Goal: Complete application form: Complete application form

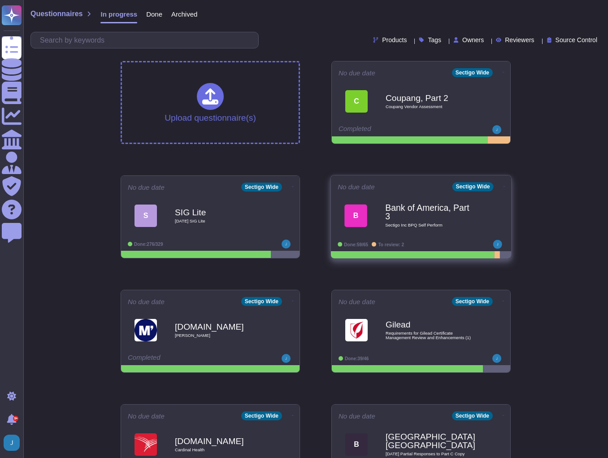
scroll to position [72, 0]
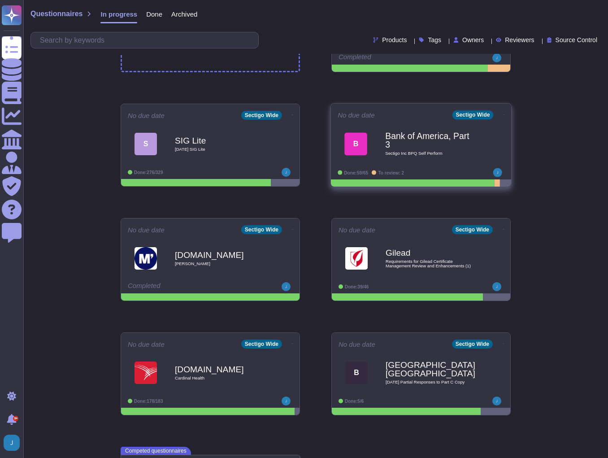
click at [427, 143] on b "Bank of America, Part 3" at bounding box center [430, 140] width 91 height 17
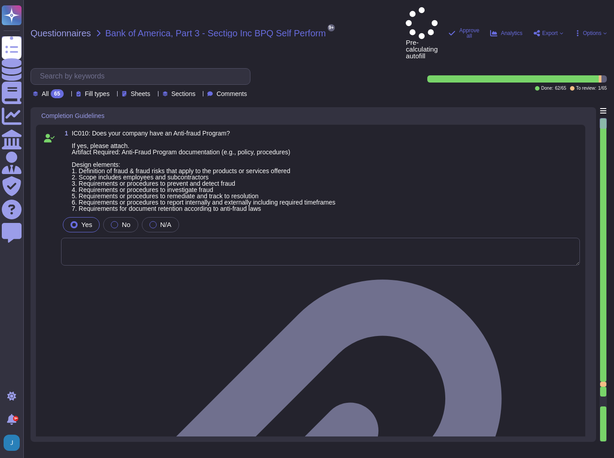
type textarea "N/A"
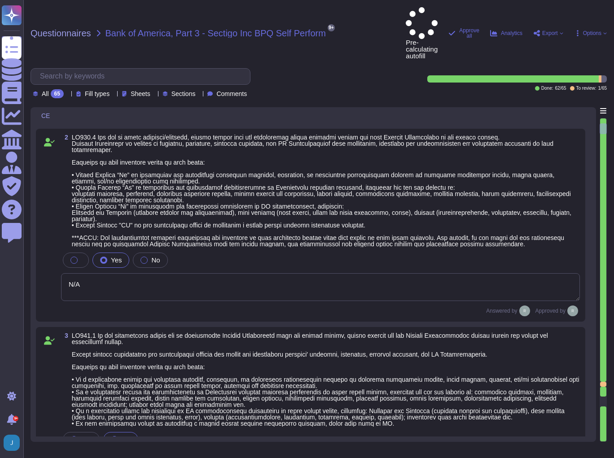
type textarea "Sectigo is committed to an environmental strategy that aligns with ESG principl…"
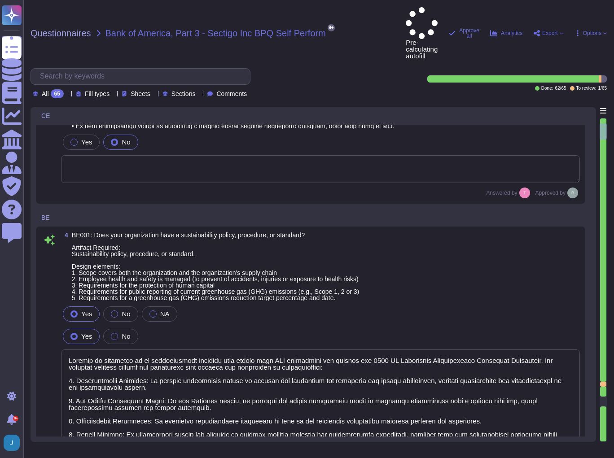
type textarea "None. Neither the Company nor any of its Principals or Affiliates has ever been…"
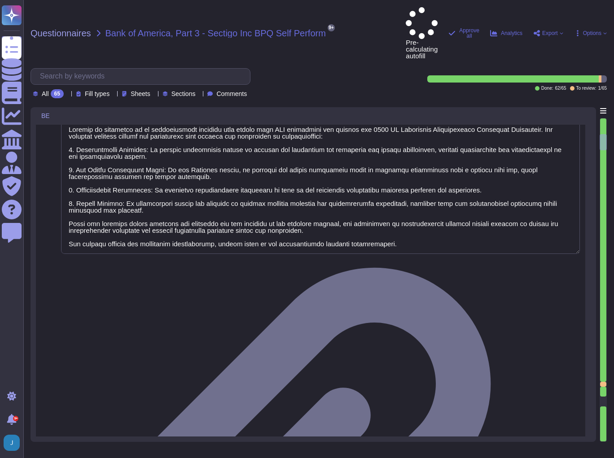
type textarea "Yes, our organization has established means for employees and contractors to re…"
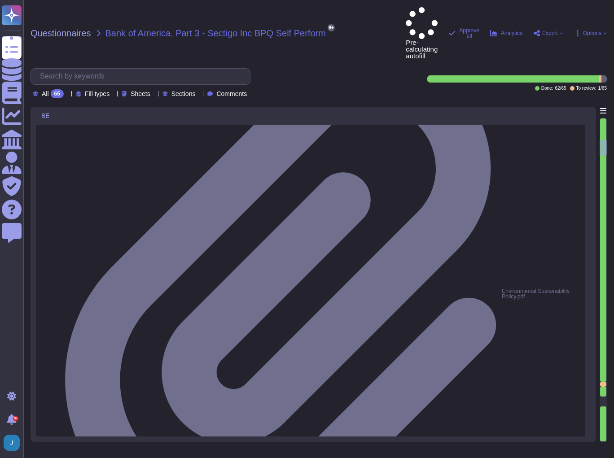
type textarea "Yes, our organization maintains documented policies that include requirements f…"
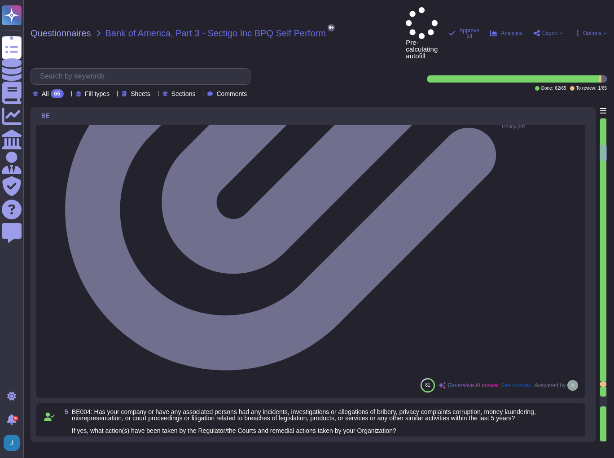
type textarea "Yes, our organization maintains a background check policy that requires the per…"
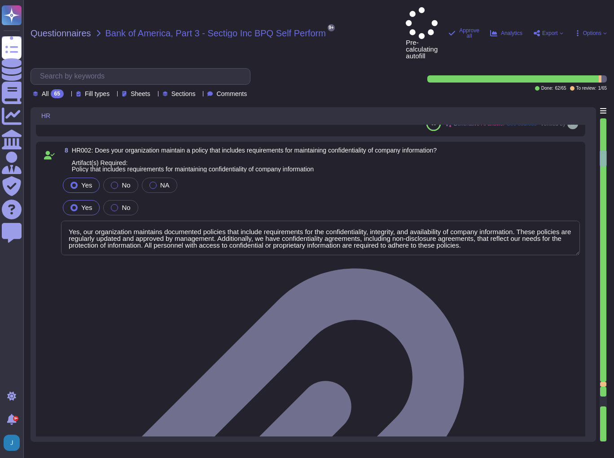
type textarea "Yes, our organization maintains documented policies that prohibit the misuse of…"
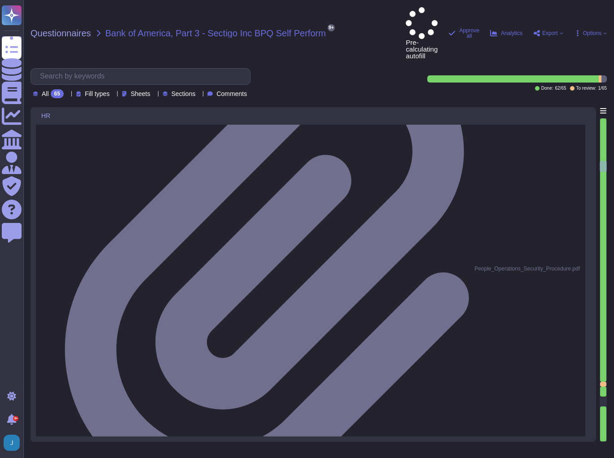
type textarea "Yes, our organization has a policy that governs the acceptance and provision of…"
type textarea "Yes, we have a compliance program and a set of policies and procedures in place…"
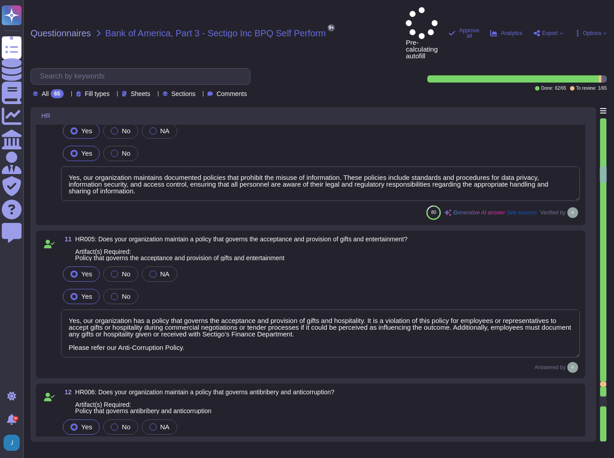
type textarea "Yes, our organization has a documented business code of conduct that includes r…"
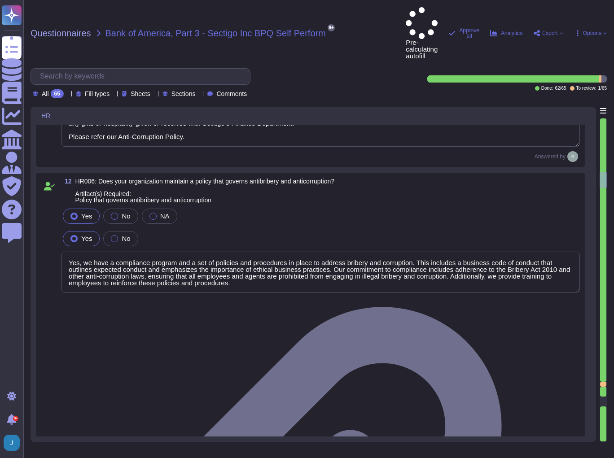
type textarea "Yes, our organization requires employees to acknowledge the code of conduct. Ne…"
type textarea "Yes, we have a policy in place to protect whistleblowers who report labor abuse…"
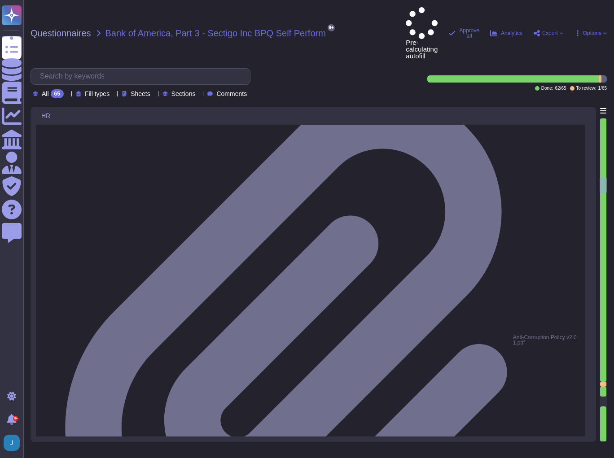
type textarea "Yes, our organization maintains a formal disciplinary process for non-complianc…"
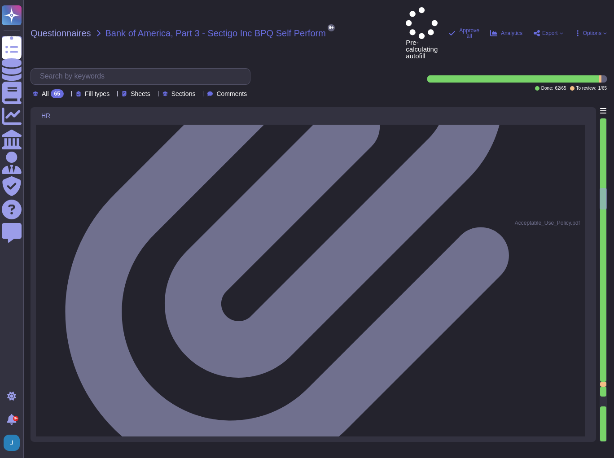
type textarea "Yes, our organization maintains a policy that prohibits discrimination and hara…"
type textarea "Yes, we have an Anti-Bribery & Anti-Corruption Policy that addresses conflicts …"
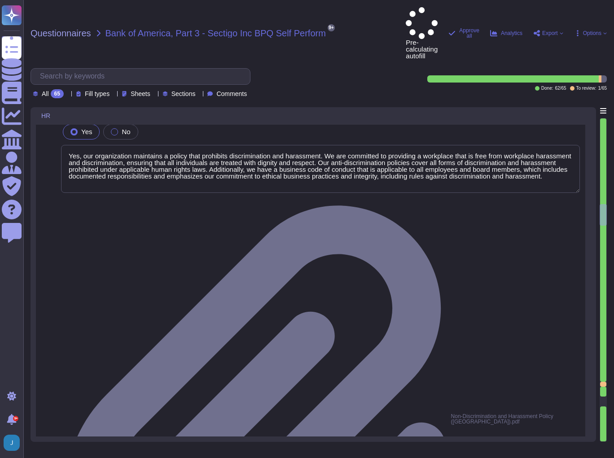
type textarea "We have addressed this in our SOC 2 Audit. Please refer our SOC 2 report. CC1.3…"
type textarea "Yes, our organization has a comprehensive training program that includes a trai…"
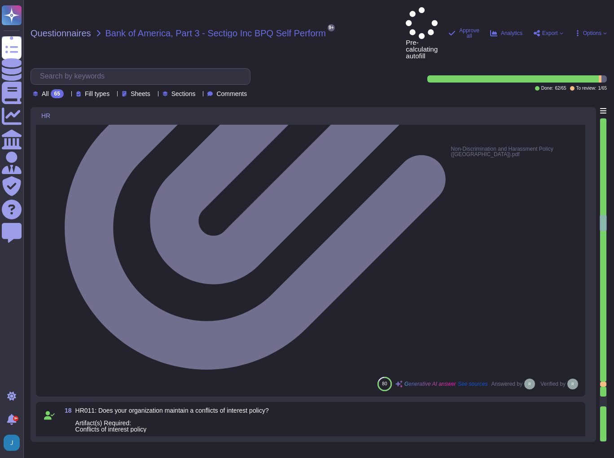
type textarea "Yes, our organization maintains a comprehensive training curriculum that requir…"
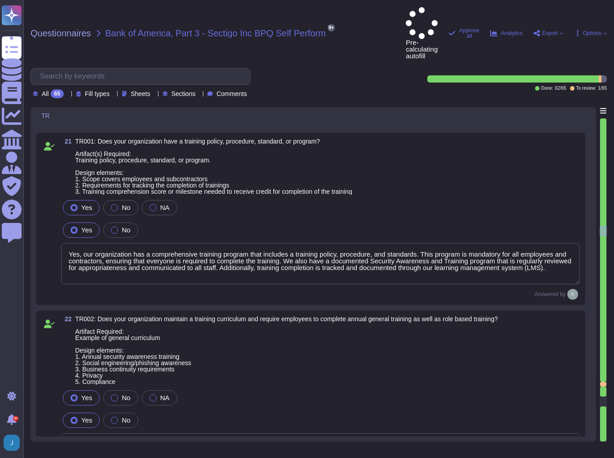
type textarea "Yes, our organization is committed to providing anti-discrimination and anti-ha…"
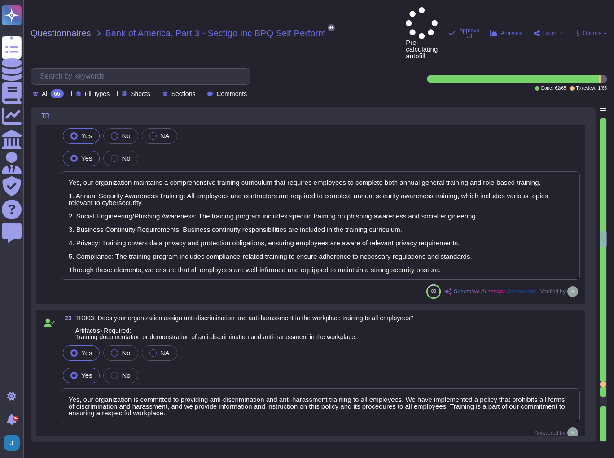
type textarea "Yes, senior management is required to undergo regular cybersecurity training, i…"
type textarea "The training program at [GEOGRAPHIC_DATA] includes requirements for completion …"
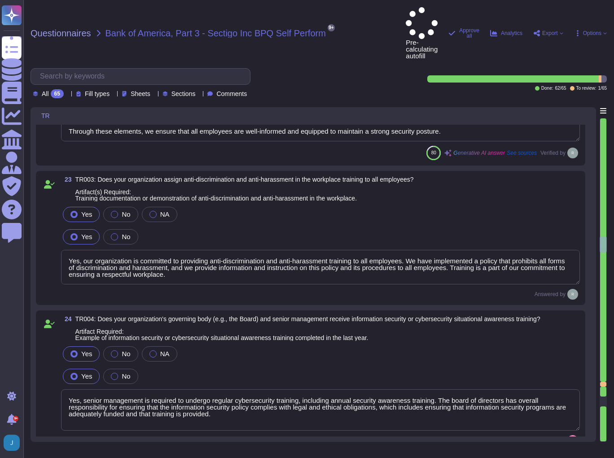
type textarea "This control test has been addressed in our SOC 2 report. (CC4.2.1) -The Intern…"
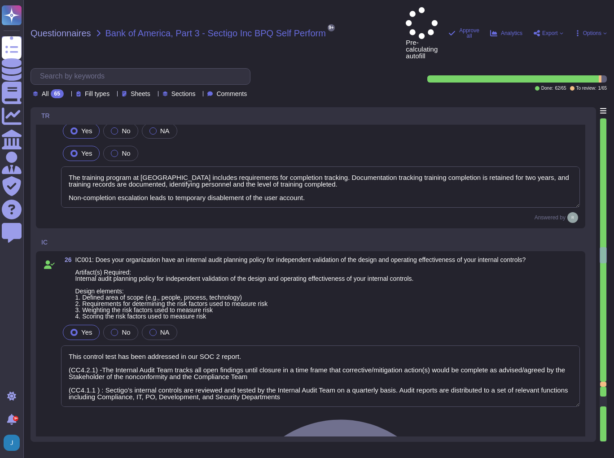
type textarea "Yes, our organization has a compliance team that monitors non-compliance with o…"
type textarea "Yes, our company has a Change Management Policy in place, which includes a form…"
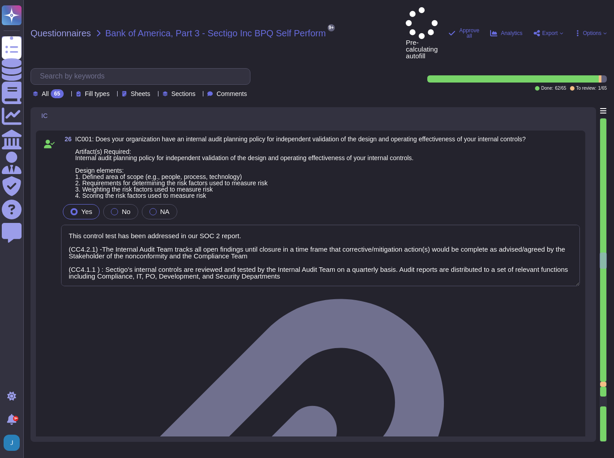
type textarea "Yes, all information security policies, standards, guidelines, and procedures h…"
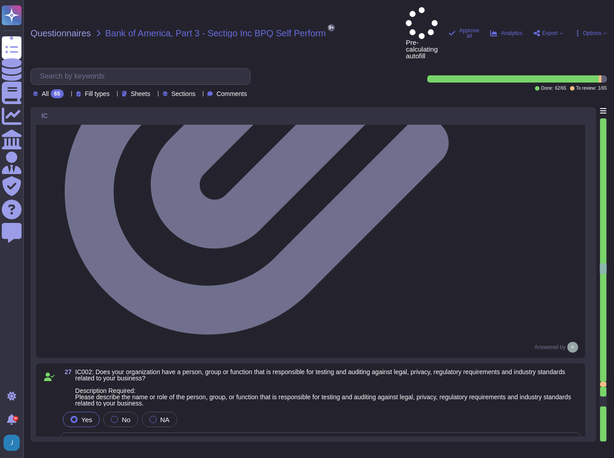
type textarea "Yes, our organization has undergone non-financial external audits in the last 1…"
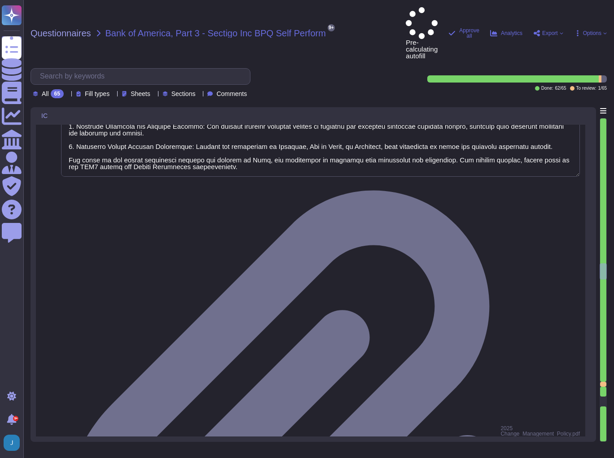
type textarea "Our organization undergoes a successful PCI DSS scan every year; however, we do…"
type textarea "Yes, our organization has a documented process in place for regulatory change m…"
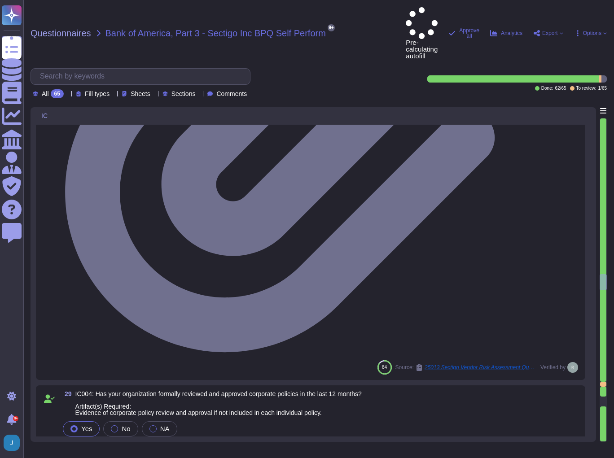
type textarea "As a public CA, compliance with applicable industry regulations is an existenti…"
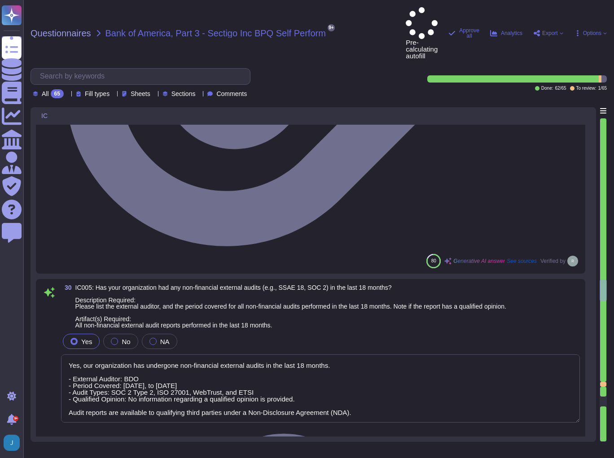
type textarea "Yes, we have anti-money laundering (AML) procedures in place. Our procedures in…"
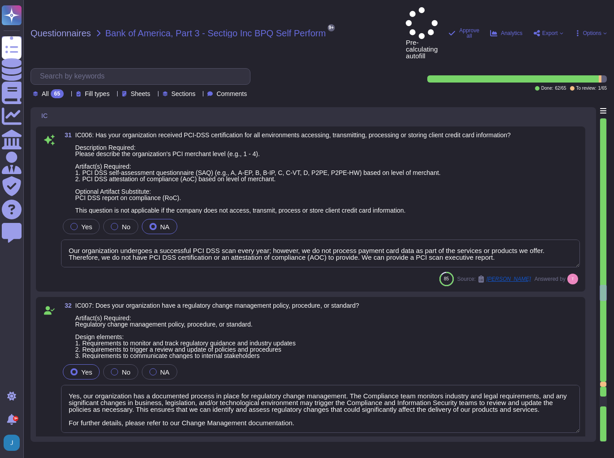
type textarea "Yes, our organization has a compliance program and a set of policies and proced…"
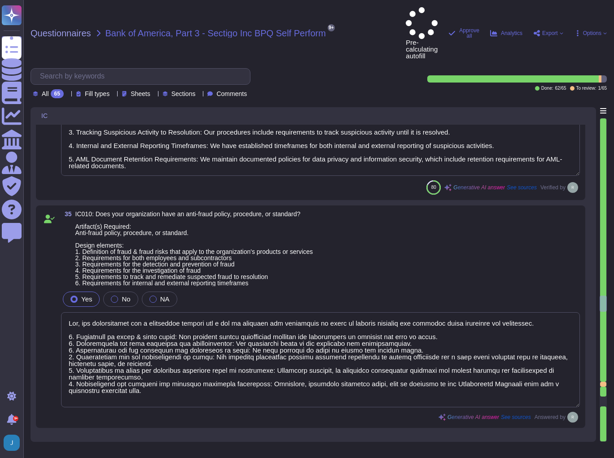
type textarea "Yes, our organization has a documented privacy policy that outlines our policie…"
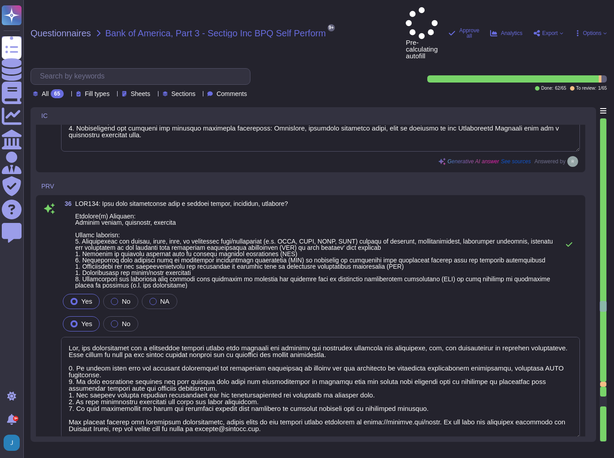
type textarea "Our privacy policy is available at [URL][DOMAIN_NAME]."
type textarea "Yes, our organization has a process in place to assist clients in fulfilling da…"
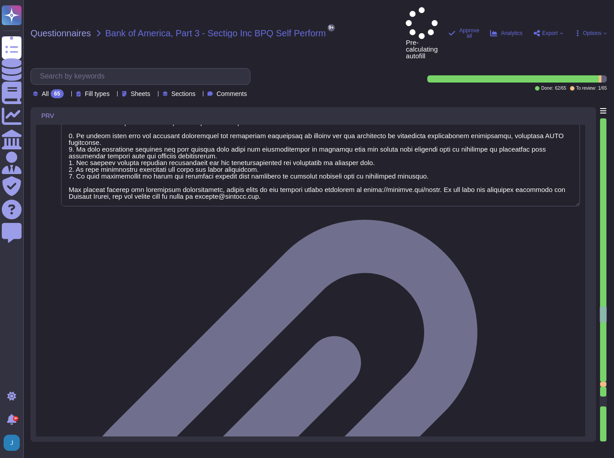
type textarea "Yes, we have a ticketing system in place to track customer requests."
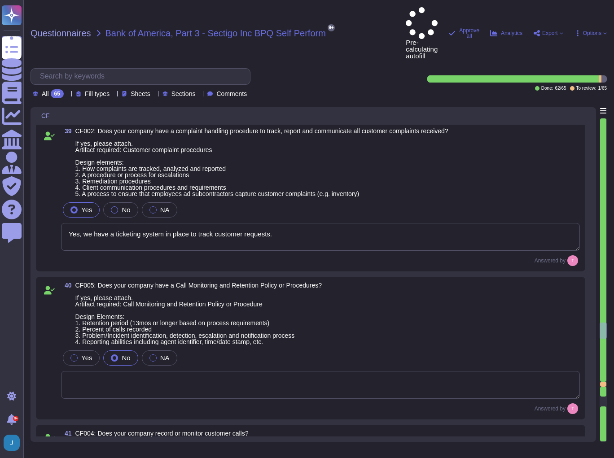
type textarea "Yes, calls may be monitored or recorded to check that instructions have been ca…"
type textarea "Sectigo does not use subcontractors or third-party products or services for sys…"
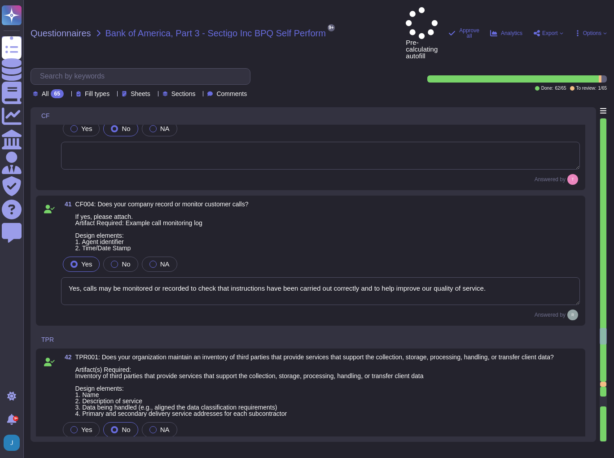
type textarea "We do not use subcontractors."
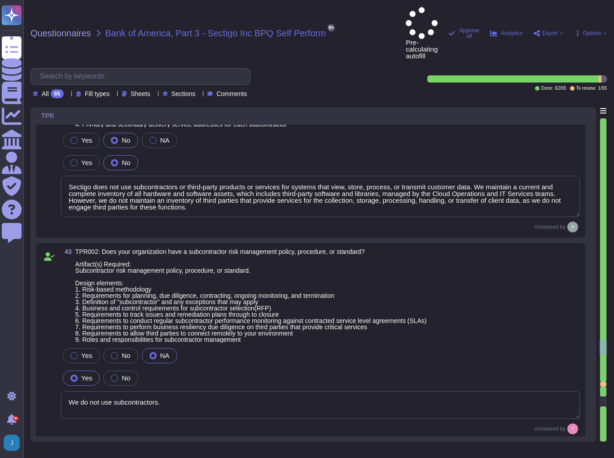
type textarea "Yes, our organization performs background checks on all employees, including co…"
type textarea "Yes, our organization has documented policies and procedures in place that addr…"
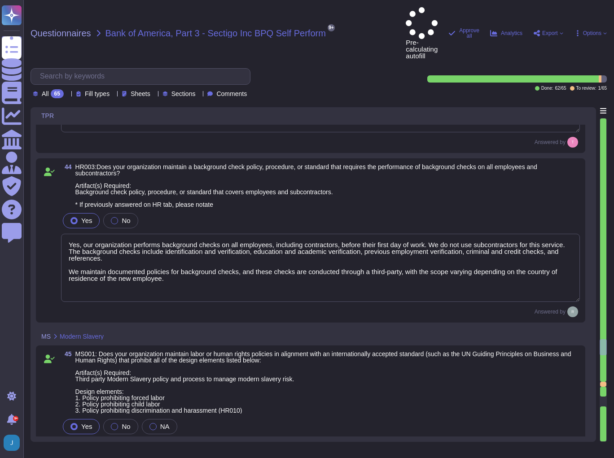
type textarea "Yes, our organization has established means for employees and contractors to re…"
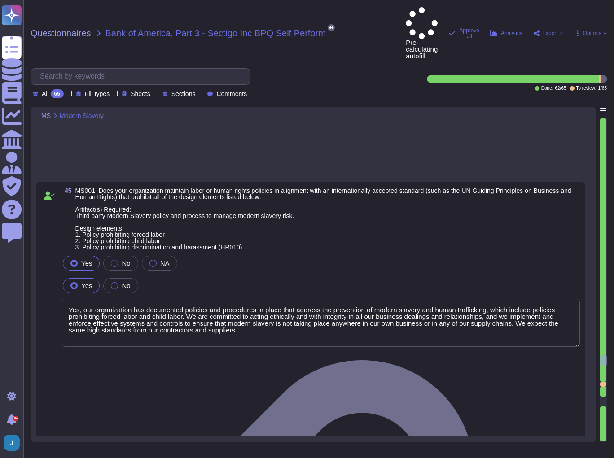
type textarea "Sectigo maintains a process to ensure suppliers abide by our policies regarding…"
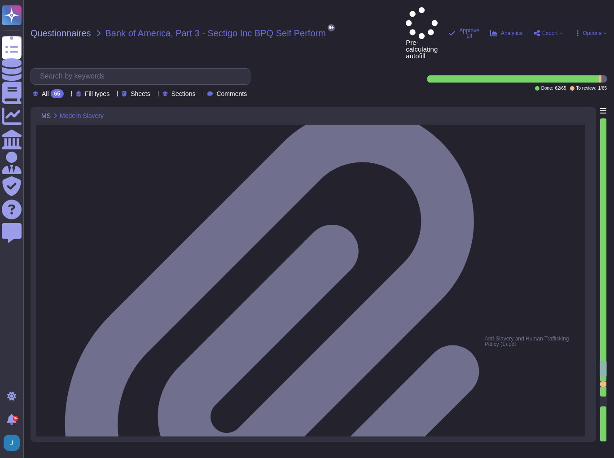
type textarea "Yes"
type textarea "No, we do not use subcontractors for this service."
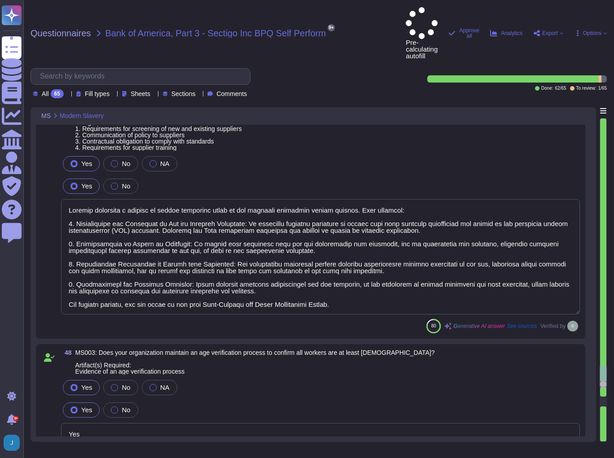
type textarea "Yes, our organization has documented and implemented HR policies and procedures…"
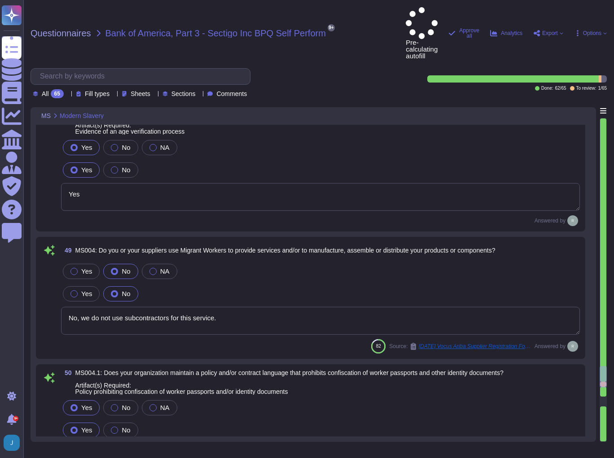
scroll to position [8647, 0]
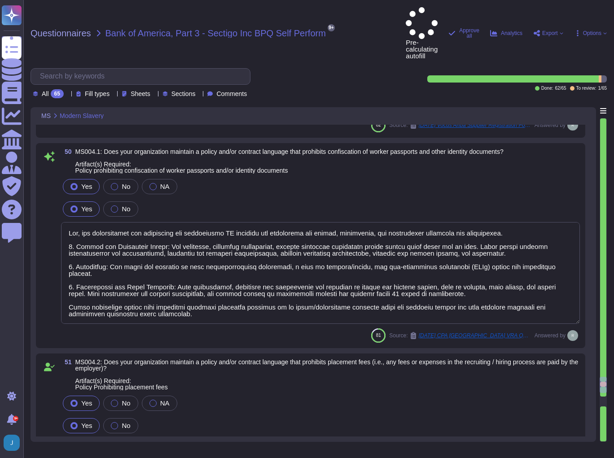
type textarea "Yes, Sectigo maintains insurance coverage certifications, including: 1. General…"
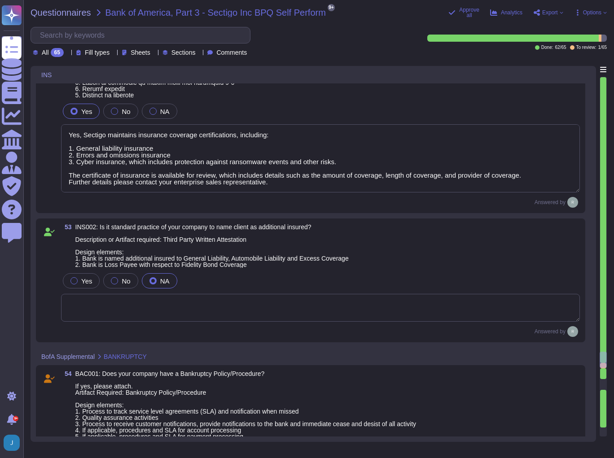
scroll to position [9150, 0]
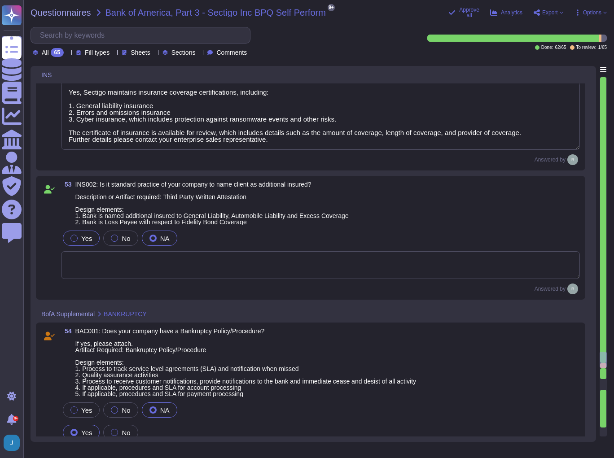
click at [74, 242] on div at bounding box center [73, 238] width 7 height 7
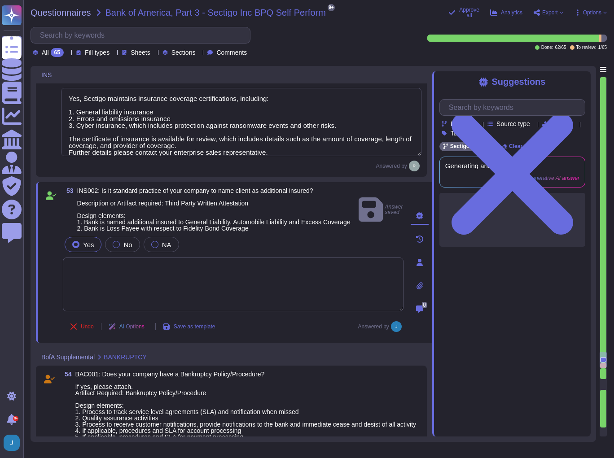
click at [96, 285] on textarea at bounding box center [233, 284] width 340 height 54
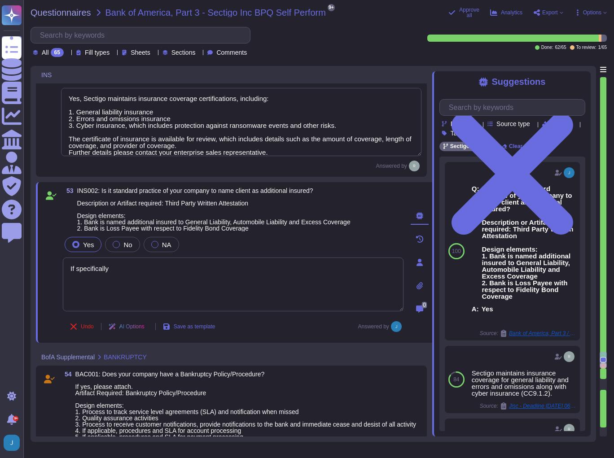
type textarea "If"
click at [80, 287] on textarea at bounding box center [233, 284] width 340 height 54
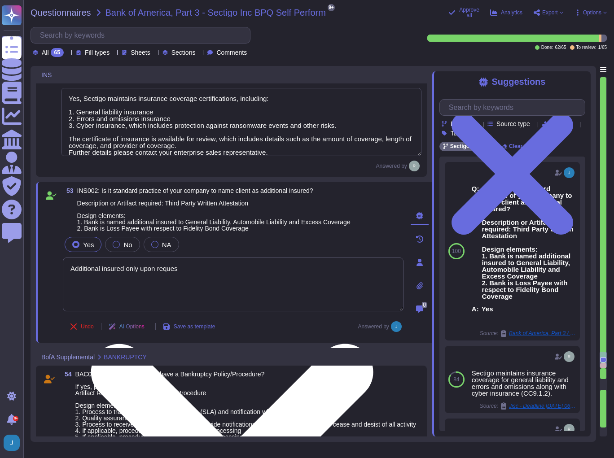
type textarea "Additional insured only upon request"
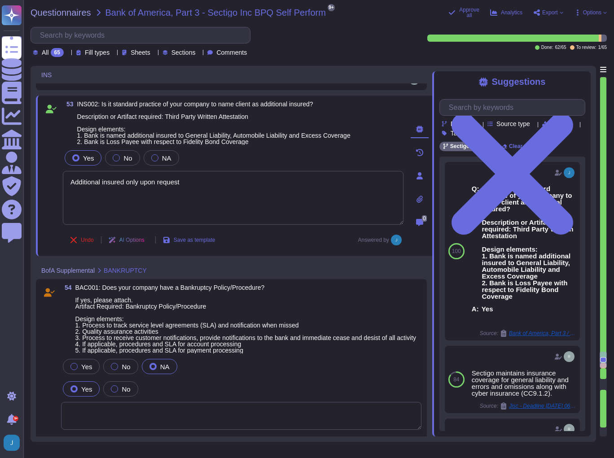
scroll to position [9257, 0]
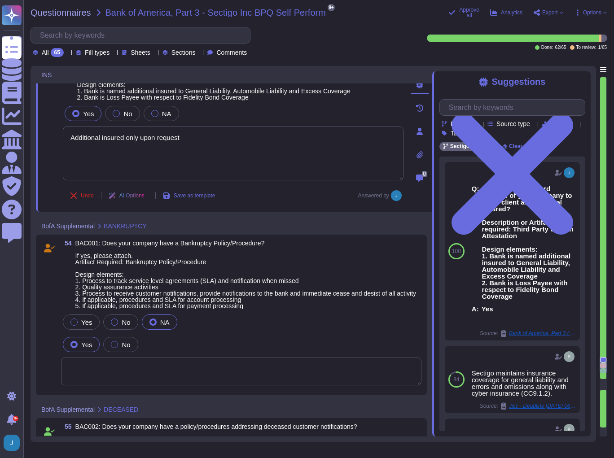
type textarea "Yes, we have a compliance program and a set of documented policies and procedur…"
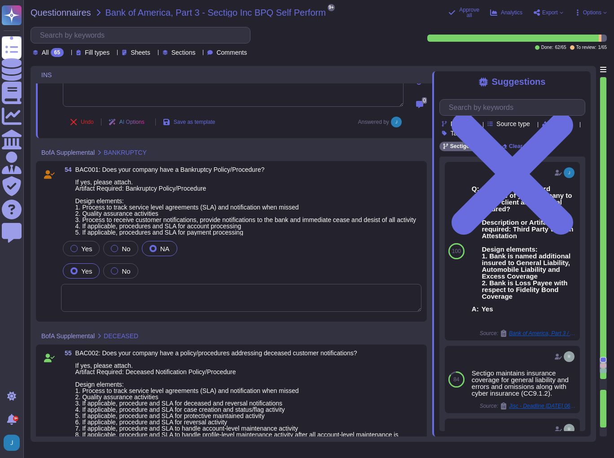
scroll to position [9365, 0]
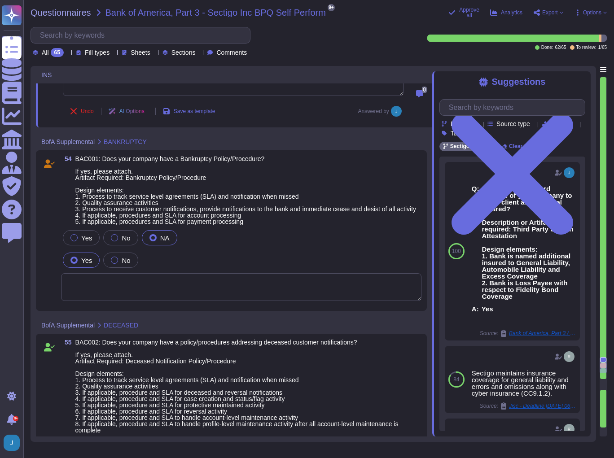
type textarea "Additional insured only upon request"
click at [57, 214] on div "54 BAC001: Does your company have a Bankruptcy Policy/Procedure? If yes, please…" at bounding box center [231, 231] width 380 height 150
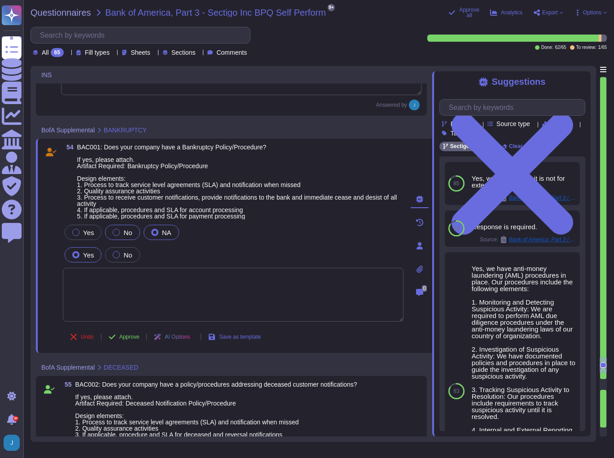
click at [117, 236] on label "No" at bounding box center [122, 232] width 19 height 7
click at [116, 257] on label "No" at bounding box center [122, 254] width 19 height 7
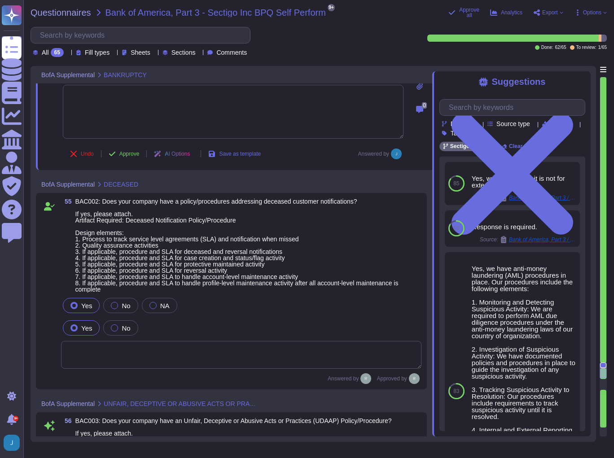
scroll to position [9545, 0]
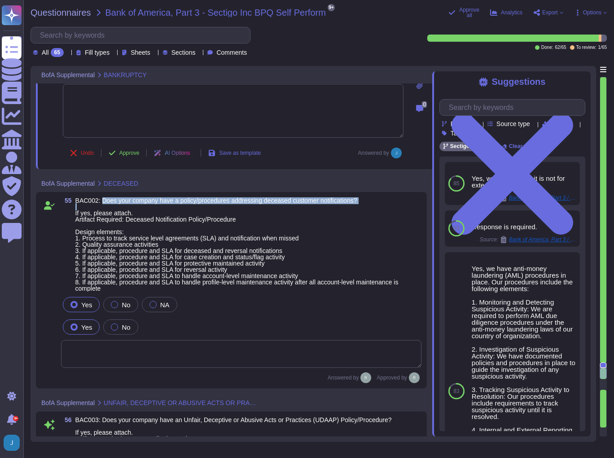
drag, startPoint x: 361, startPoint y: 201, endPoint x: 101, endPoint y: 200, distance: 259.7
click at [101, 200] on span "BAC002: Does your company have a policy/procedures addressing deceased customer…" at bounding box center [248, 244] width 346 height 94
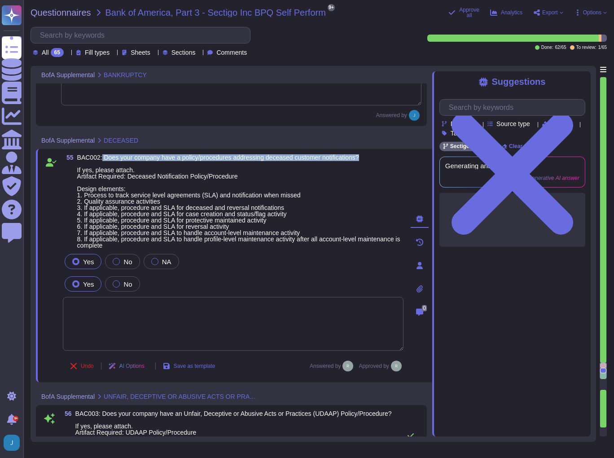
drag, startPoint x: 378, startPoint y: 165, endPoint x: 101, endPoint y: 160, distance: 276.3
click at [101, 160] on span "BAC002: Does your company have a policy/procedures addressing deceased customer…" at bounding box center [240, 201] width 326 height 94
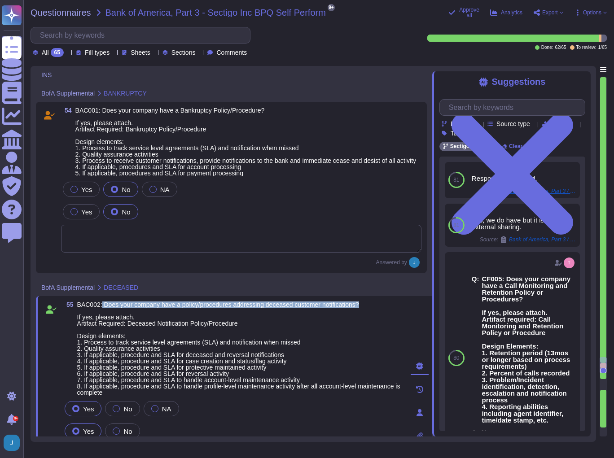
type textarea "Yes, Sectigo maintains insurance coverage certifications, including: 1. General…"
type textarea "Additional insured only upon request"
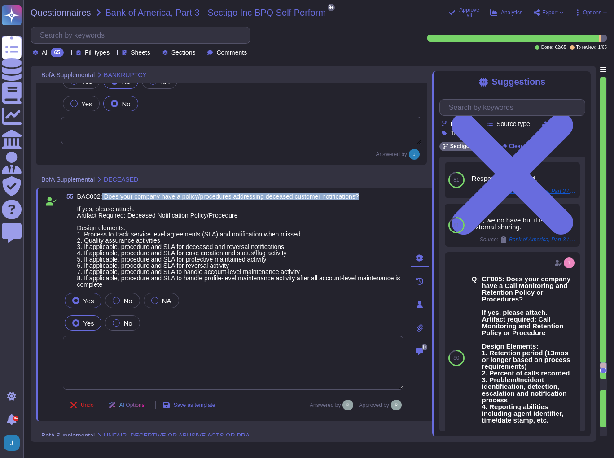
scroll to position [9490, 0]
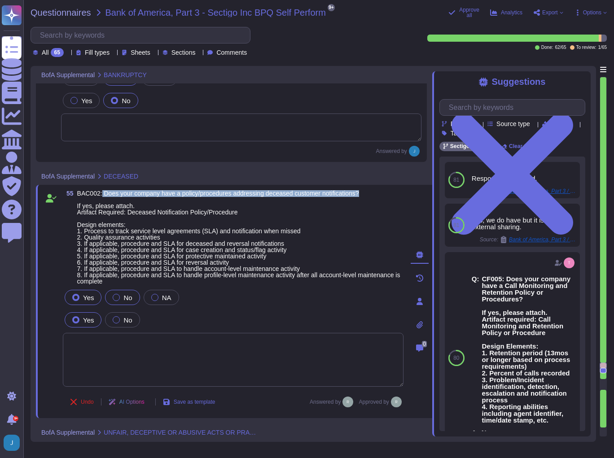
click at [113, 300] on div at bounding box center [116, 297] width 7 height 7
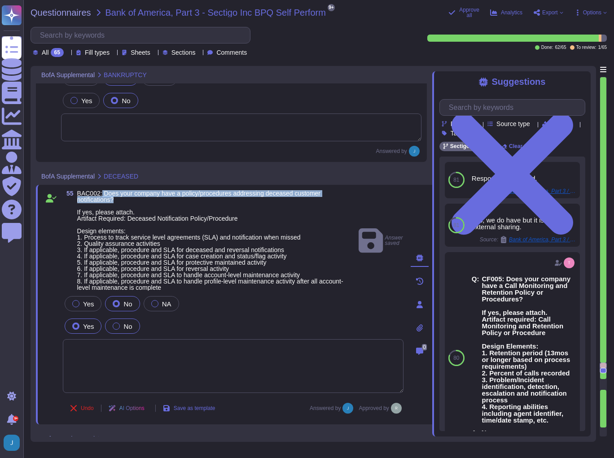
click at [123, 329] on span "No" at bounding box center [127, 326] width 9 height 8
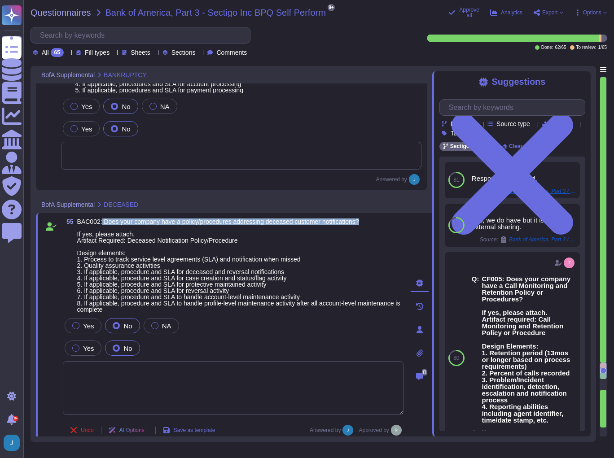
scroll to position [9383, 0]
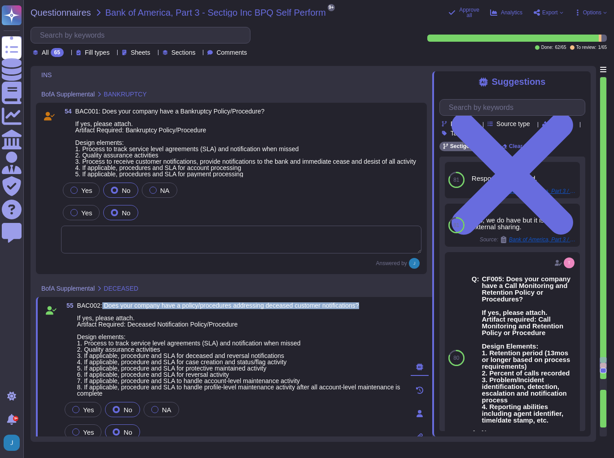
type textarea "Yes, Sectigo maintains insurance coverage certifications, including: 1. General…"
type textarea "Additional insured only upon request"
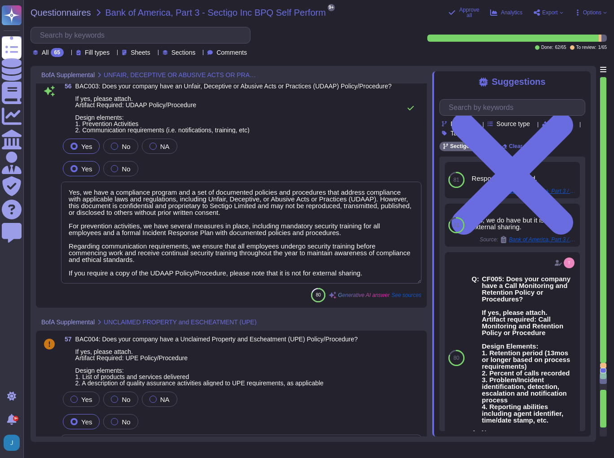
scroll to position [9849, 0]
type textarea "Yes, we do have but it is not for external sharing."
click at [115, 399] on div at bounding box center [114, 398] width 7 height 7
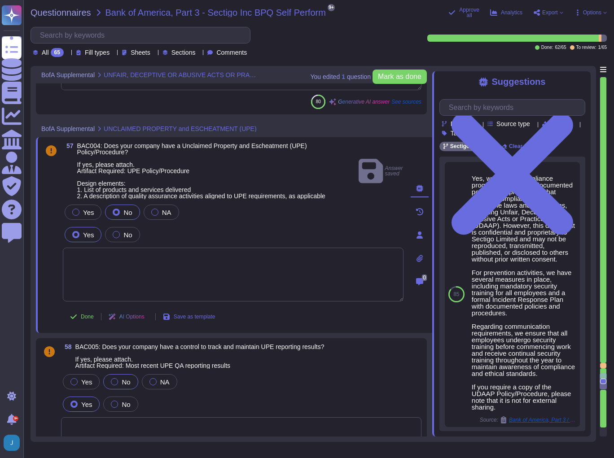
click at [122, 380] on span "No" at bounding box center [126, 382] width 9 height 8
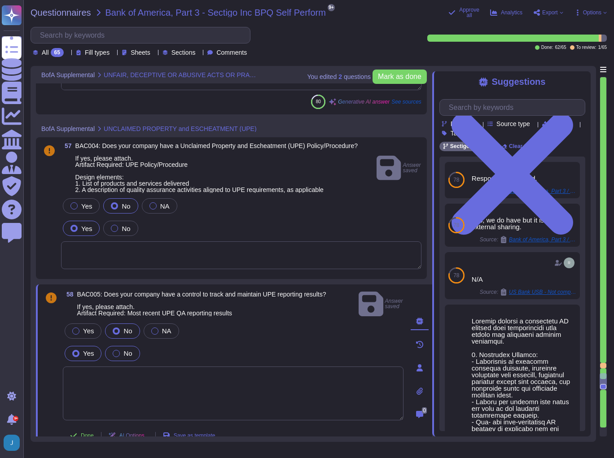
click at [123, 349] on span "No" at bounding box center [127, 353] width 9 height 8
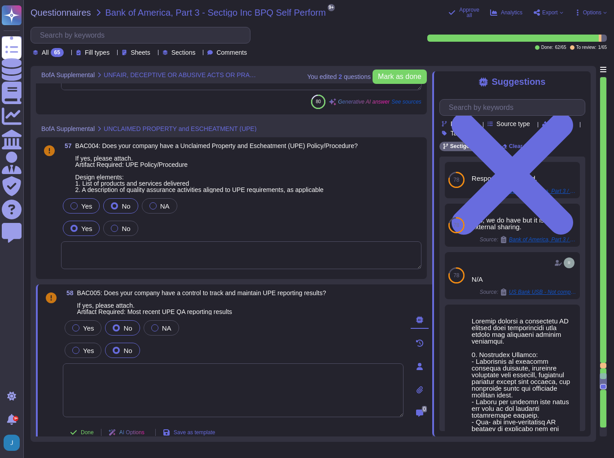
click at [79, 207] on label "Yes" at bounding box center [81, 205] width 22 height 7
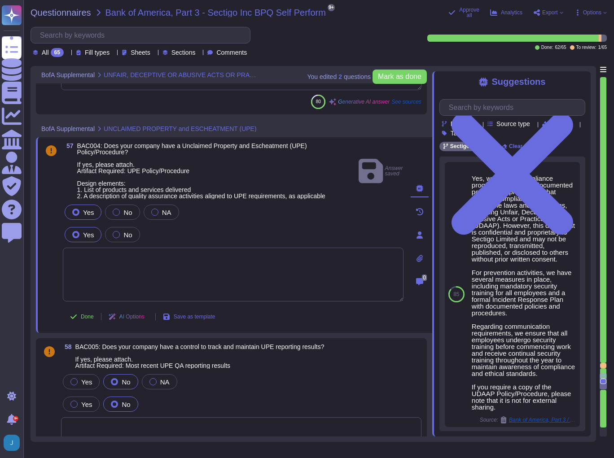
click at [170, 227] on div "Yes No" at bounding box center [233, 234] width 340 height 19
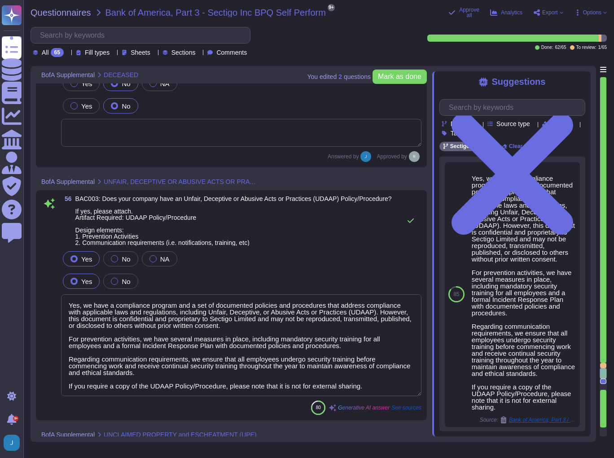
scroll to position [9682, 0]
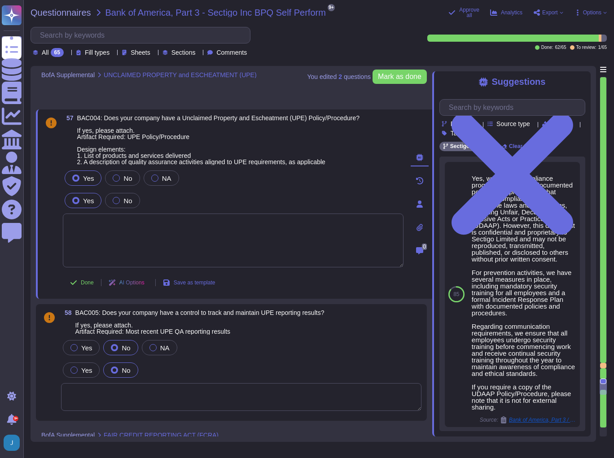
type textarea "Yes, we do have but it is not for external sharing."
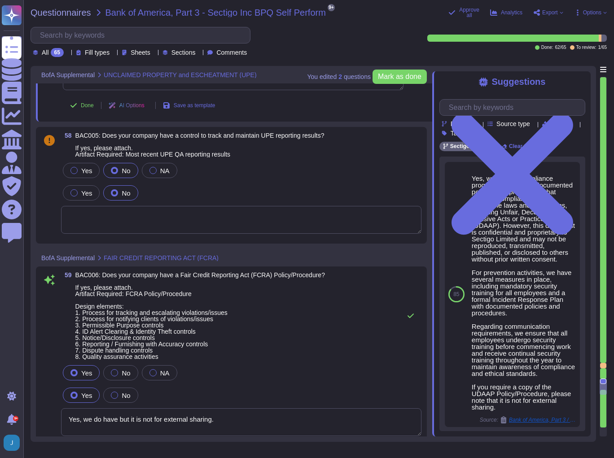
type textarea "N/A. Information is not shared with external entities."
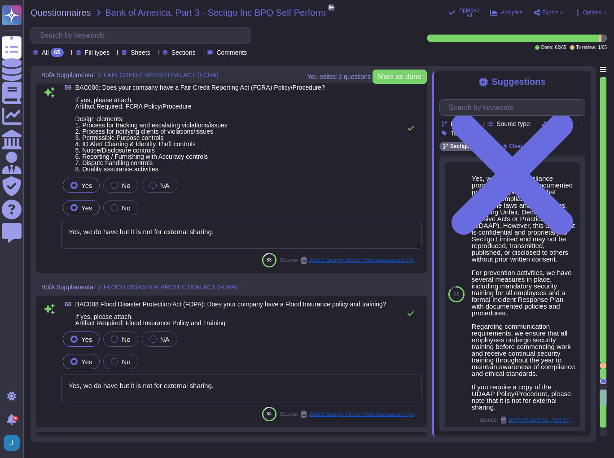
type textarea "Yes, we are compliant with the annual reporting requirements contained within S…"
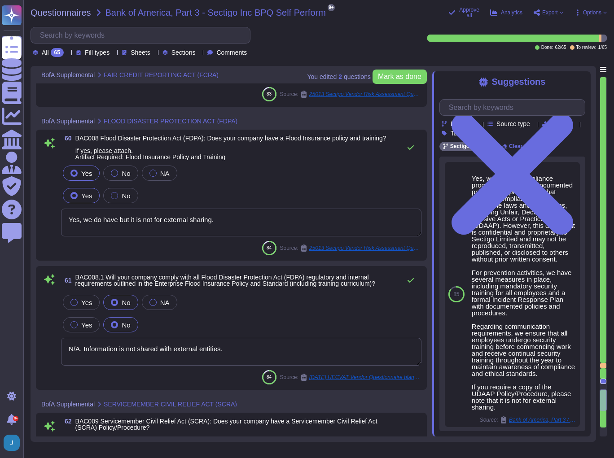
type textarea "Response is required."
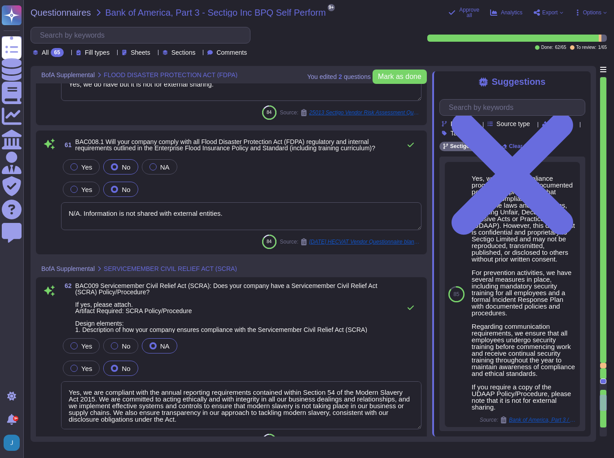
type textarea "Yes, Sectigo supports ease of accessibility features of our product, including …"
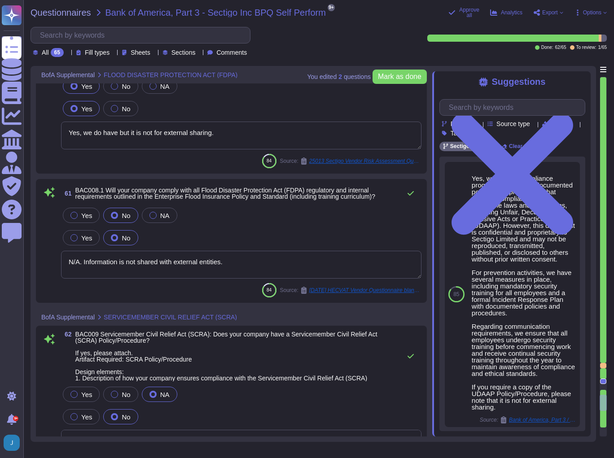
type textarea "Yes, we do have but it is not for external sharing."
type textarea "N/A. Information is not shared with external entities."
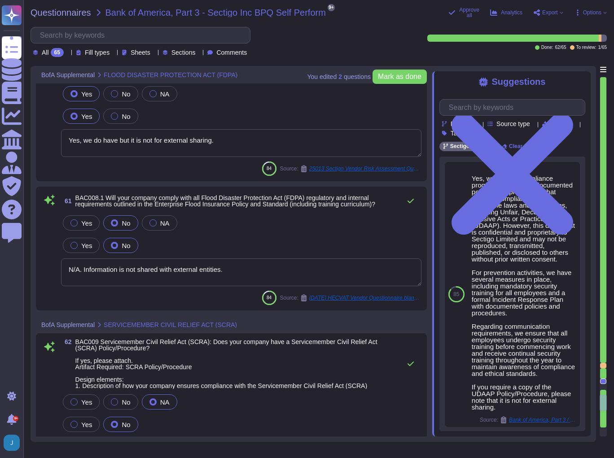
click at [111, 223] on div at bounding box center [114, 222] width 7 height 7
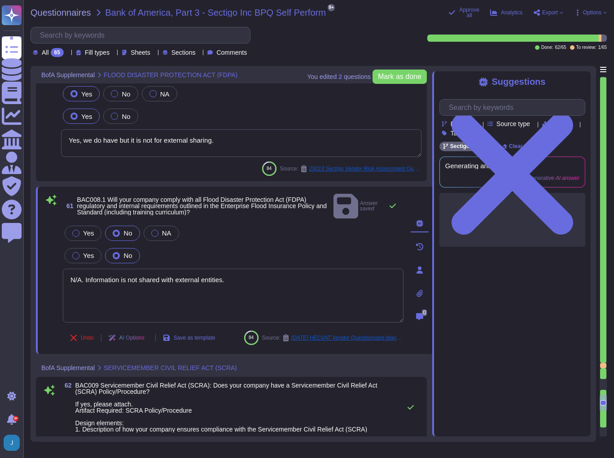
drag, startPoint x: 242, startPoint y: 268, endPoint x: -2, endPoint y: 232, distance: 246.6
click at [0, 232] on html "Questionnaires Knowledge Base Documents Analytics CAIQ / SIG Admin Trust Center…" at bounding box center [307, 229] width 614 height 458
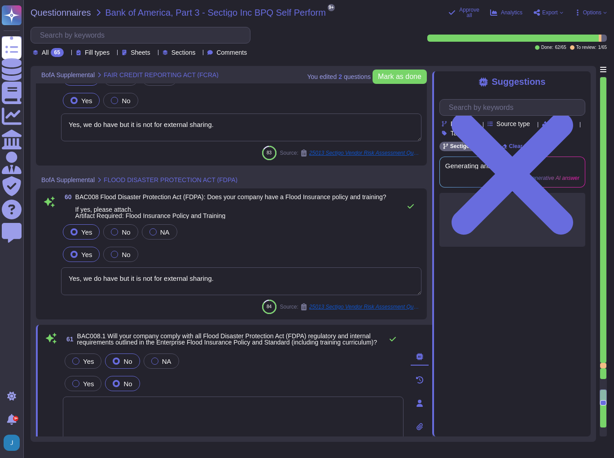
scroll to position [10440, 0]
type textarea "Yes, we do have but it is not for external sharing."
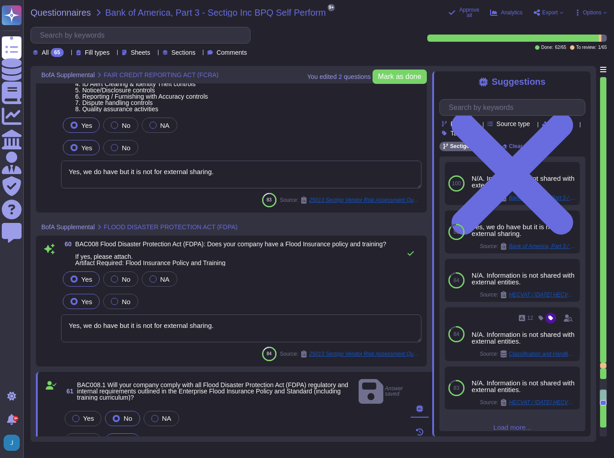
drag, startPoint x: 221, startPoint y: 327, endPoint x: -2, endPoint y: 301, distance: 223.9
click at [0, 301] on html "Questionnaires Knowledge Base Documents Analytics CAIQ / SIG Admin Trust Center…" at bounding box center [307, 229] width 614 height 458
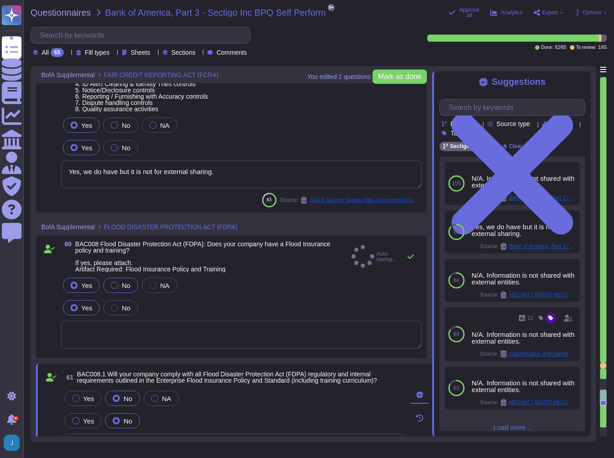
click at [119, 278] on div "No" at bounding box center [120, 285] width 35 height 15
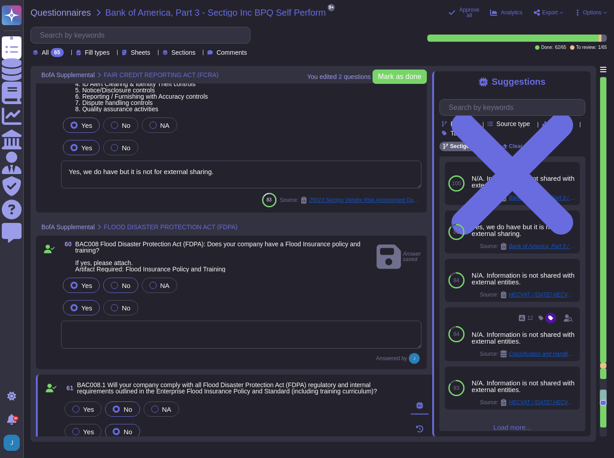
click at [117, 287] on label "No" at bounding box center [120, 285] width 19 height 7
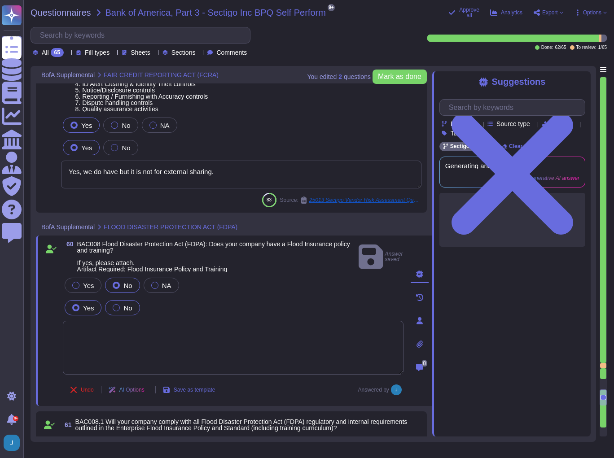
click at [117, 304] on label "No" at bounding box center [122, 307] width 19 height 7
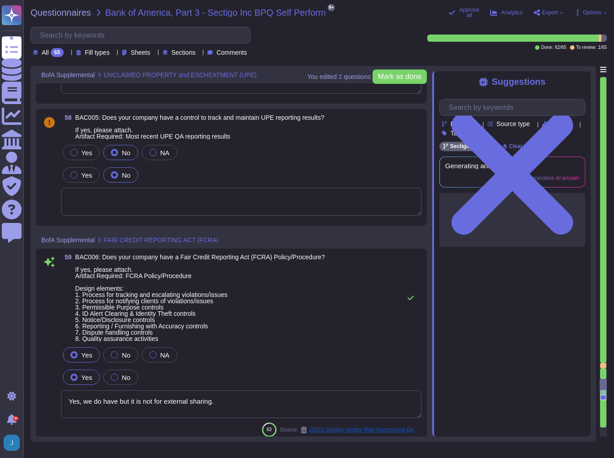
scroll to position [10171, 0]
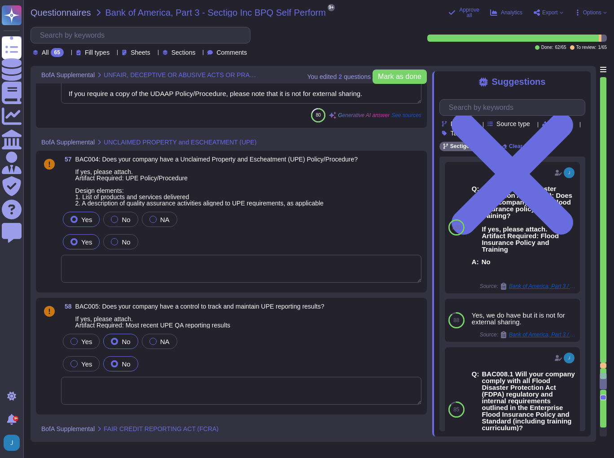
type textarea "Yes, we have a compliance program and a set of documented policies and procedur…"
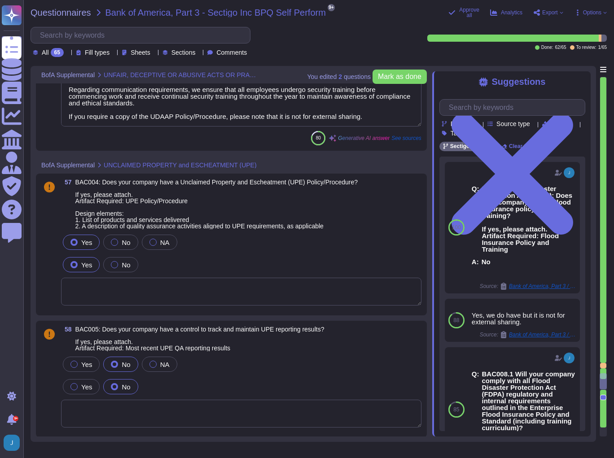
scroll to position [9955, 0]
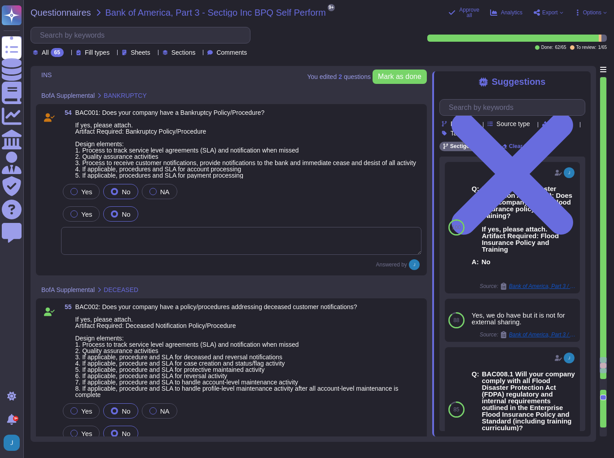
type textarea "Yes, Sectigo maintains insurance coverage certifications, including: 1. General…"
type textarea "Additional insured only upon request"
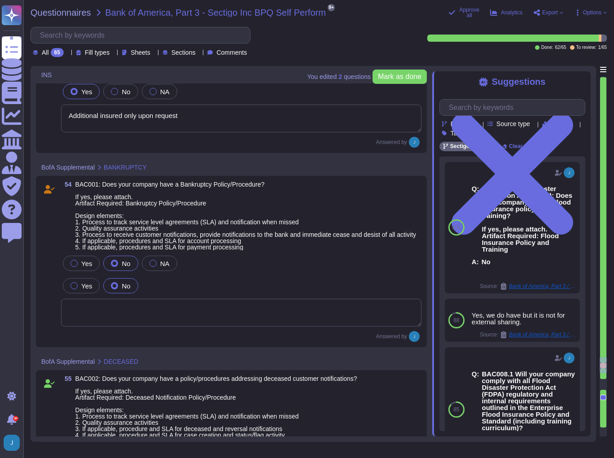
scroll to position [9166, 0]
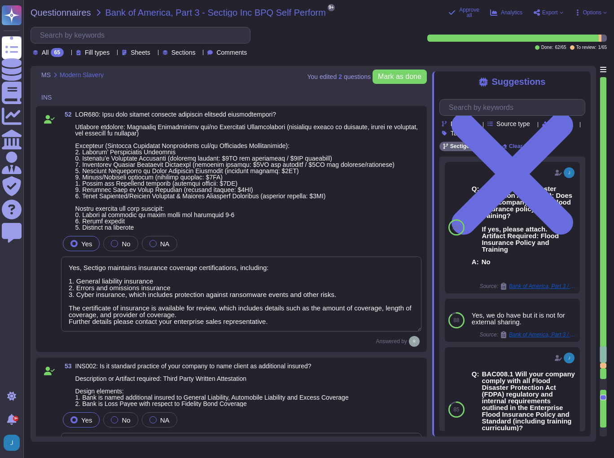
type textarea "Yes, our organization has documented and implemented HR policies and procedures…"
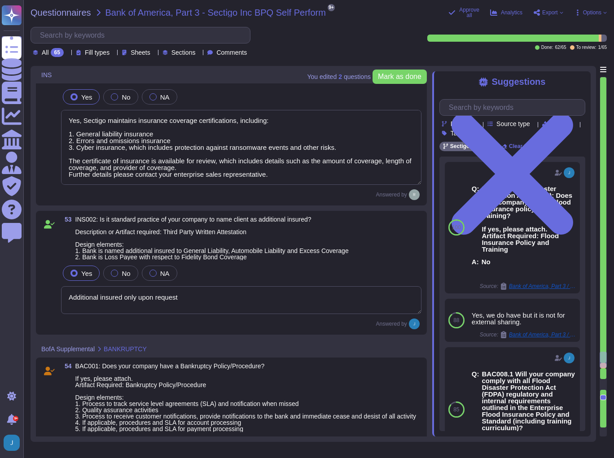
scroll to position [9193, 0]
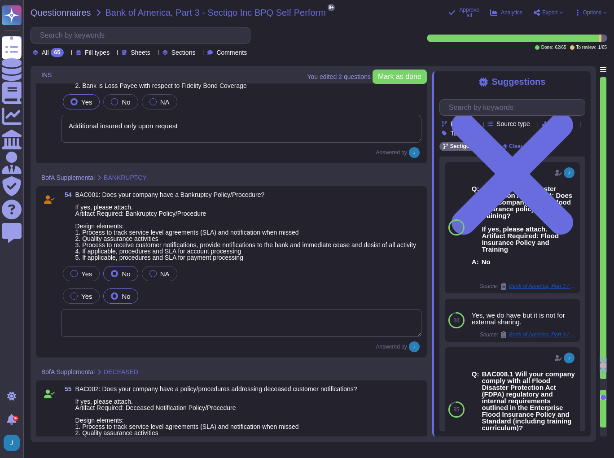
type textarea "Yes, we have a compliance program and a set of documented policies and procedur…"
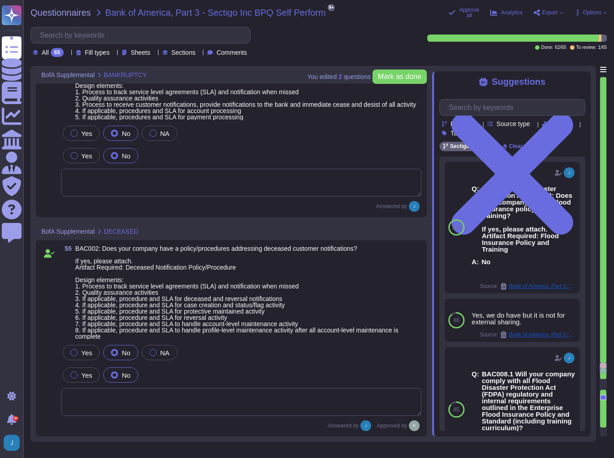
scroll to position [9480, 0]
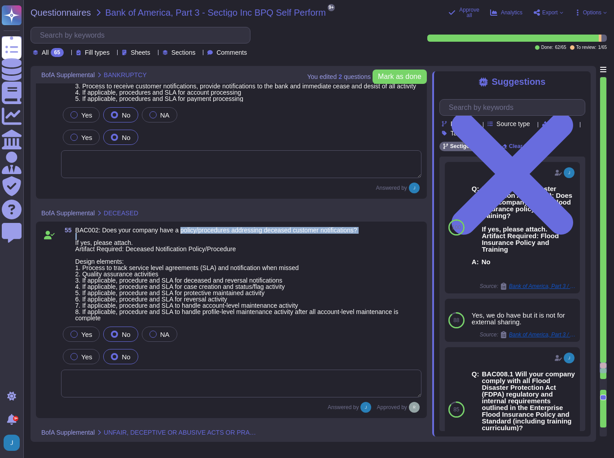
drag, startPoint x: 371, startPoint y: 240, endPoint x: 179, endPoint y: 234, distance: 192.1
click at [179, 234] on span "BAC002: Does your company have a policy/procedures addressing deceased customer…" at bounding box center [248, 274] width 346 height 94
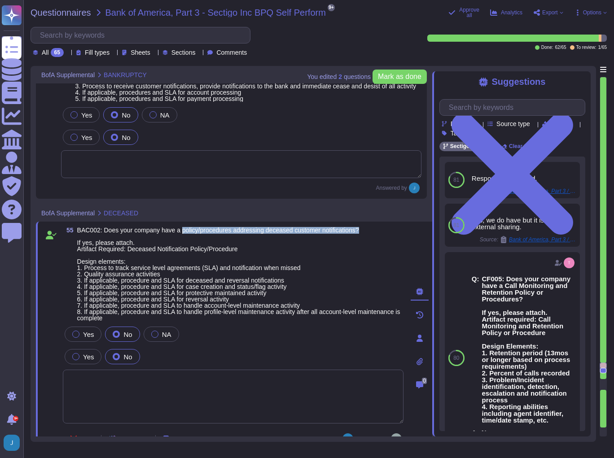
drag, startPoint x: 359, startPoint y: 234, endPoint x: 180, endPoint y: 238, distance: 178.5
click at [180, 238] on span "BAC002: Does your company have a policy/procedures addressing deceased customer…" at bounding box center [240, 274] width 326 height 94
copy span "policy/procedures addressing deceased customer notifications?"
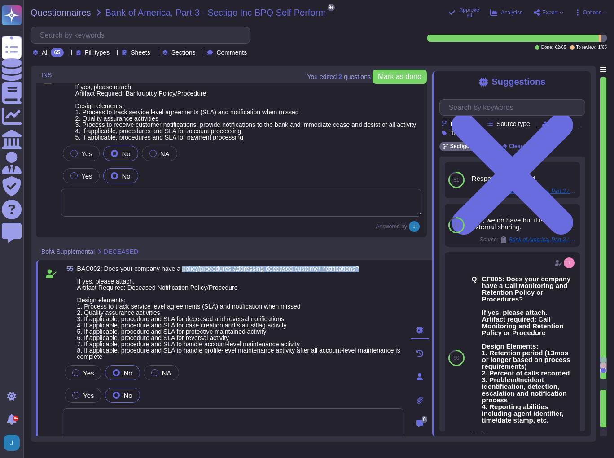
type textarea "Yes, Sectigo maintains insurance coverage certifications, including: 1. General…"
type textarea "Additional insured only upon request"
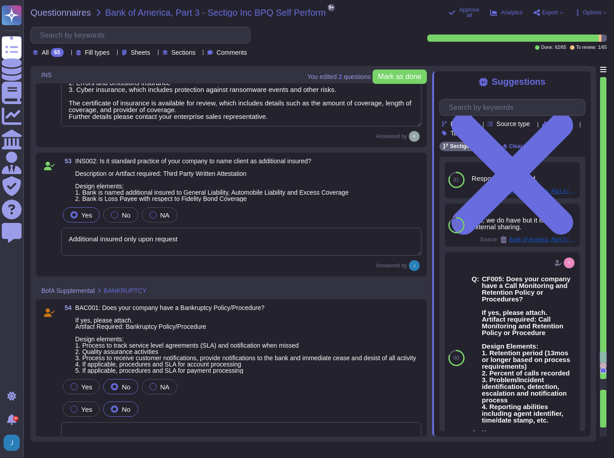
scroll to position [9193, 0]
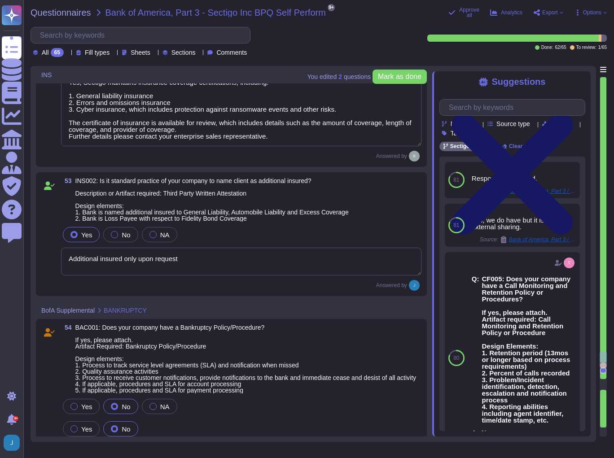
click at [577, 81] on icon at bounding box center [512, 174] width 146 height 195
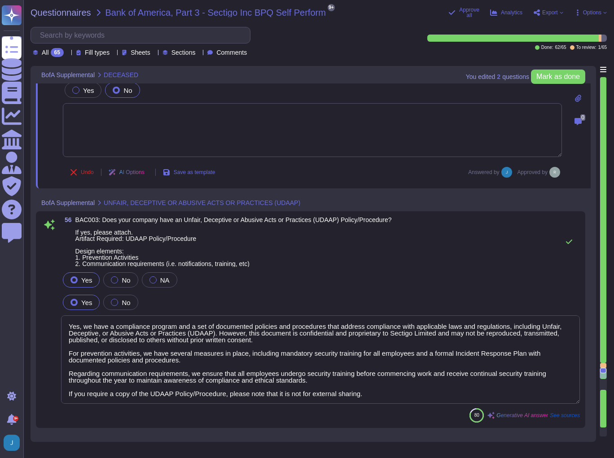
type textarea "Yes, we have a compliance program and a set of documented policies and procedur…"
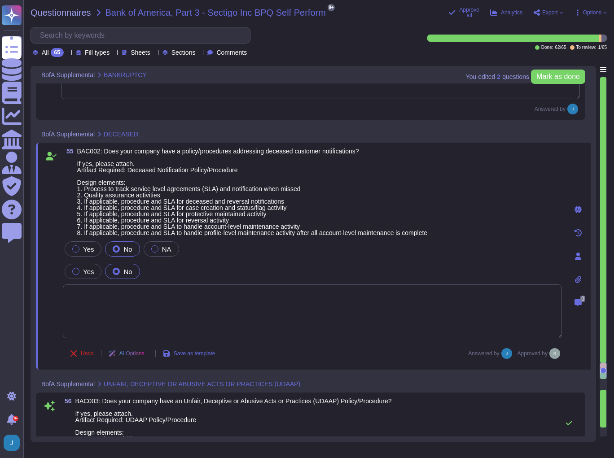
scroll to position [9549, 0]
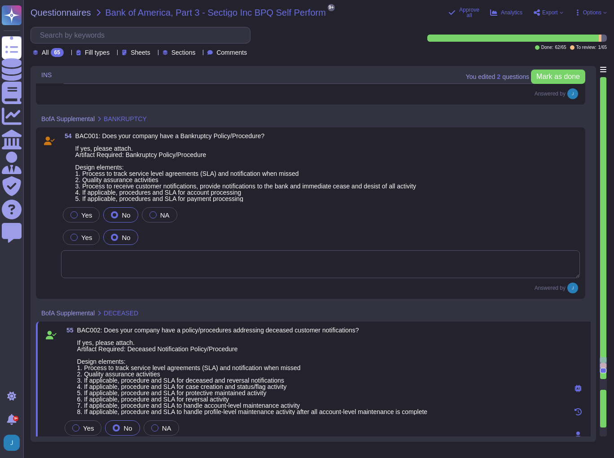
type textarea "Yes, Sectigo maintains insurance coverage certifications, including: 1. General…"
type textarea "Additional insured only upon request"
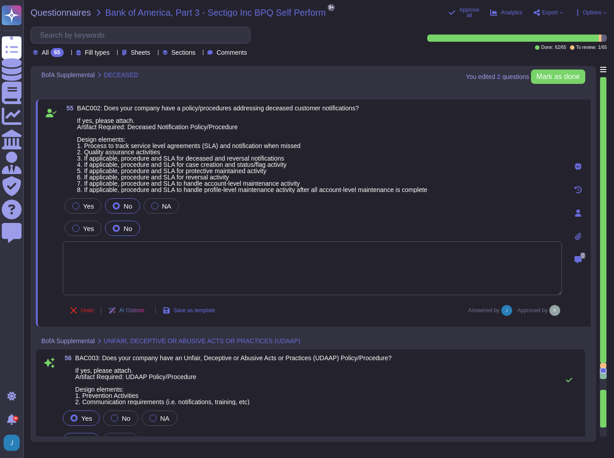
scroll to position [9686, 0]
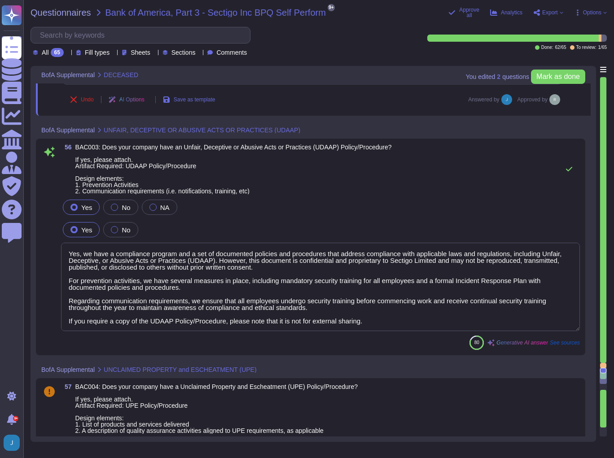
type textarea "Yes, we do have but it is not for external sharing."
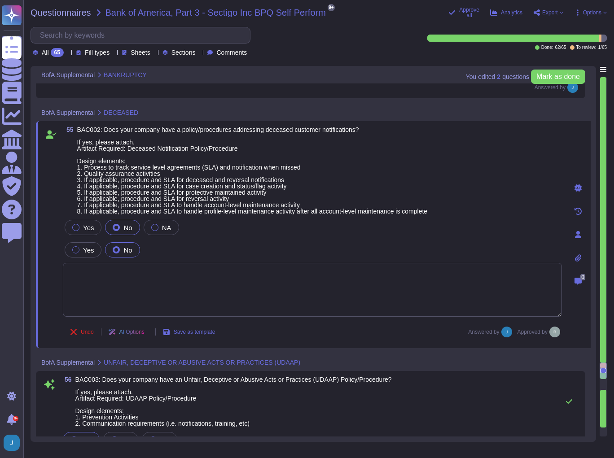
scroll to position [9575, 0]
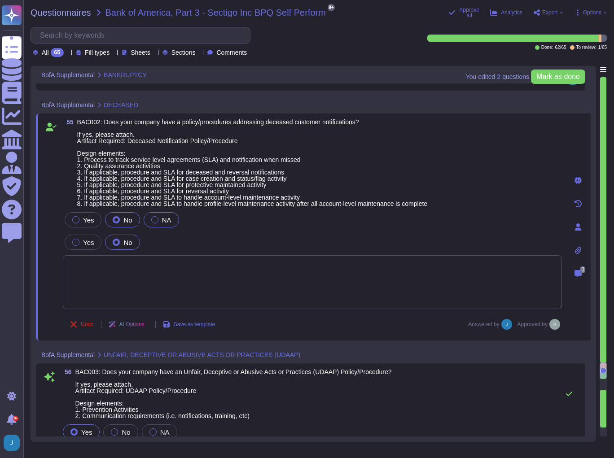
click at [151, 217] on div at bounding box center [154, 219] width 7 height 7
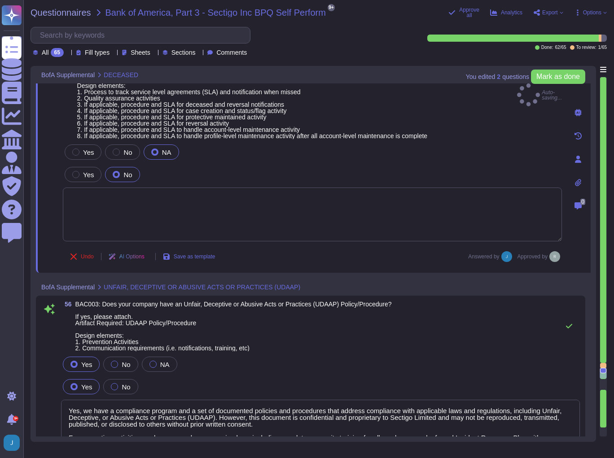
scroll to position [9647, 0]
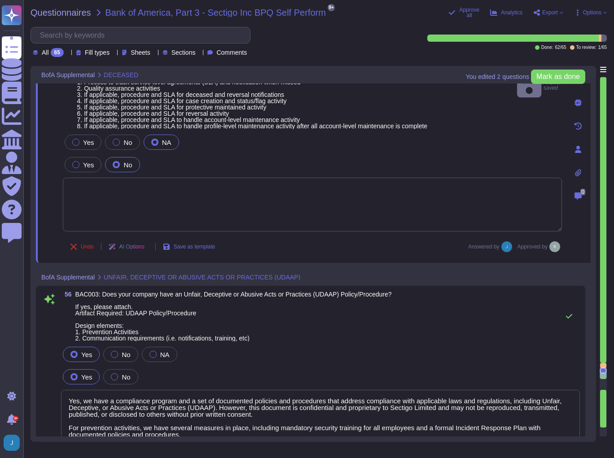
click at [118, 162] on label "No" at bounding box center [122, 164] width 19 height 7
click at [210, 179] on textarea at bounding box center [312, 205] width 499 height 54
click at [116, 140] on div at bounding box center [116, 142] width 7 height 7
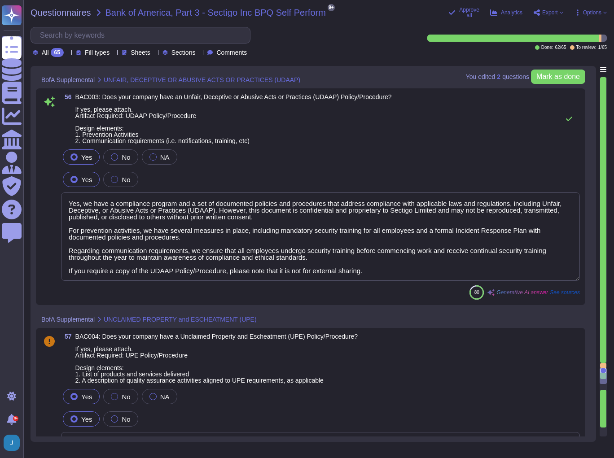
scroll to position [9862, 0]
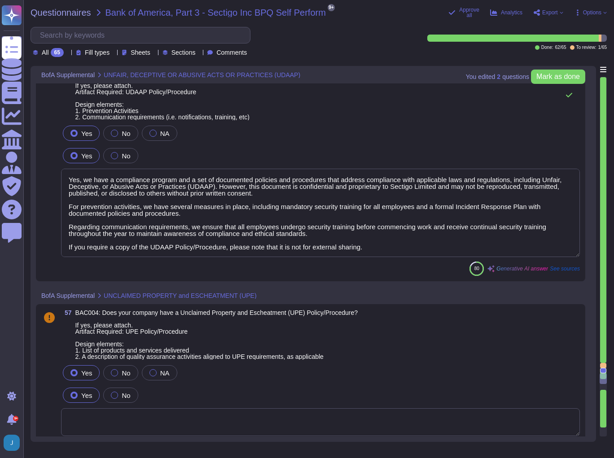
type textarea "Yes, we do have but it is not for external sharing."
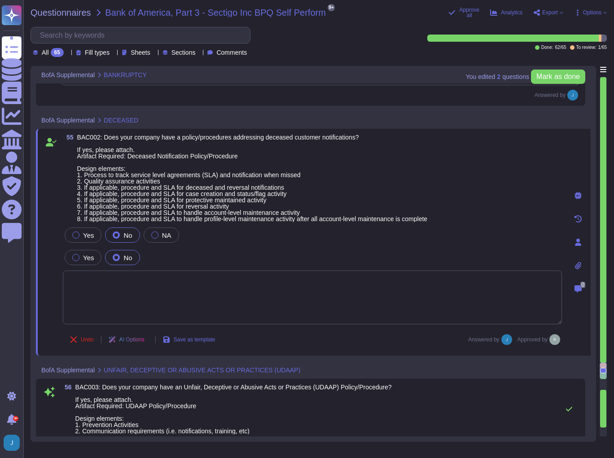
scroll to position [9532, 0]
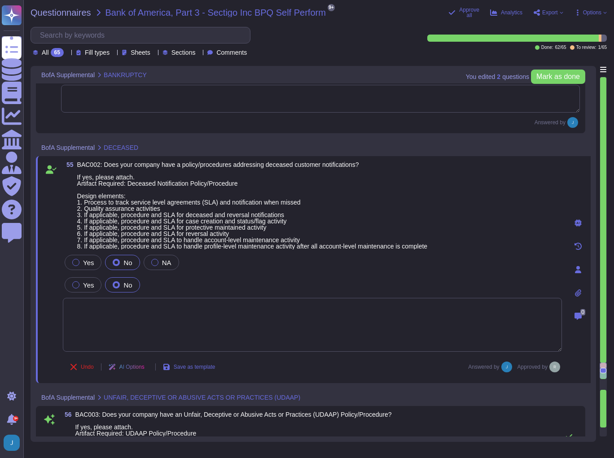
click at [576, 291] on icon at bounding box center [578, 292] width 6 height 7
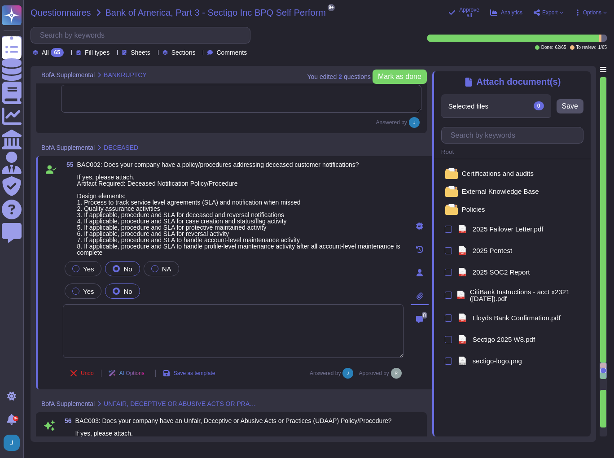
click at [39, 10] on span "Questionnaires" at bounding box center [60, 12] width 61 height 9
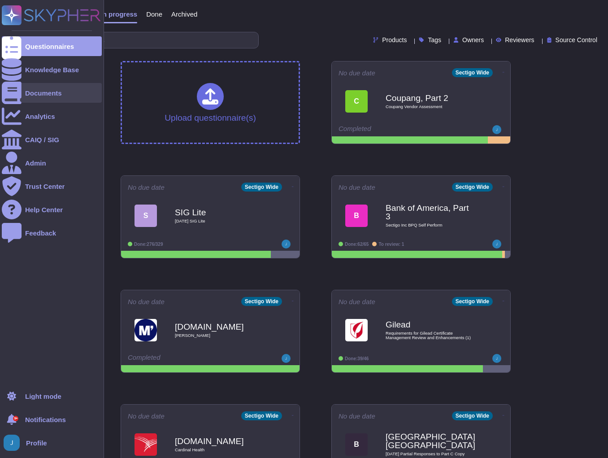
click at [29, 92] on div "Documents" at bounding box center [43, 93] width 37 height 7
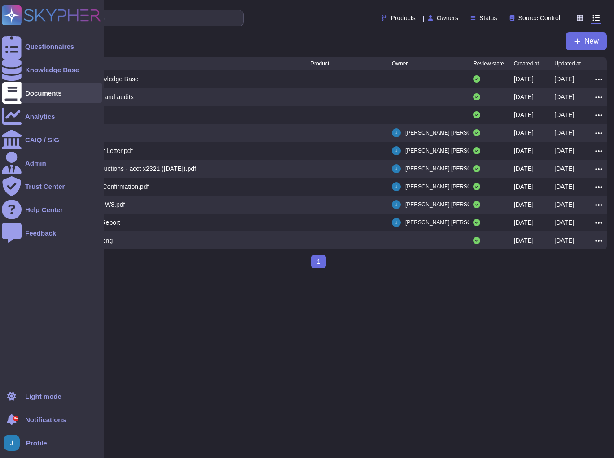
click at [27, 92] on div "Documents" at bounding box center [43, 93] width 37 height 7
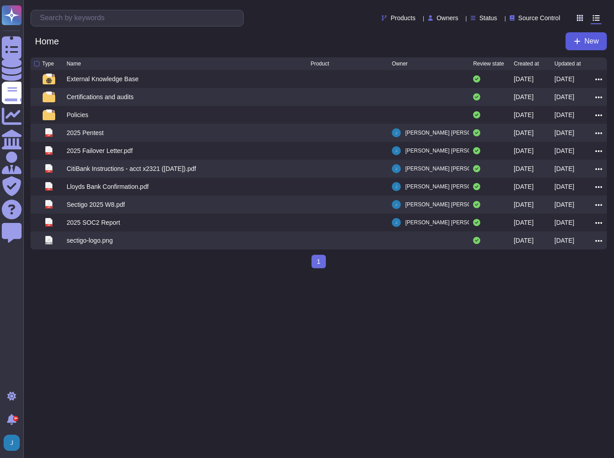
click at [587, 38] on span "New" at bounding box center [591, 41] width 14 height 7
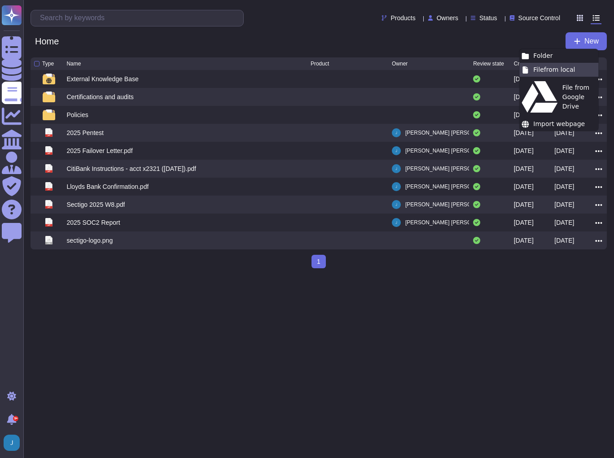
click at [533, 70] on div "File from local" at bounding box center [558, 70] width 79 height 14
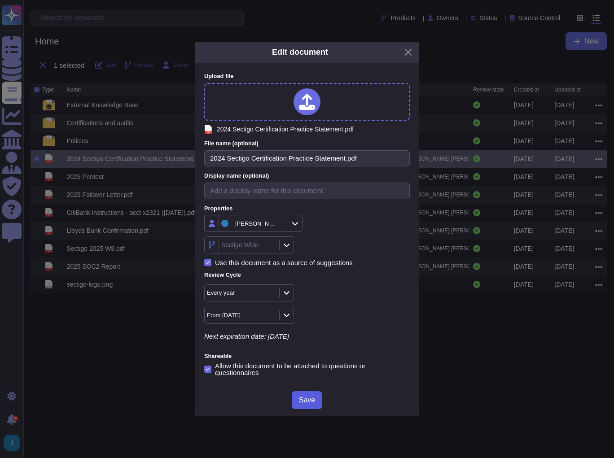
click at [315, 399] on button "Save" at bounding box center [307, 400] width 30 height 18
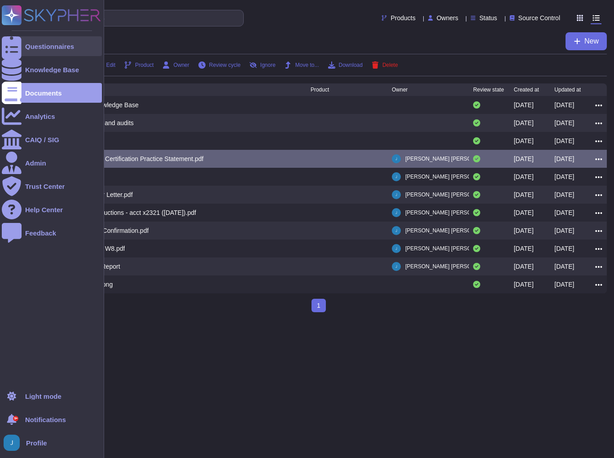
click at [52, 47] on div "Questionnaires" at bounding box center [49, 46] width 49 height 7
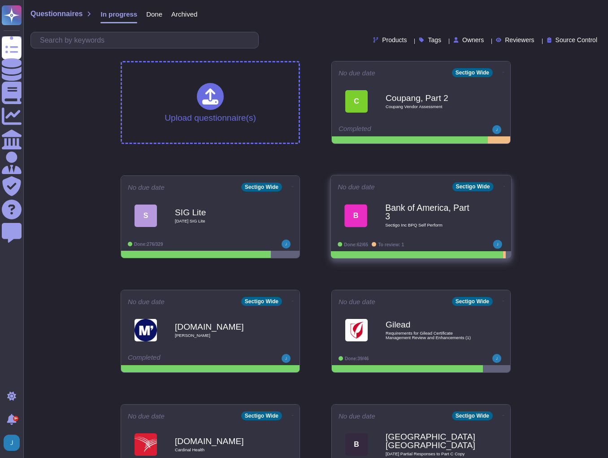
click at [404, 217] on b "Bank of America, Part 3" at bounding box center [430, 212] width 91 height 17
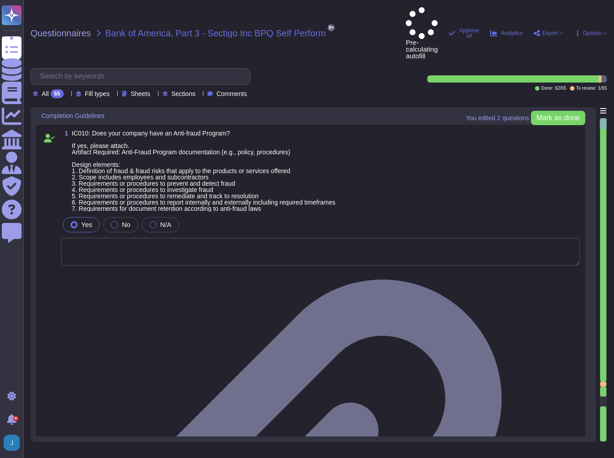
type textarea "N/A"
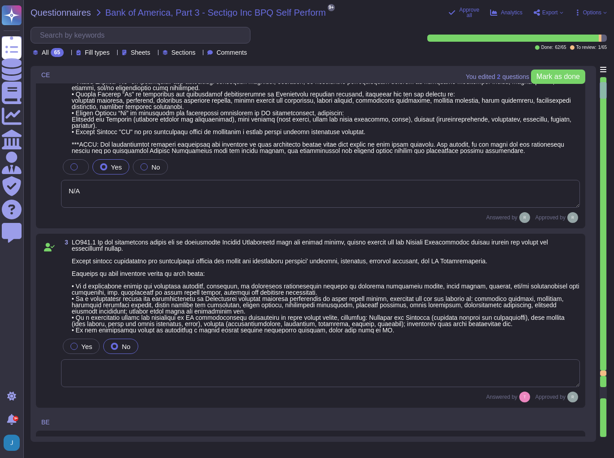
type textarea "Sectigo is committed to an environmental strategy that aligns with ESG principl…"
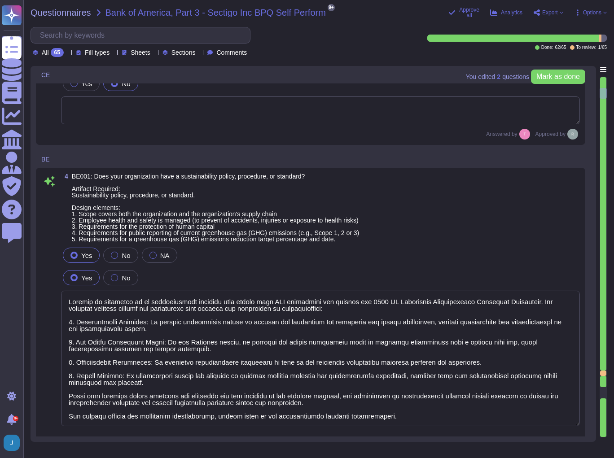
type textarea "None. Neither the Company nor any of its Principals or Affiliates has ever been…"
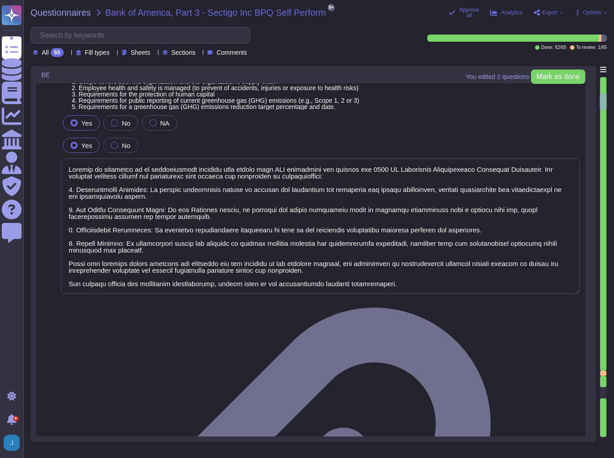
type textarea "Yes, our organization has established means for employees and contractors to re…"
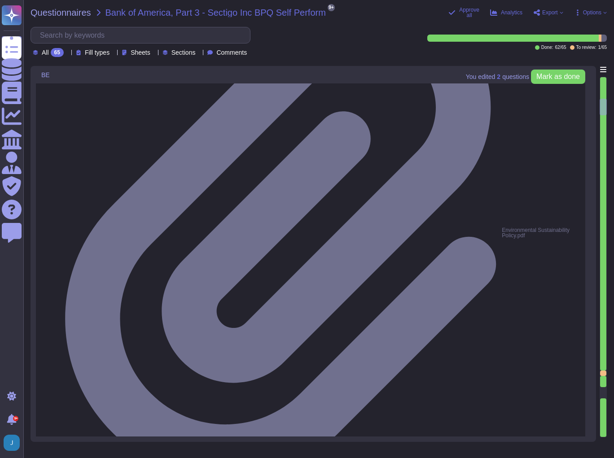
type textarea "Yes, our organization maintains documented policies that include requirements f…"
type textarea "Yes, our organization maintains a background check policy that requires the per…"
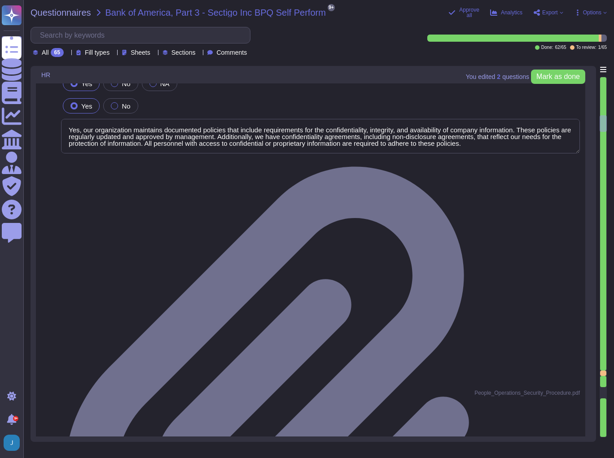
type textarea "Yes, our organization maintains documented policies that prohibit the misuse of…"
type textarea "Yes, our organization has a policy that governs the acceptance and provision of…"
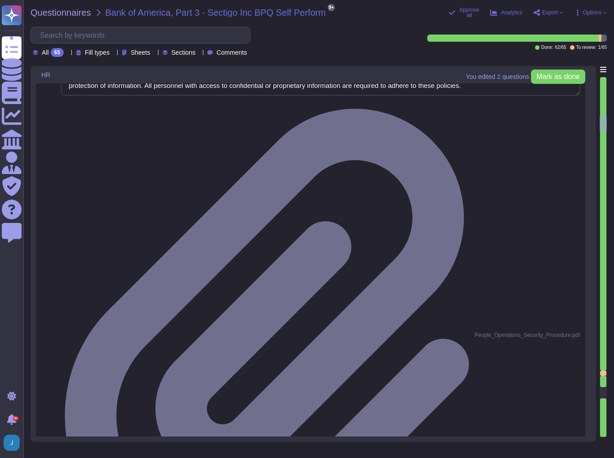
type textarea "Yes, we have a compliance program and a set of policies and procedures in place…"
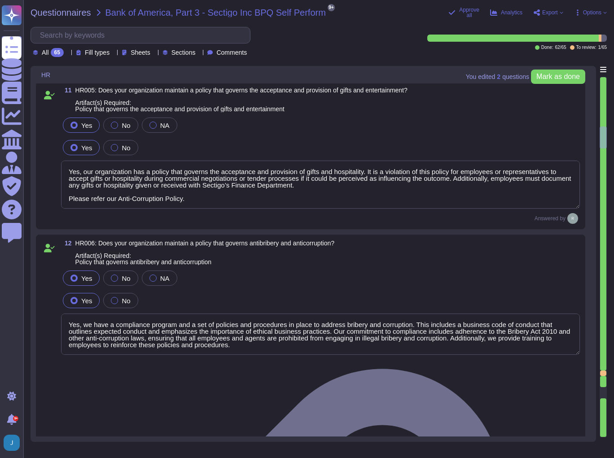
type textarea "Yes, our organization has a documented business code of conduct that includes r…"
type textarea "Yes, our organization requires employees to acknowledge the code of conduct. Ne…"
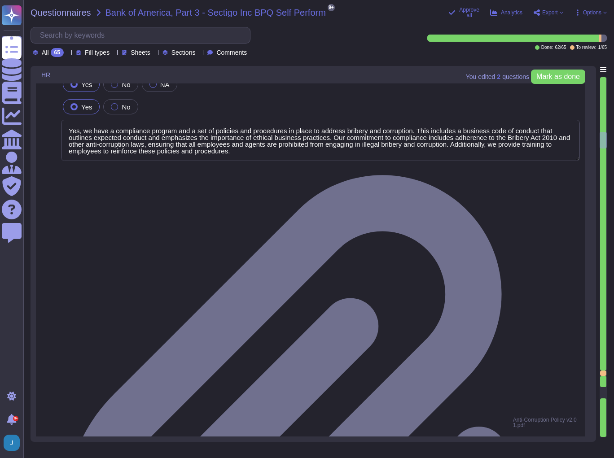
type textarea "Yes, we have a policy in place to protect whistleblowers who report labor abuse…"
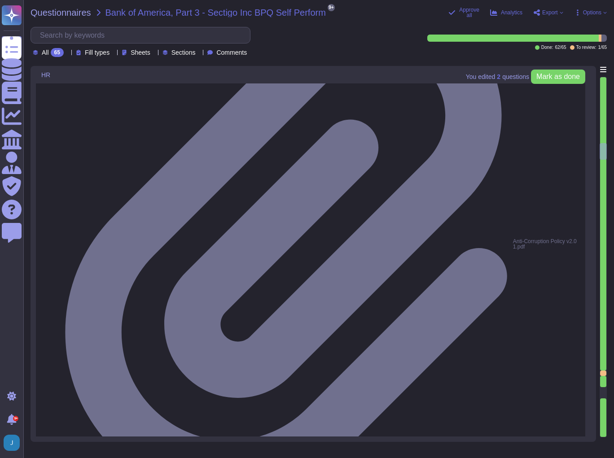
type textarea "Yes, our organization maintains a formal disciplinary process for non-complianc…"
type textarea "Yes, our organization maintains a policy that prohibits discrimination and hara…"
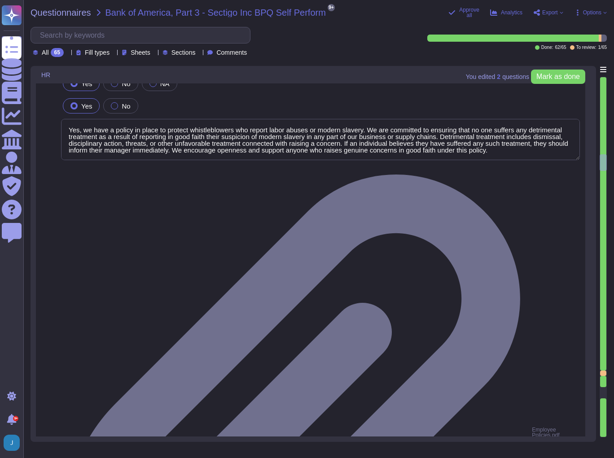
type textarea "Yes, we have an Anti-Bribery & Anti-Corruption Policy that addresses conflicts …"
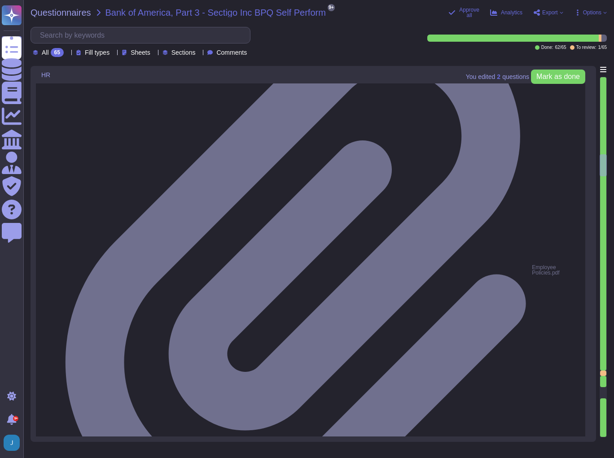
type textarea "We have addressed this in our SOC 2 Audit. Please refer our SOC 2 report. CC1.3…"
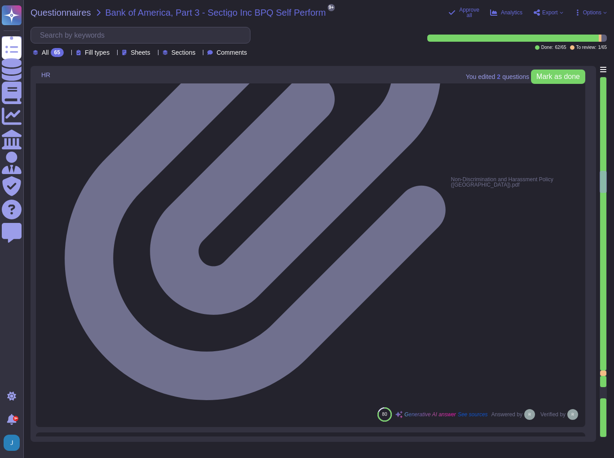
type textarea "Yes, our organization has a comprehensive training program that includes a trai…"
type textarea "Yes, our organization maintains a comprehensive training curriculum that requir…"
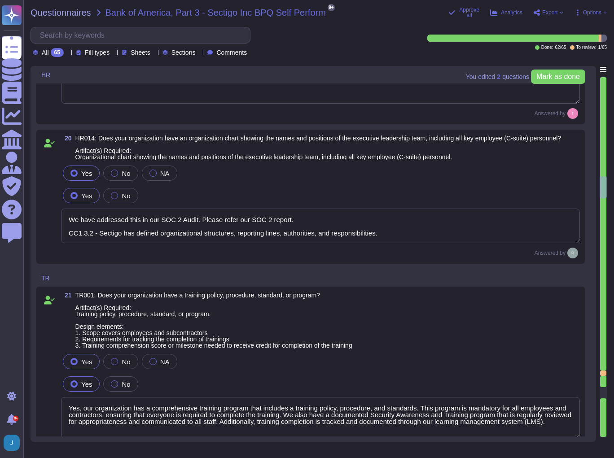
type textarea "Yes, our organization is committed to providing anti-discrimination and anti-ha…"
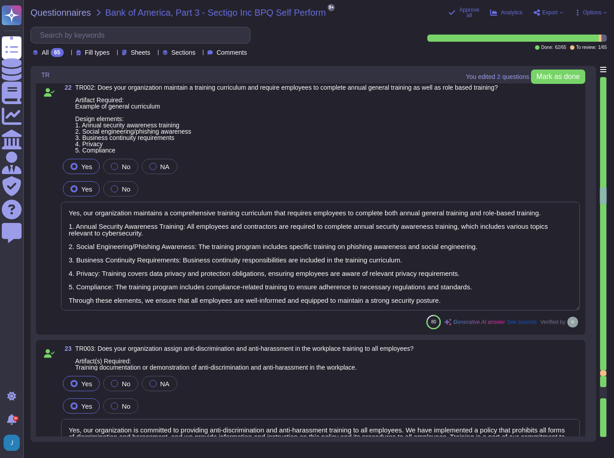
type textarea "Yes, senior management is required to undergo regular cybersecurity training, i…"
type textarea "The training program at [GEOGRAPHIC_DATA] includes requirements for completion …"
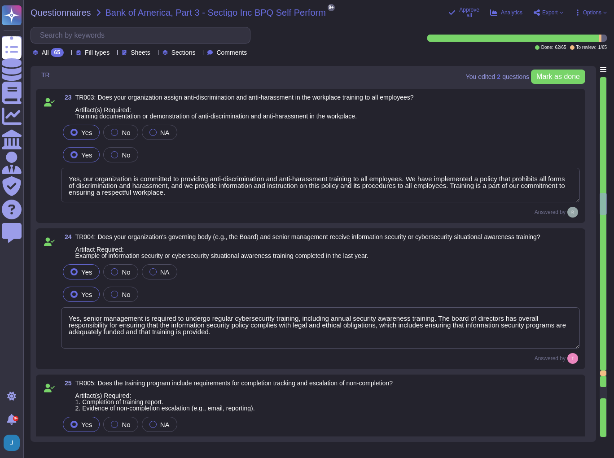
type textarea "This control test has been addressed in our SOC 2 report. (CC4.2.1) -The Intern…"
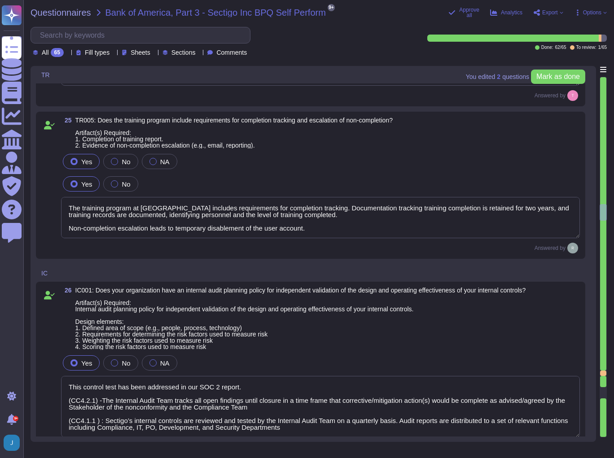
type textarea "Yes, our organization has a compliance team that monitors non-compliance with o…"
type textarea "Yes, our company has a Change Management Policy in place, which includes a form…"
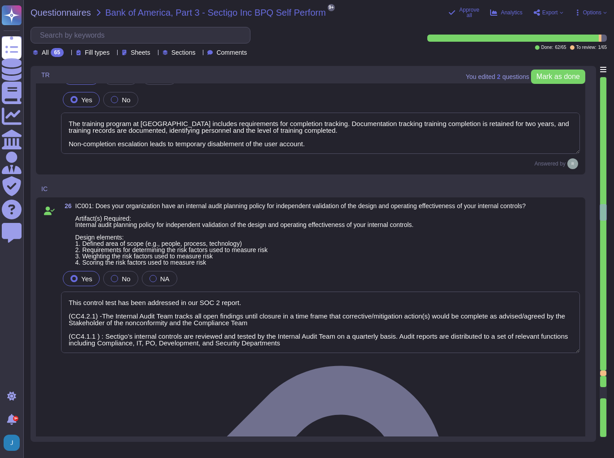
scroll to position [4342, 0]
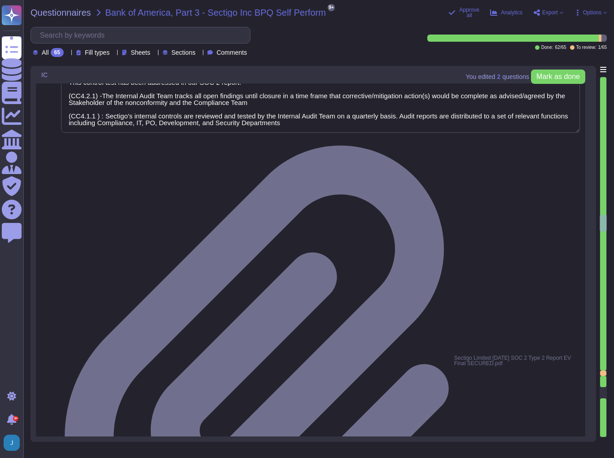
type textarea "Yes, all information security policies, standards, guidelines, and procedures h…"
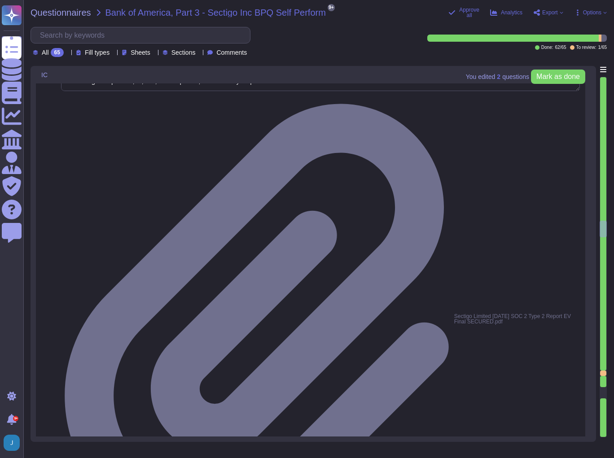
type textarea "Yes, our organization has undergone non-financial external audits in the last 1…"
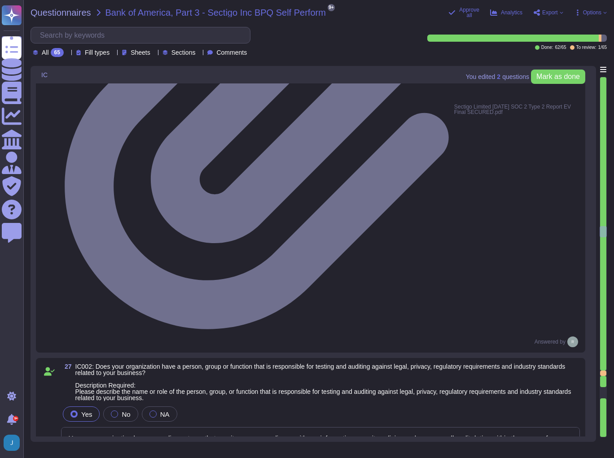
scroll to position [0, 0]
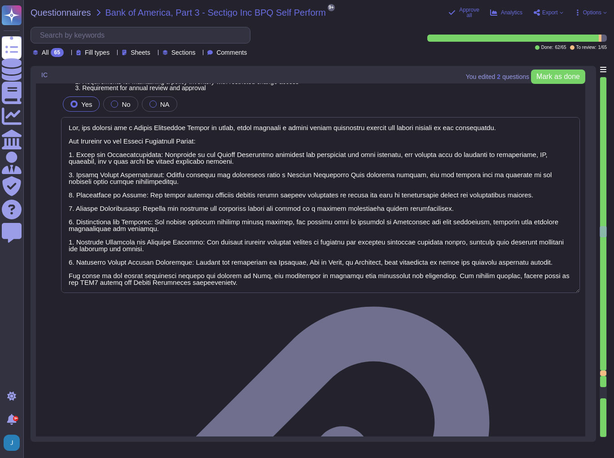
type textarea "Our organization undergoes a successful PCI DSS scan every year; however, we do…"
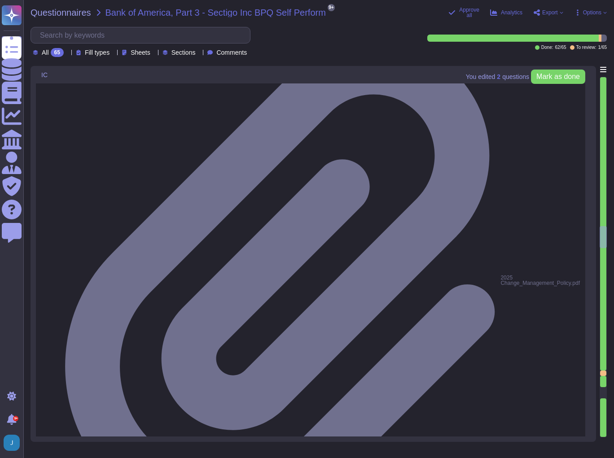
type textarea "Yes, our organization has a documented process in place for regulatory change m…"
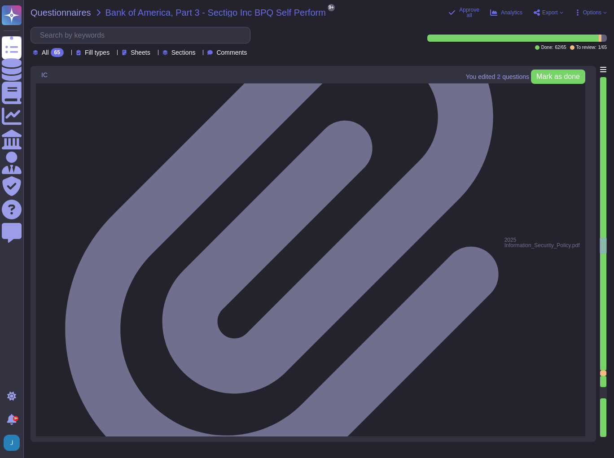
type textarea "As a public CA, compliance with applicable industry regulations is an existenti…"
type textarea "Yes, we have anti-money laundering (AML) procedures in place. Our procedures in…"
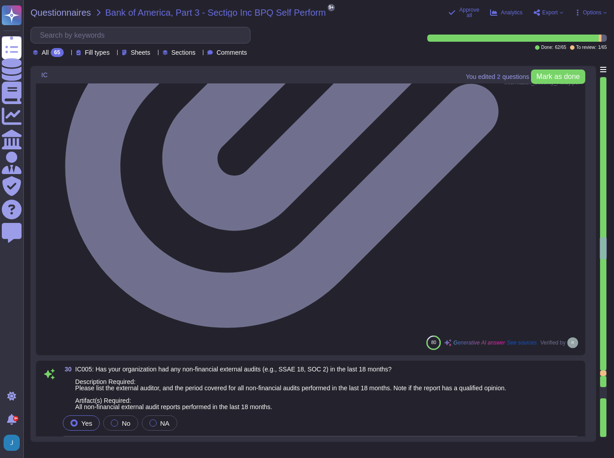
scroll to position [5382, 0]
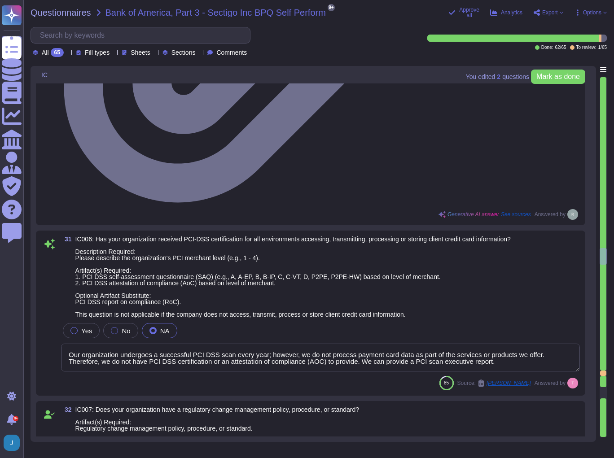
type textarea "Yes, our organization has a compliance program and a set of policies and proced…"
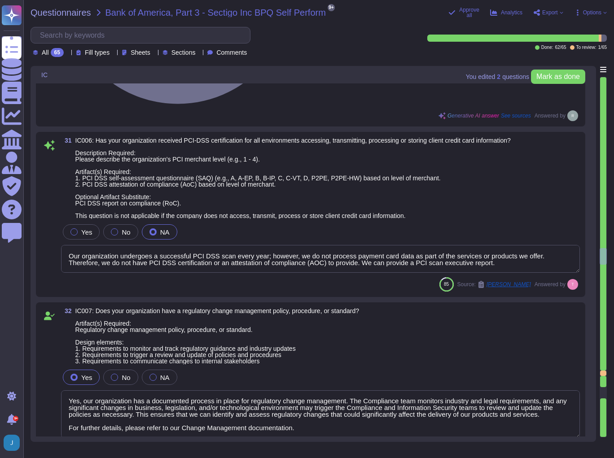
scroll to position [5633, 0]
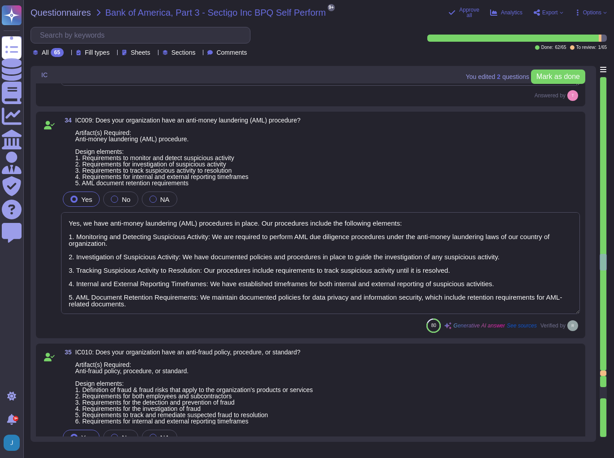
type textarea "Yes, our organization has a documented privacy policy that outlines our policie…"
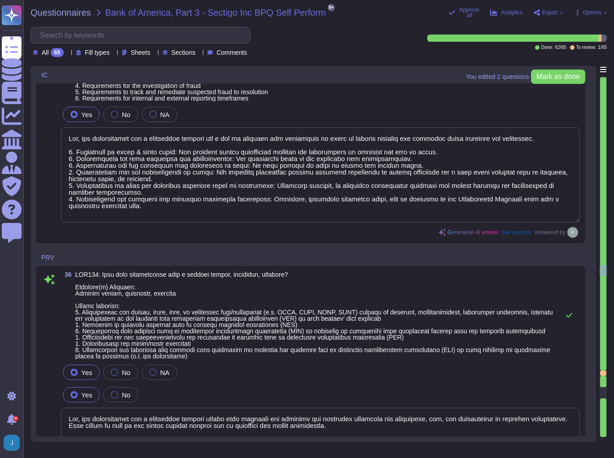
type textarea "Our privacy policy is available at [URL][DOMAIN_NAME]."
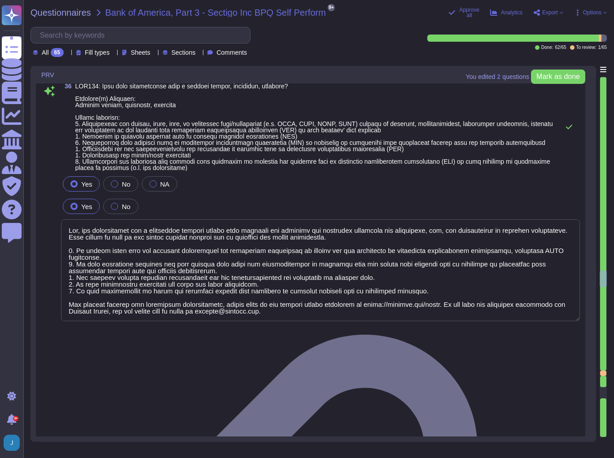
type textarea "Yes, our organization has a process in place to assist clients in fulfilling da…"
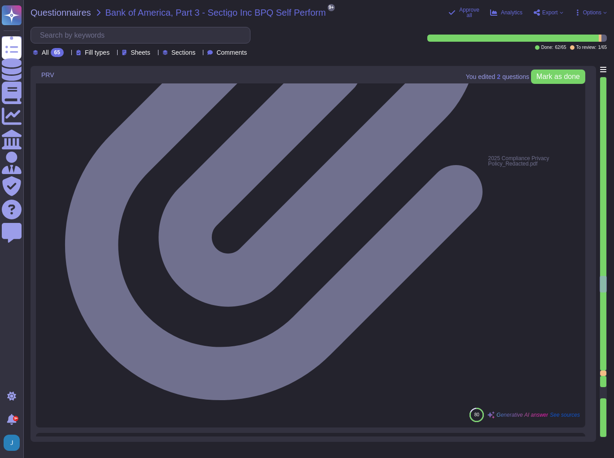
type textarea "Yes, we have a ticketing system in place to track customer requests."
type textarea "Yes, calls may be monitored or recorded to check that instructions have been ca…"
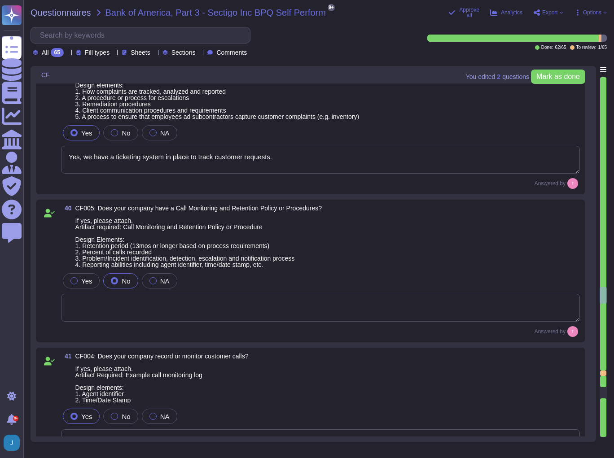
type textarea "Sectigo does not use subcontractors or third-party products or services for sys…"
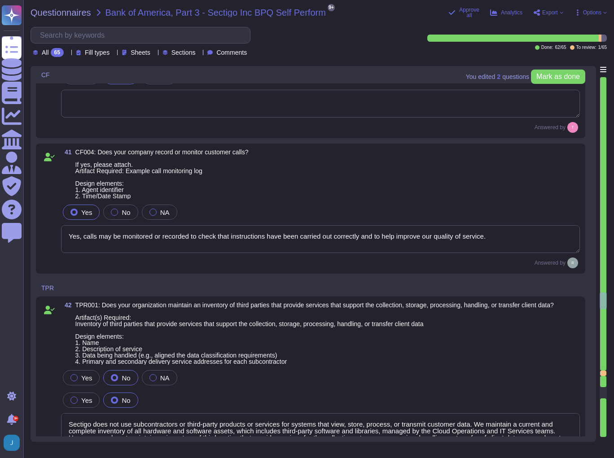
type textarea "We do not use subcontractors."
type textarea "Yes, our organization performs background checks on all employees, including co…"
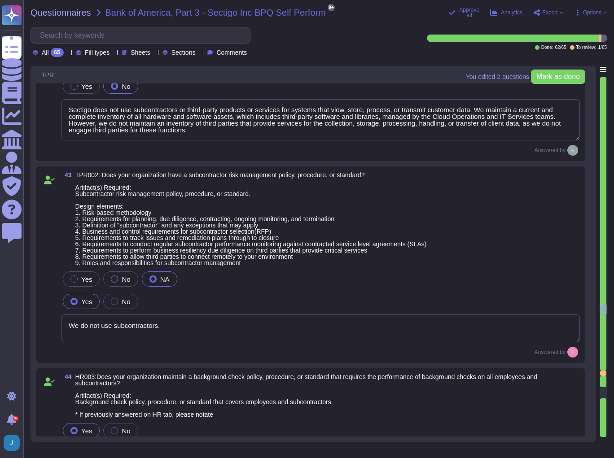
scroll to position [7320, 0]
type textarea "Yes, our organization has documented policies and procedures in place that addr…"
click at [72, 281] on label "Yes" at bounding box center [81, 278] width 22 height 7
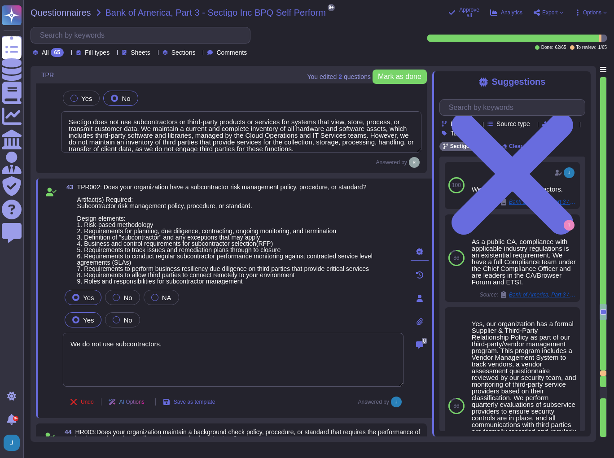
click at [74, 296] on div at bounding box center [75, 297] width 7 height 7
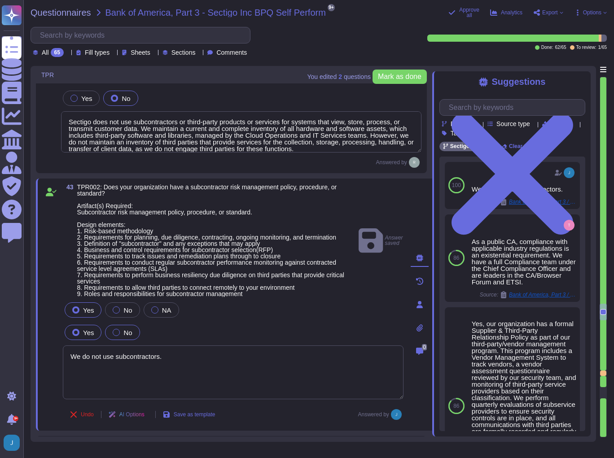
click at [113, 330] on div at bounding box center [116, 332] width 7 height 7
click at [118, 309] on div at bounding box center [116, 309] width 7 height 7
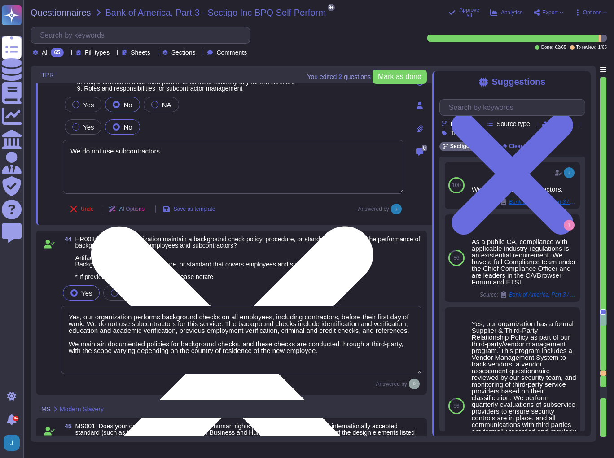
scroll to position [7535, 0]
type textarea "Yes, our organization has established means for employees and contractors to re…"
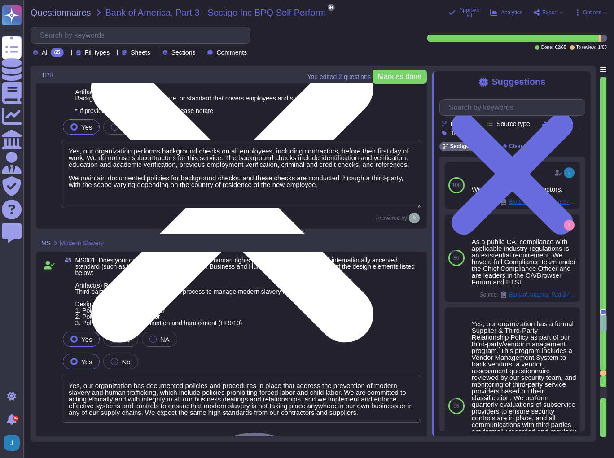
type textarea "Sectigo maintains a process to ensure suppliers abide by our policies regarding…"
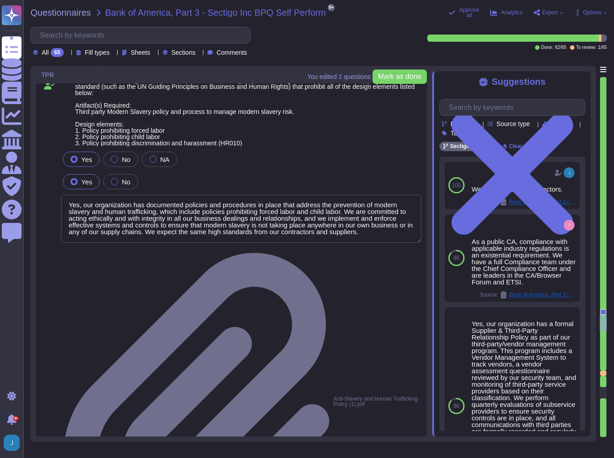
scroll to position [7930, 0]
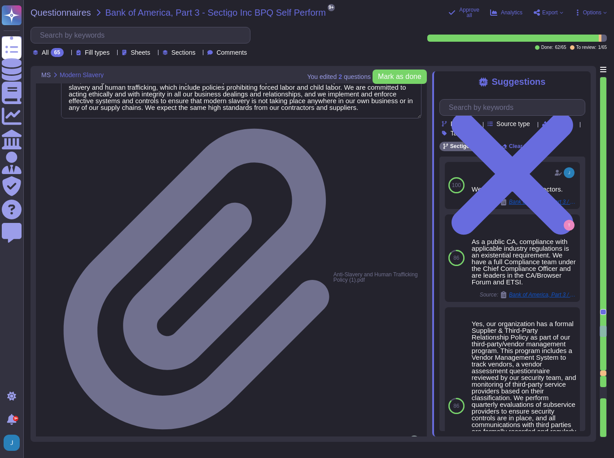
type textarea "Yes"
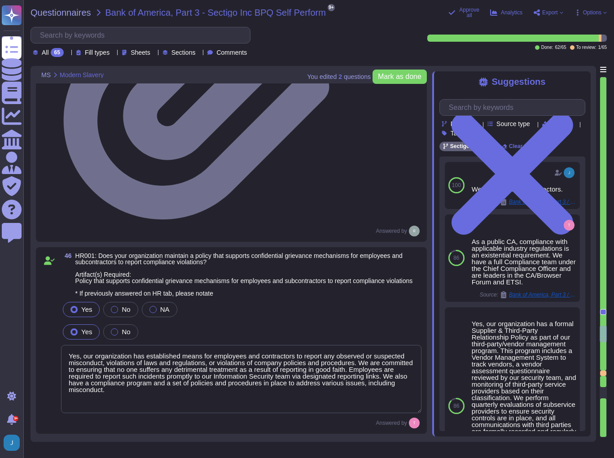
type textarea "No, we do not use subcontractors for this service."
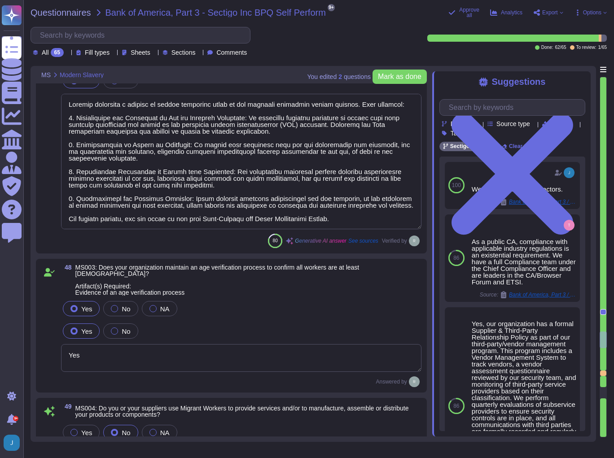
scroll to position [8432, 0]
type textarea "Yes, our organization has documented and implemented HR policies and procedures…"
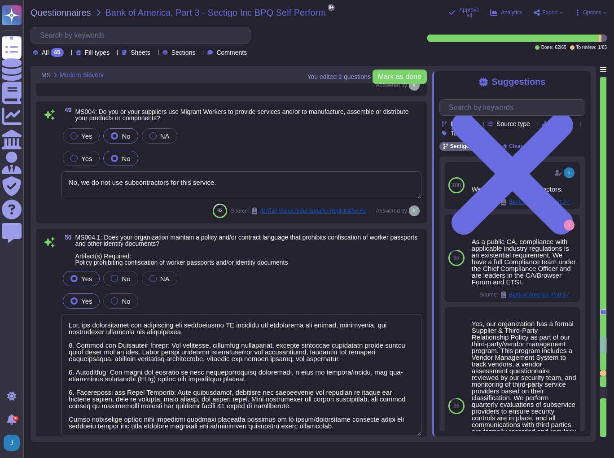
scroll to position [8647, 0]
type textarea "Yes, Sectigo maintains insurance coverage certifications, including: 1. General…"
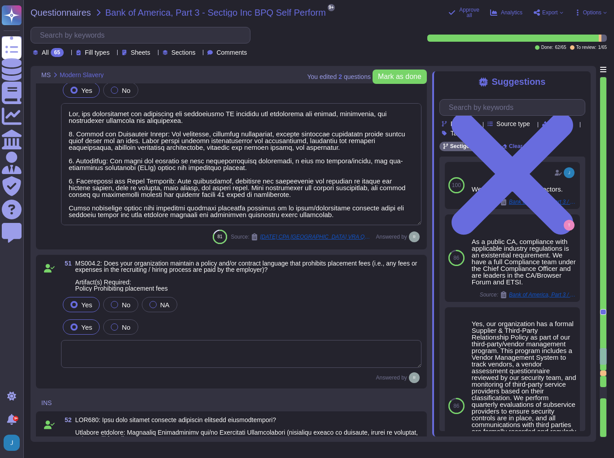
scroll to position [8863, 0]
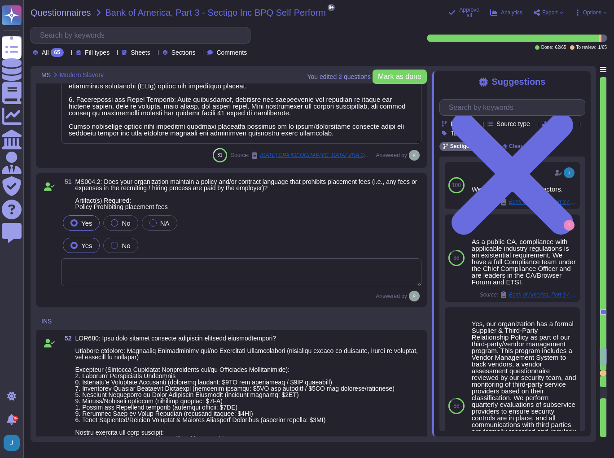
type textarea "Additional insured only upon request"
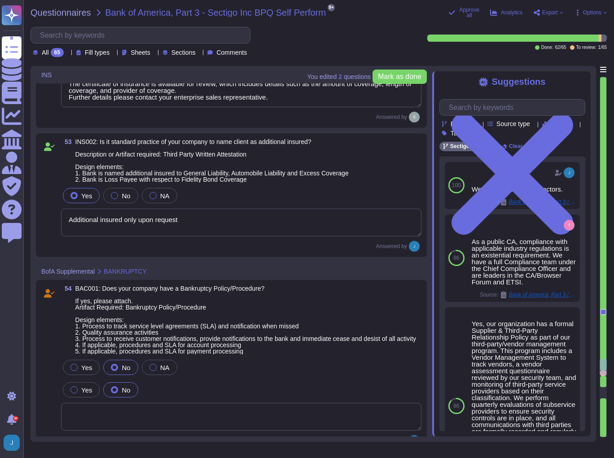
scroll to position [9365, 0]
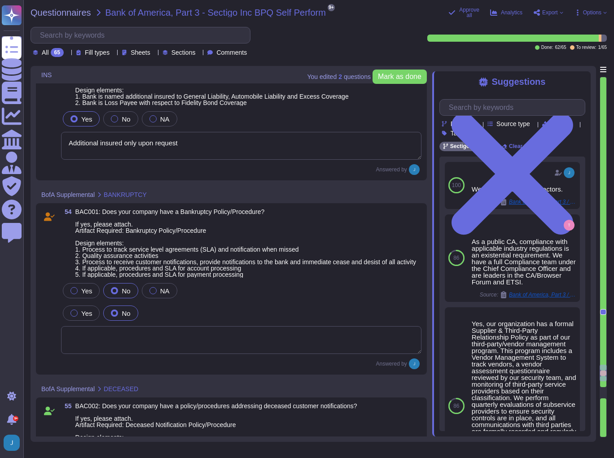
type textarea "Yes, we have a compliance program and a set of documented policies and procedur…"
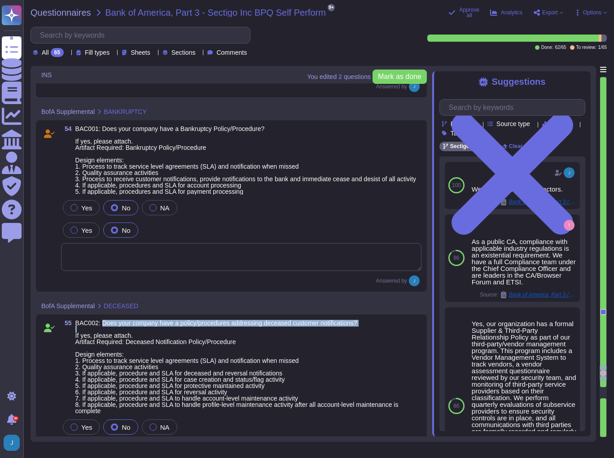
drag, startPoint x: 370, startPoint y: 338, endPoint x: 102, endPoint y: 335, distance: 268.7
click at [102, 335] on span "BAC002: Does your company have a policy/procedures addressing deceased customer…" at bounding box center [248, 367] width 346 height 94
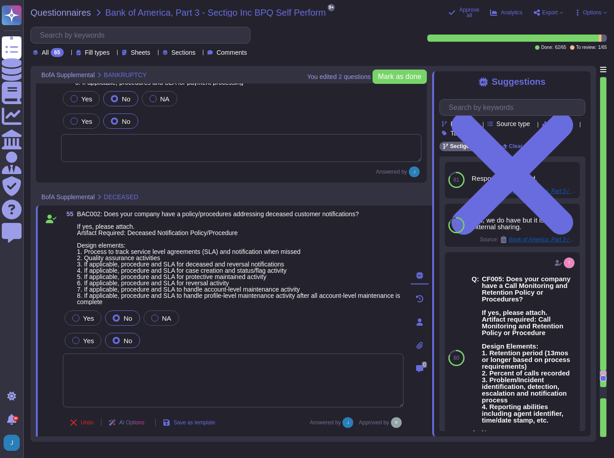
scroll to position [9598, 0]
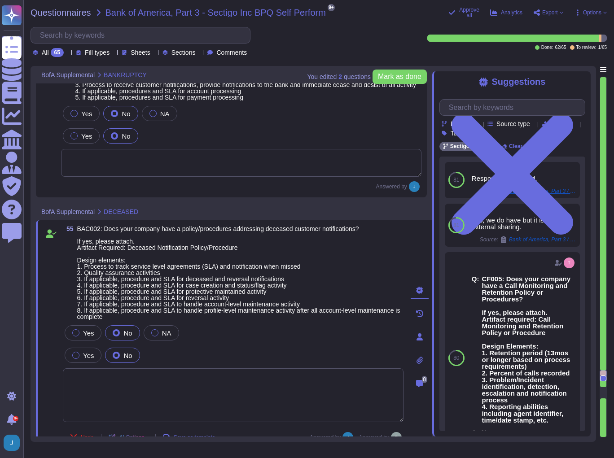
click at [347, 262] on span "BAC002: Does your company have a policy/procedures addressing deceased customer…" at bounding box center [240, 273] width 326 height 94
drag, startPoint x: 382, startPoint y: 235, endPoint x: 76, endPoint y: 234, distance: 305.4
click at [76, 234] on span "55 BAC002: Does your company have a policy/procedures addressing deceased custo…" at bounding box center [233, 273] width 340 height 94
copy span "BAC002: Does your company have a policy/procedures addressing deceased customer…"
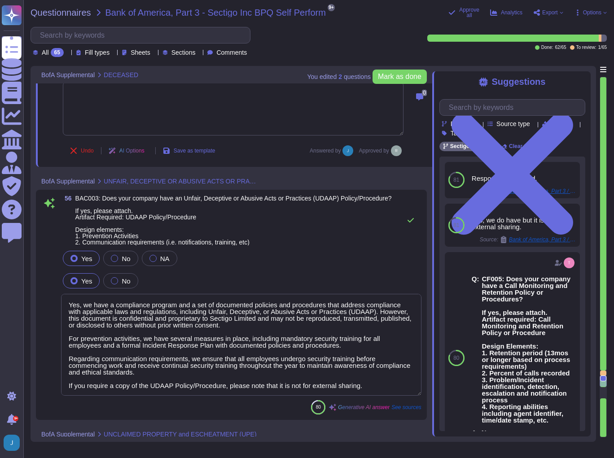
scroll to position [0, 0]
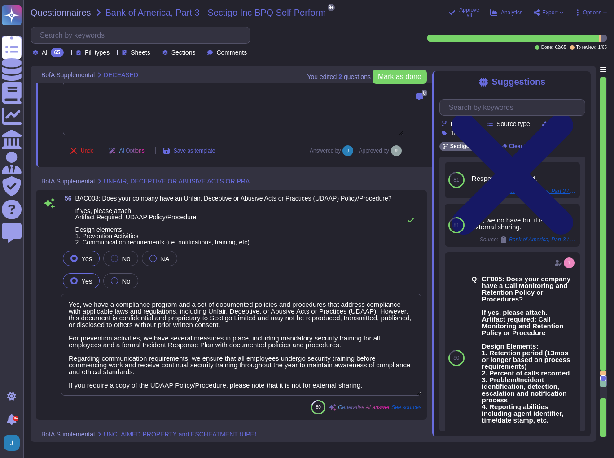
click at [581, 80] on icon at bounding box center [512, 174] width 146 height 195
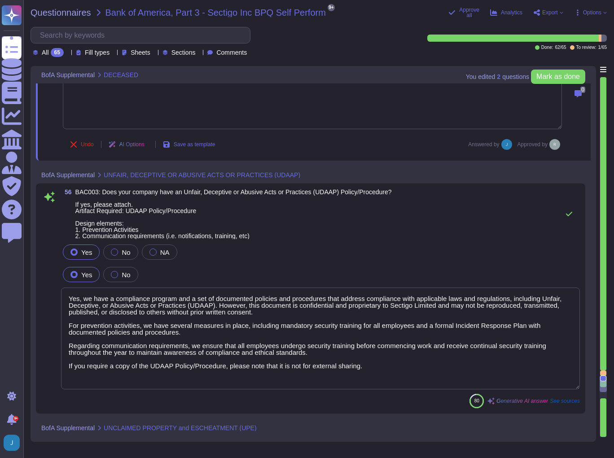
click at [380, 228] on span "BAC003: Does your company have an Unfair, Deceptive or Abusive Acts or Practice…" at bounding box center [233, 214] width 316 height 50
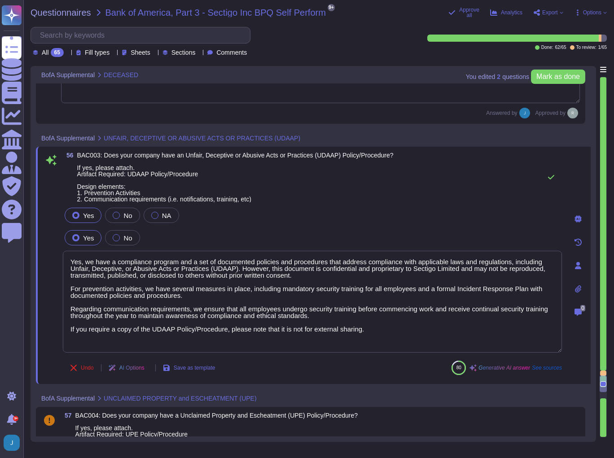
click at [579, 287] on icon at bounding box center [578, 288] width 6 height 7
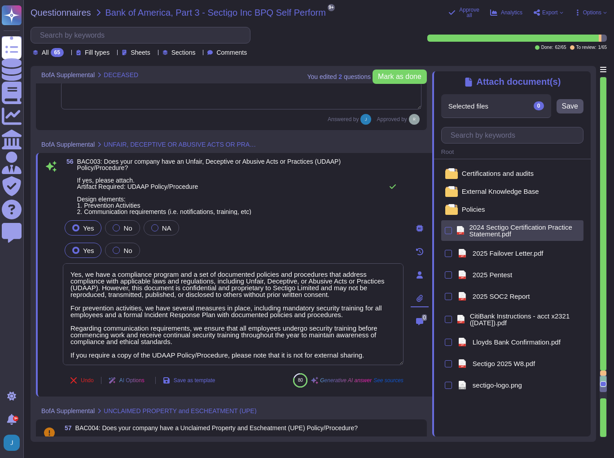
click at [491, 233] on span "2024 Sectigo Certification Practice Statement.pdf" at bounding box center [524, 230] width 111 height 13
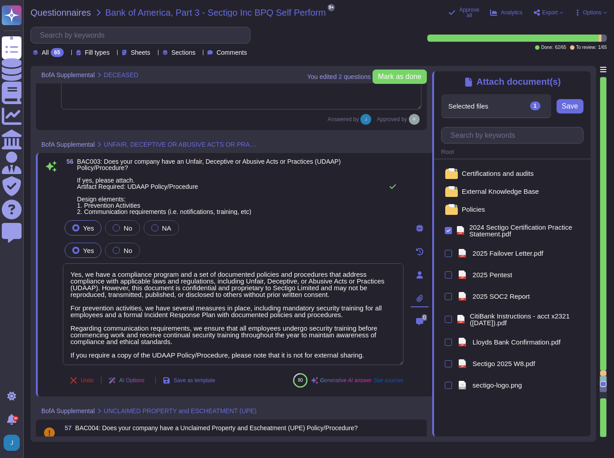
click at [565, 104] on span "Save" at bounding box center [570, 106] width 16 height 7
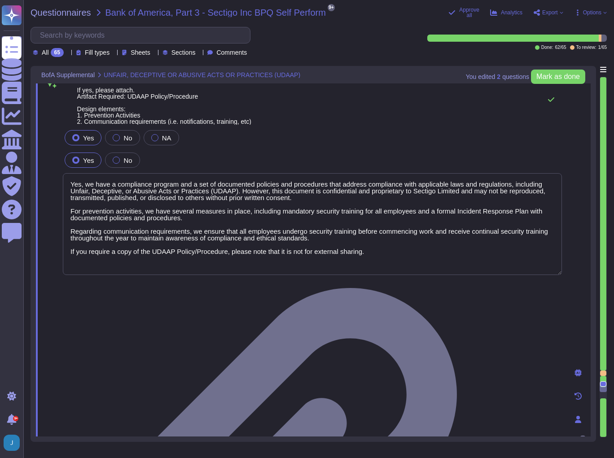
type textarea "Yes, we do have but it is not for external sharing."
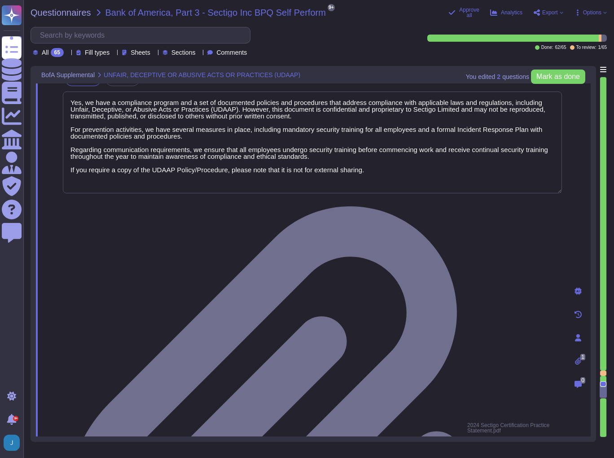
scroll to position [10065, 0]
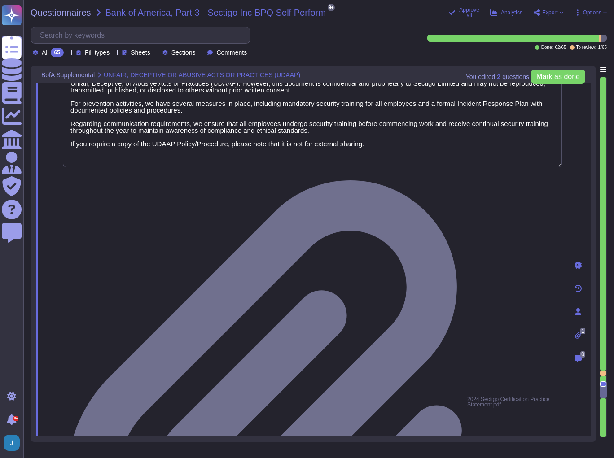
drag, startPoint x: 368, startPoint y: 241, endPoint x: 72, endPoint y: 235, distance: 296.1
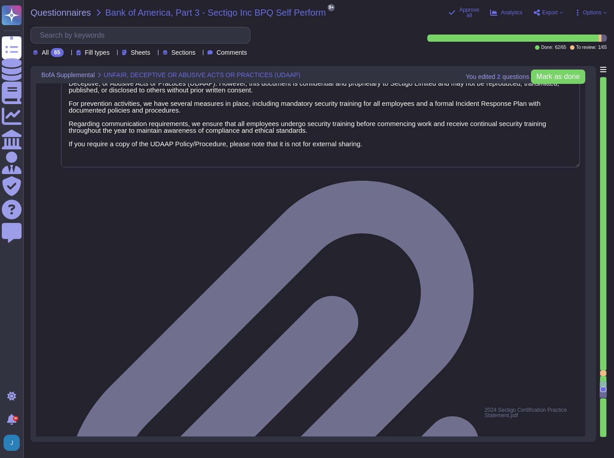
drag, startPoint x: 389, startPoint y: 231, endPoint x: 72, endPoint y: 231, distance: 317.1
copy span "BAC004: Does your company have a Unclaimed Property and Escheatment (UPE) Polic…"
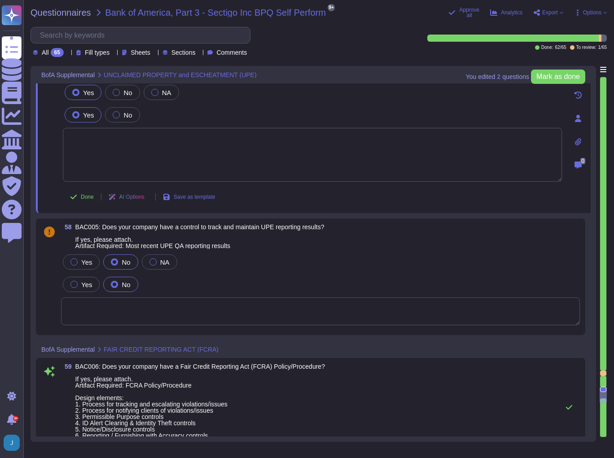
scroll to position [10280, 0]
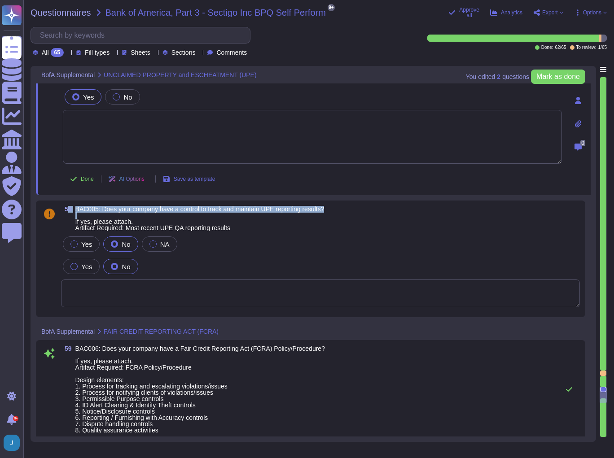
drag, startPoint x: 364, startPoint y: 212, endPoint x: 67, endPoint y: 203, distance: 297.1
click at [67, 203] on div "58 BAC005: Does your company have a control to track and maintain UPE reporting…" at bounding box center [310, 258] width 549 height 117
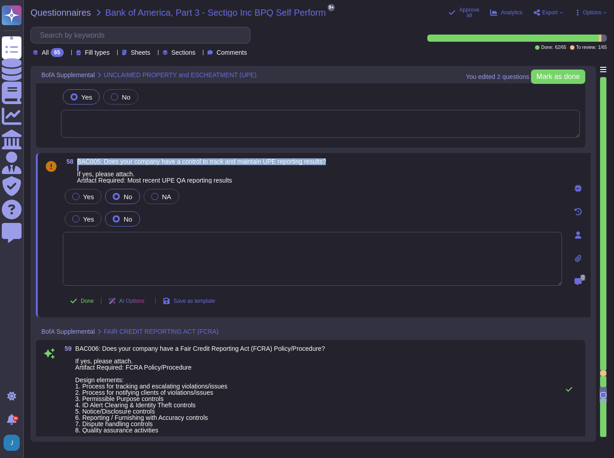
drag, startPoint x: 364, startPoint y: 154, endPoint x: 73, endPoint y: 153, distance: 291.1
click at [73, 153] on div "58 BAC005: Does your company have a control to track and maintain UPE reporting…" at bounding box center [313, 235] width 554 height 164
copy span "BAC005: Does your company have a control to track and maintain UPE reporting re…"
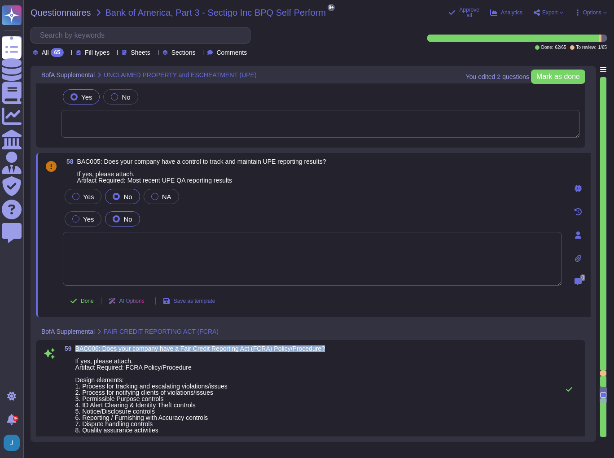
drag, startPoint x: 333, startPoint y: 349, endPoint x: 75, endPoint y: 346, distance: 257.9
click at [75, 346] on div "59 BAC006: Does your company have a Fair Credit Reporting Act (FCRA) Policy/Pro…" at bounding box center [320, 389] width 518 height 88
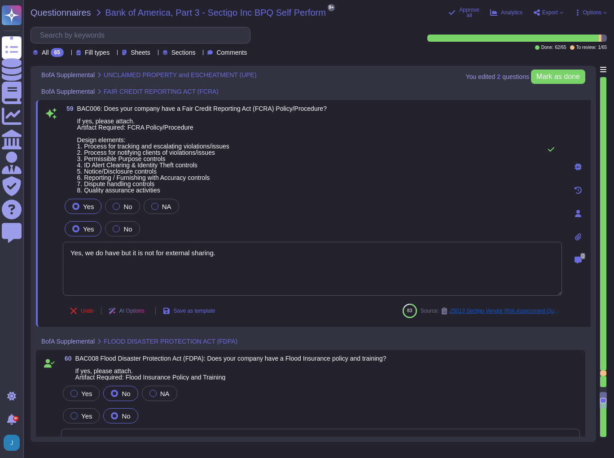
type textarea "Yes, we are compliant with the annual reporting requirements contained within S…"
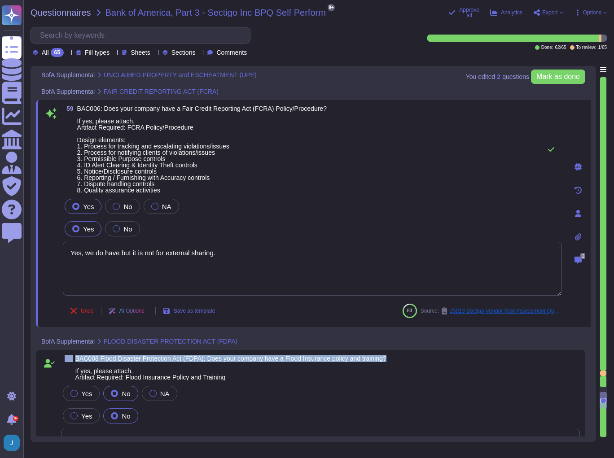
drag, startPoint x: 426, startPoint y: 353, endPoint x: 61, endPoint y: 348, distance: 364.7
click at [61, 350] on div "60 BAC008 Flood Disaster Protection Act (FDPA): Does your company have a Flood …" at bounding box center [310, 413] width 549 height 127
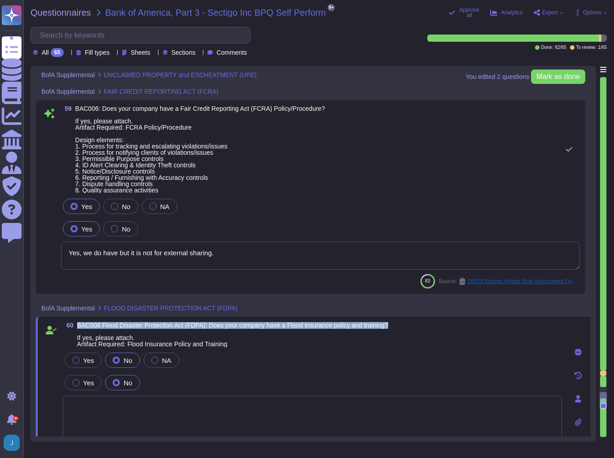
drag, startPoint x: 421, startPoint y: 324, endPoint x: 79, endPoint y: 325, distance: 341.8
click at [79, 325] on div "60 BAC008 Flood Disaster Protection Act (FDPA): Does your company have a Flood …" at bounding box center [312, 334] width 499 height 25
drag, startPoint x: 118, startPoint y: 323, endPoint x: 348, endPoint y: 354, distance: 231.8
click at [348, 354] on div "Yes No NA" at bounding box center [312, 360] width 499 height 19
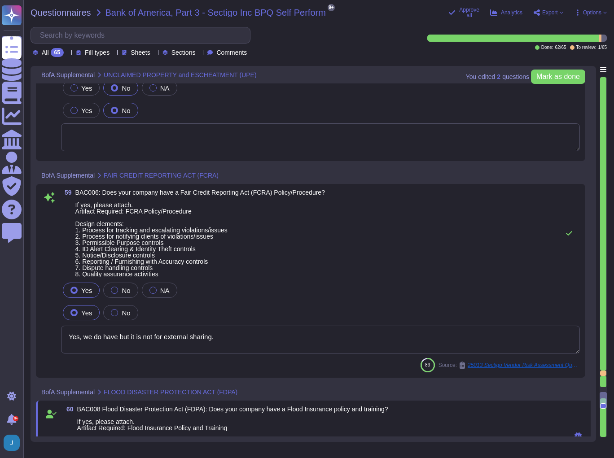
scroll to position [10365, 0]
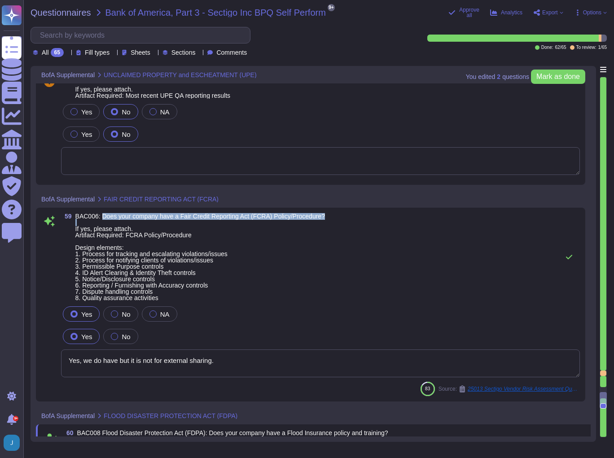
drag, startPoint x: 341, startPoint y: 218, endPoint x: 102, endPoint y: 215, distance: 239.1
click at [102, 215] on div "59 BAC006: Does your company have a Fair Credit Reporting Act (FCRA) Policy/Pro…" at bounding box center [320, 257] width 518 height 88
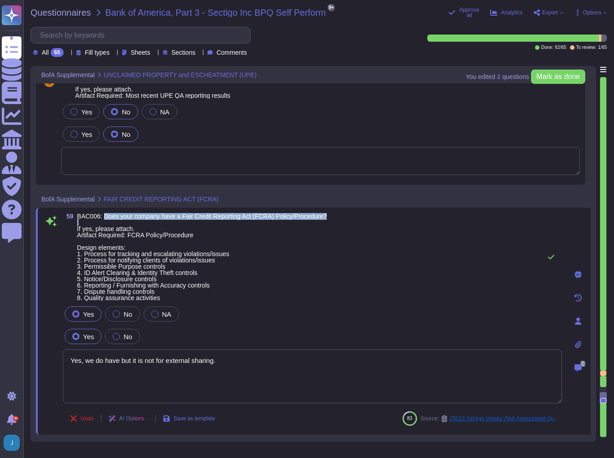
drag, startPoint x: 364, startPoint y: 215, endPoint x: 102, endPoint y: 211, distance: 261.5
click at [102, 211] on div "59 BAC006: Does your company have a Fair Credit Reporting Act (FCRA) Policy/Pro…" at bounding box center [313, 321] width 554 height 227
copy span "Does your company have a Fair Credit Reporting Act (FCRA) Policy/Procedure?"
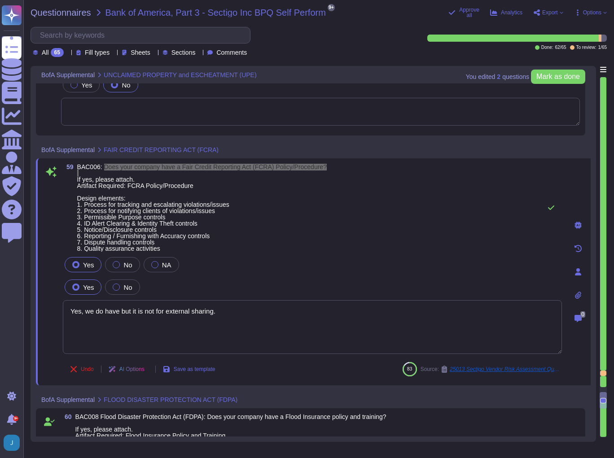
type textarea "Yes, we are compliant with the annual reporting requirements contained within S…"
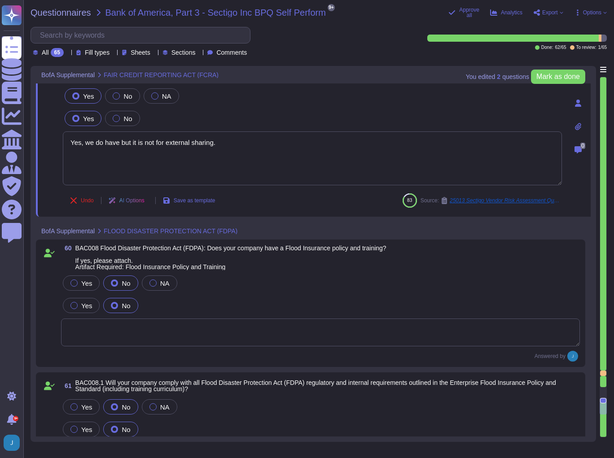
scroll to position [10580, 0]
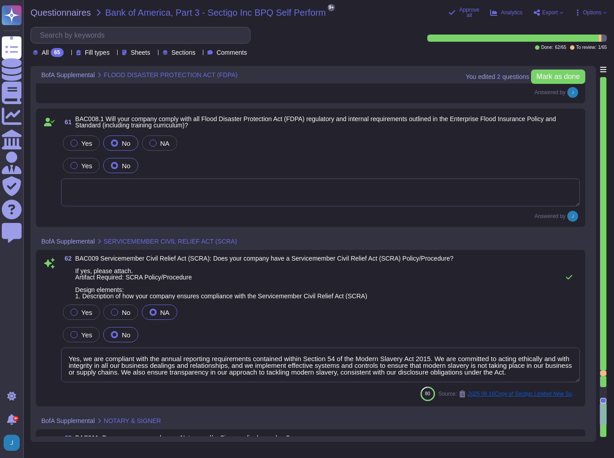
type textarea "Response is required."
type textarea "Yes, Sectigo supports ease of accessibility features of our product, including …"
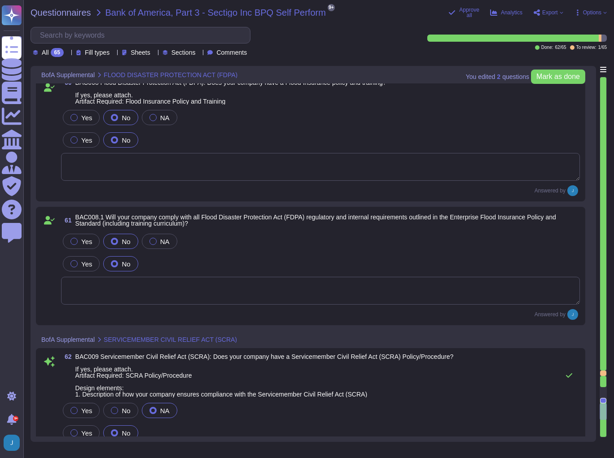
scroll to position [10724, 0]
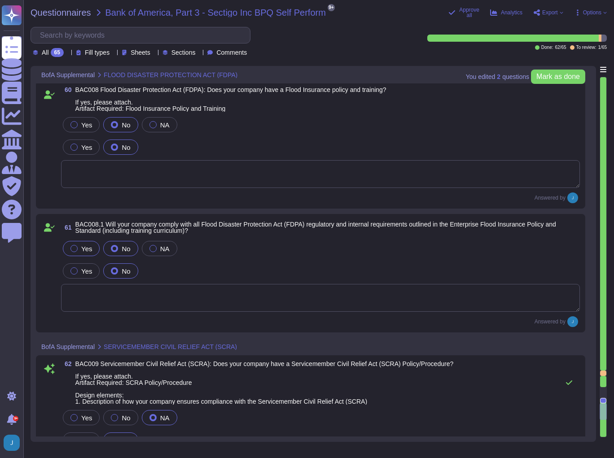
click at [77, 246] on label "Yes" at bounding box center [81, 248] width 22 height 7
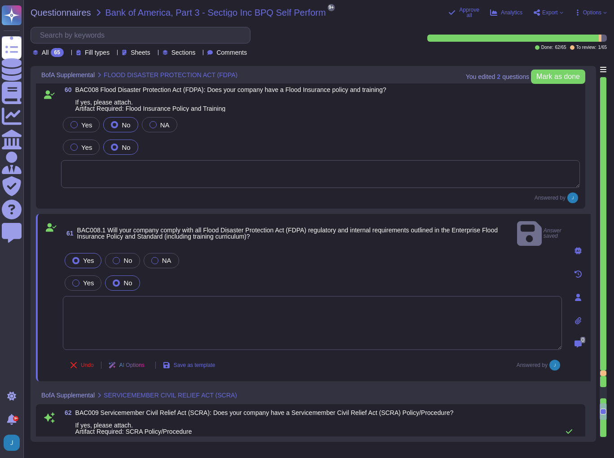
click at [77, 257] on div at bounding box center [75, 260] width 7 height 7
click at [164, 257] on span "NA" at bounding box center [166, 261] width 9 height 8
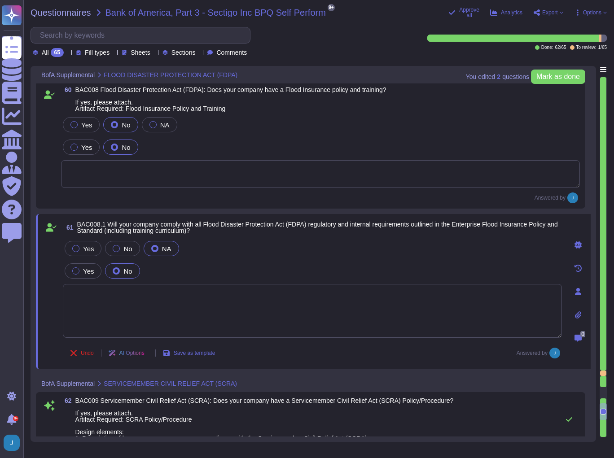
click at [127, 268] on span "No" at bounding box center [127, 271] width 9 height 8
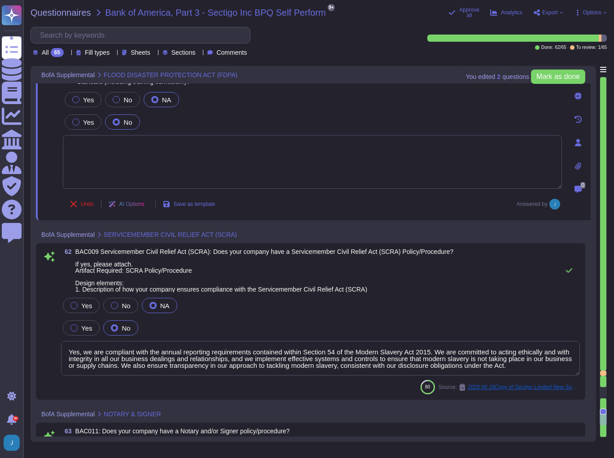
type textarea "Yes, Sectigo supports ease of accessibility features of our product, including …"
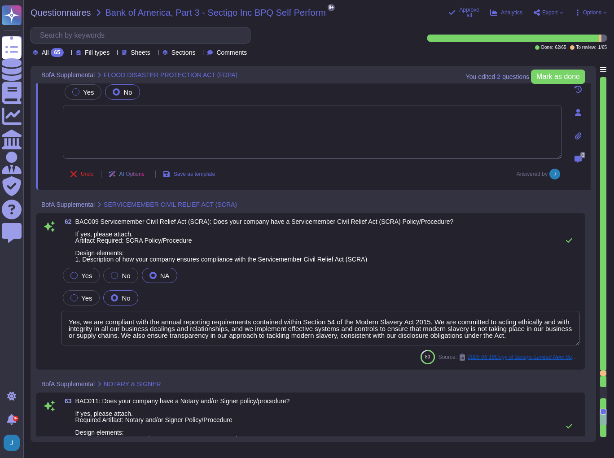
scroll to position [10903, 0]
click at [113, 274] on div at bounding box center [114, 274] width 7 height 7
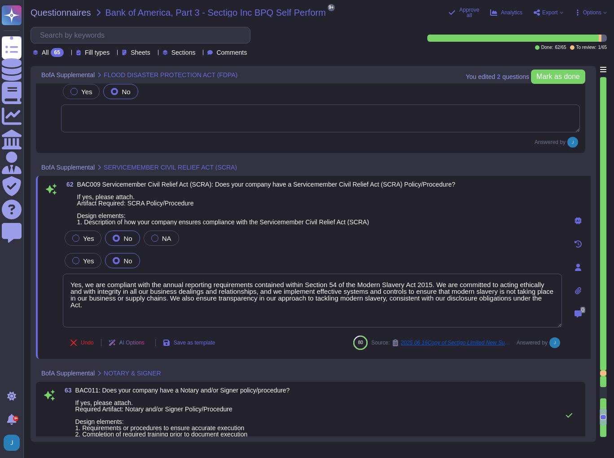
drag, startPoint x: 558, startPoint y: 301, endPoint x: 54, endPoint y: 275, distance: 504.4
click at [54, 275] on div "62 BAC009 Servicemember Civil Relief Act (SCRA): Does your company have a Servi…" at bounding box center [302, 267] width 518 height 172
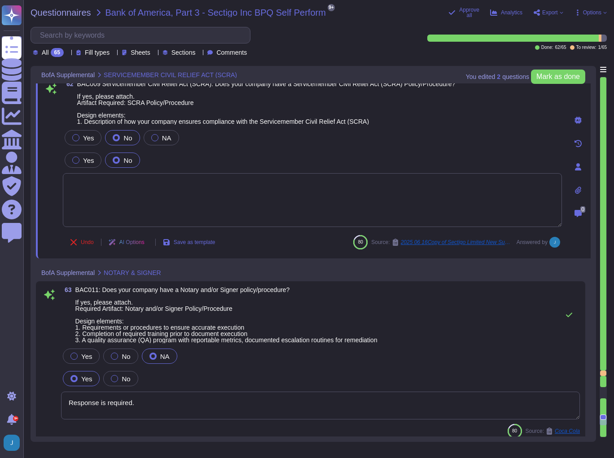
scroll to position [11011, 0]
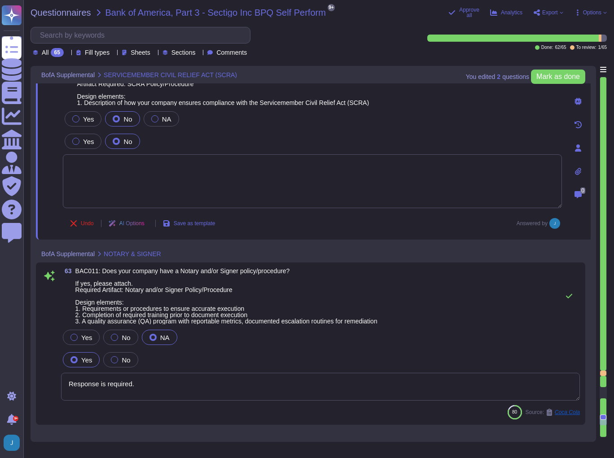
click at [318, 386] on textarea "Response is required." at bounding box center [320, 387] width 518 height 28
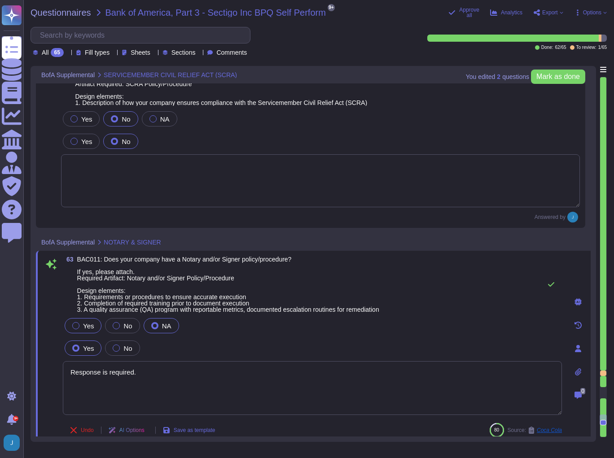
click at [72, 327] on label "Yes" at bounding box center [83, 325] width 22 height 7
click at [577, 373] on icon at bounding box center [577, 371] width 7 height 7
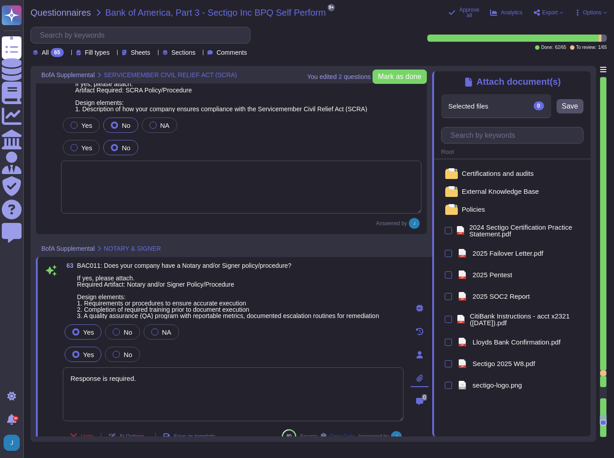
click at [488, 108] on div "Selected files 0" at bounding box center [496, 105] width 110 height 23
click at [478, 142] on input "text" at bounding box center [514, 135] width 137 height 16
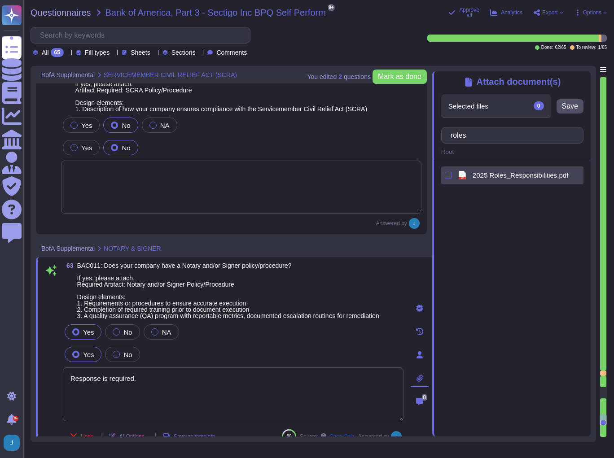
type input "roles"
click at [447, 173] on div at bounding box center [447, 175] width 7 height 7
click at [0, 0] on input "checkbox" at bounding box center [0, 0] width 0 height 0
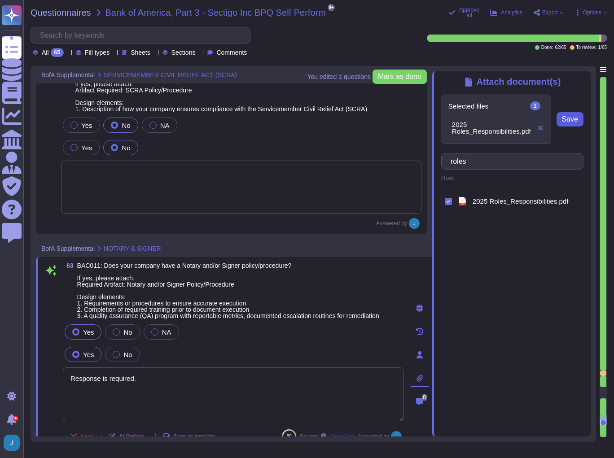
click at [572, 119] on span "Save" at bounding box center [570, 119] width 16 height 7
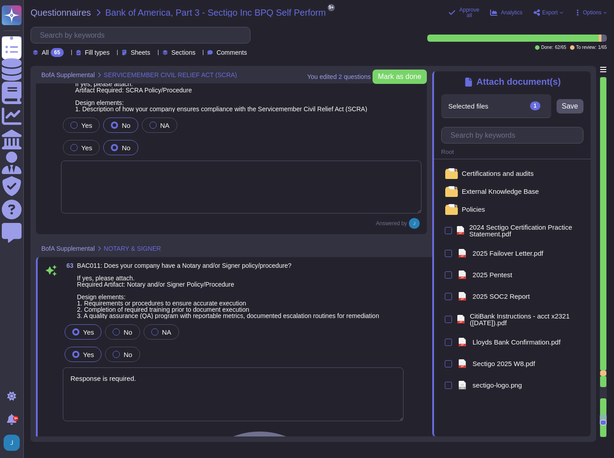
click at [544, 106] on icon at bounding box center [544, 106] width 0 height 0
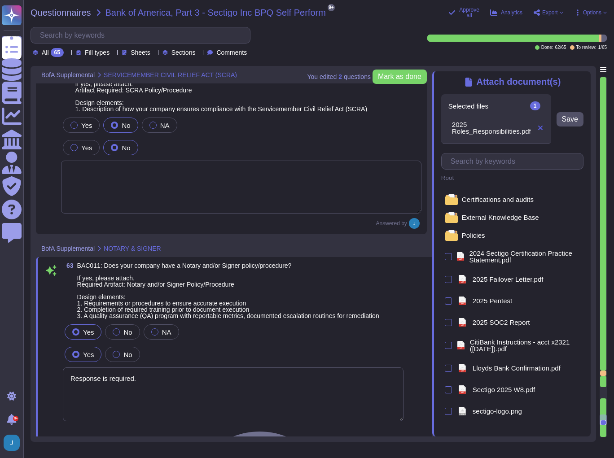
click at [538, 126] on icon at bounding box center [539, 127] width 7 height 7
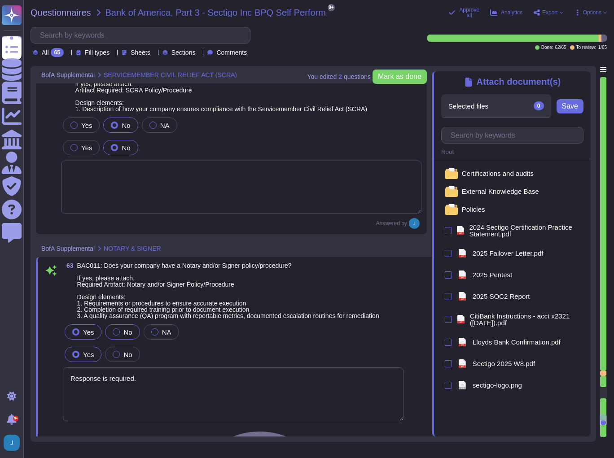
click at [121, 330] on label "No" at bounding box center [122, 331] width 19 height 7
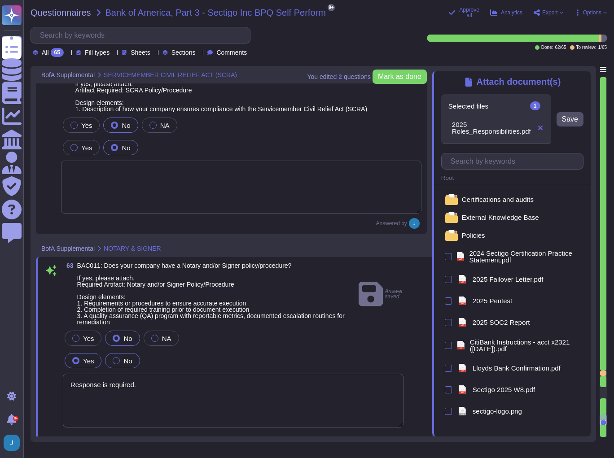
click at [118, 361] on label "No" at bounding box center [122, 360] width 19 height 7
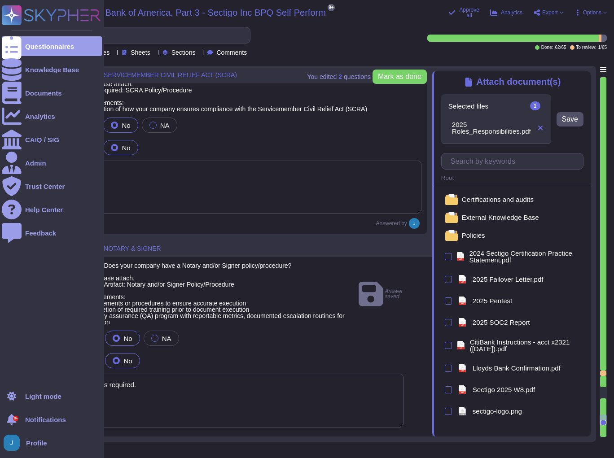
drag, startPoint x: 51, startPoint y: 370, endPoint x: 16, endPoint y: 367, distance: 34.7
click at [16, 367] on div "Questionnaires Knowledge Base Documents Analytics CAIQ / SIG Admin Trust Center…" at bounding box center [307, 229] width 614 height 458
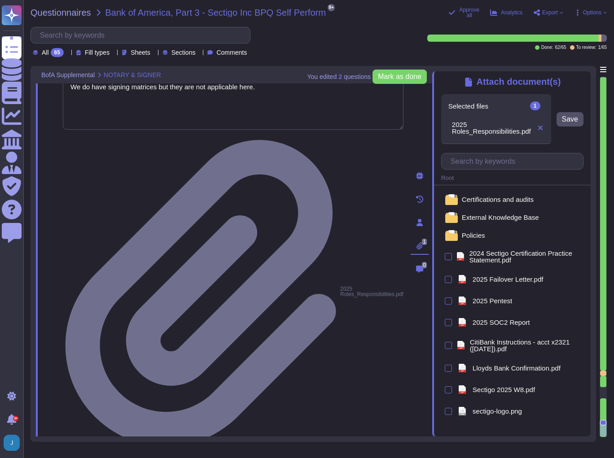
scroll to position [11298, 0]
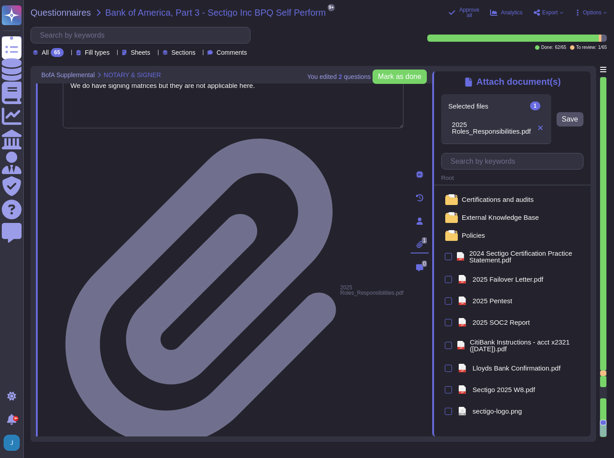
type textarea "We do have signing matrices but they are not applicable here."
drag, startPoint x: 140, startPoint y: 325, endPoint x: 148, endPoint y: 321, distance: 8.6
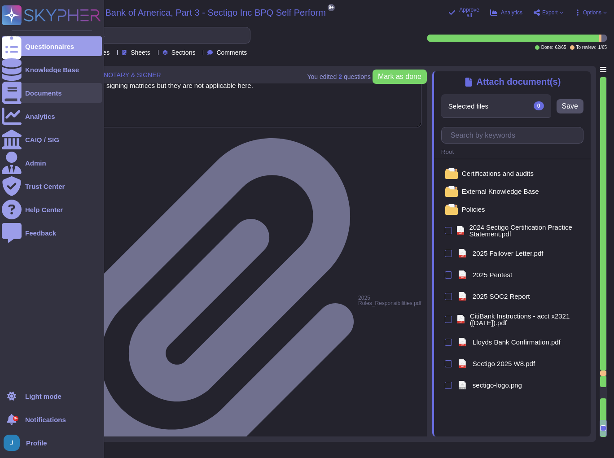
click at [40, 96] on div "Documents" at bounding box center [43, 93] width 37 height 7
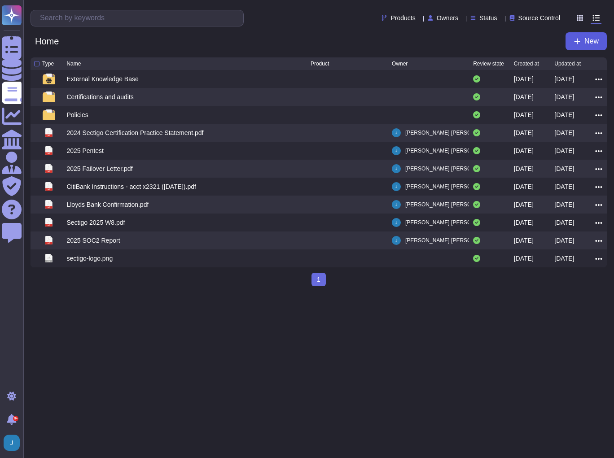
click at [566, 44] on button "New" at bounding box center [585, 41] width 41 height 18
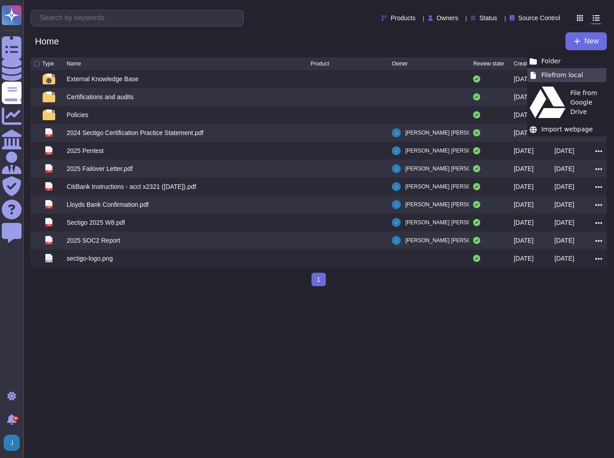
click at [549, 77] on div "File from local" at bounding box center [566, 75] width 79 height 14
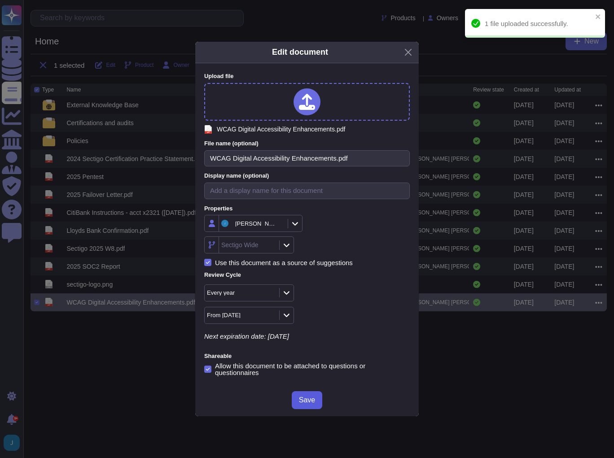
click at [307, 398] on span "Save" at bounding box center [307, 399] width 16 height 7
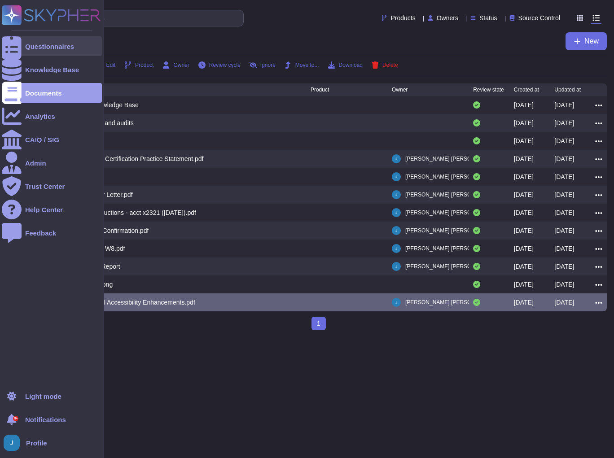
click at [54, 49] on div "Questionnaires" at bounding box center [49, 46] width 49 height 7
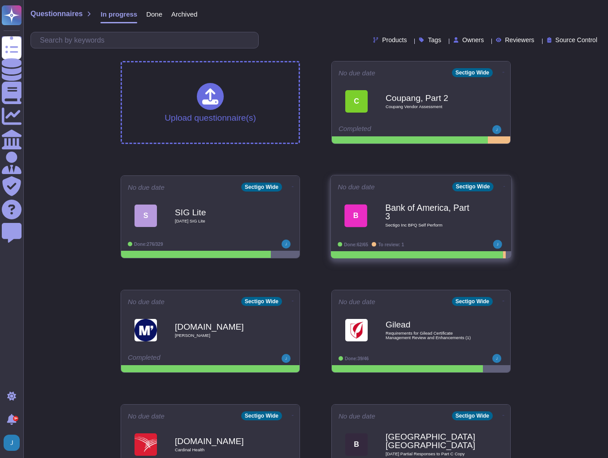
click at [446, 210] on b "Bank of America, Part 3" at bounding box center [430, 212] width 91 height 17
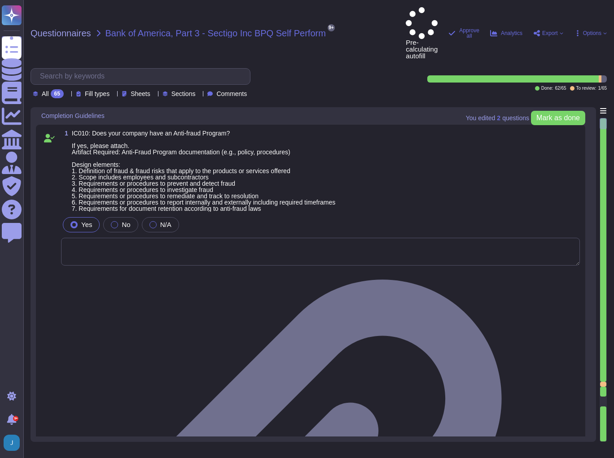
type textarea "N/A"
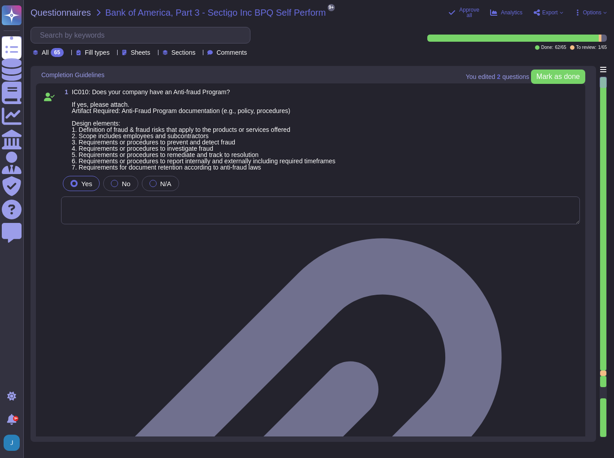
drag, startPoint x: 603, startPoint y: 83, endPoint x: 600, endPoint y: 279, distance: 195.6
click at [600, 279] on div at bounding box center [602, 257] width 7 height 361
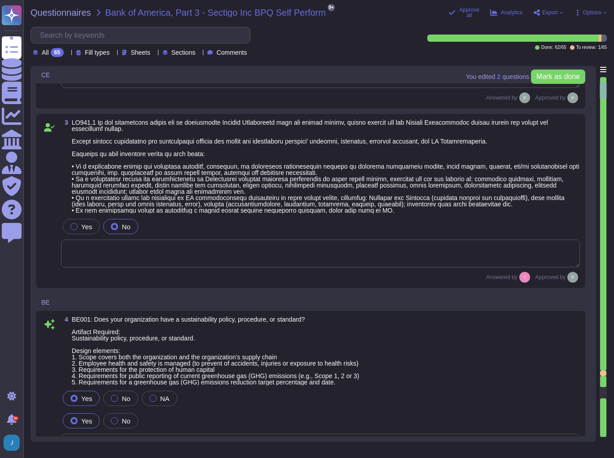
type textarea "Sectigo is committed to an environmental strategy that aligns with ESG principl…"
type textarea "None. Neither the Company nor any of its Principals or Affiliates has ever been…"
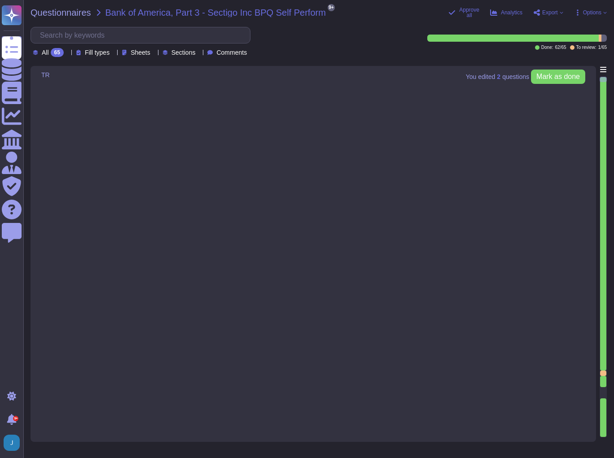
type textarea "Yes, our organization maintains a comprehensive training curriculum that requir…"
type textarea "Yes, our organization is committed to providing anti-discrimination and anti-ha…"
type textarea "Yes, senior management is required to undergo regular cybersecurity training, i…"
type textarea "The training program at [GEOGRAPHIC_DATA] includes requirements for completion …"
type textarea "This control test has been addressed in our SOC 2 report. (CC4.2.1) -The Intern…"
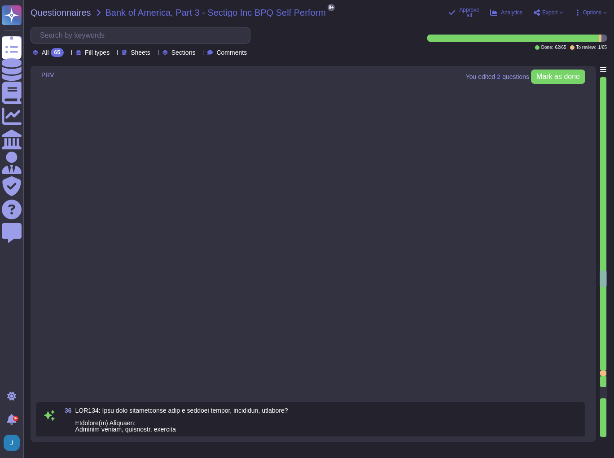
type textarea "Yes, our organization has a documented privacy policy that outlines our policie…"
type textarea "Our privacy policy is available at [URL][DOMAIN_NAME]."
type textarea "Yes, our organization has a process in place to assist clients in fulfilling da…"
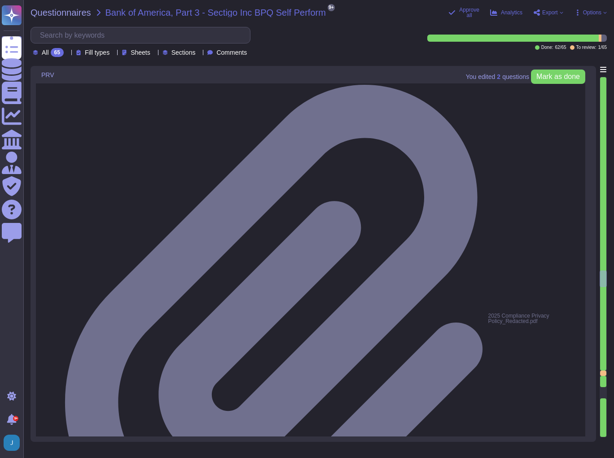
scroll to position [6397, 0]
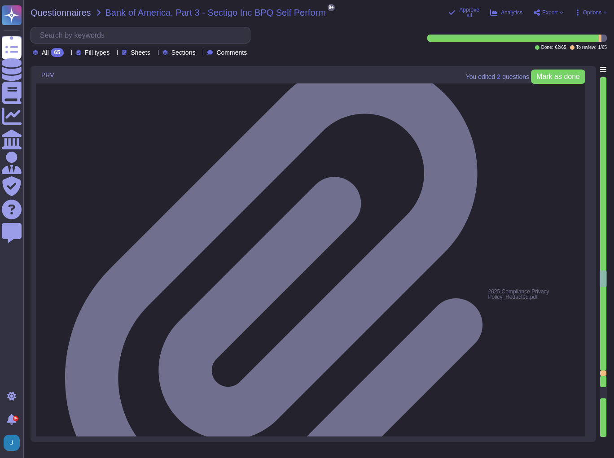
type textarea "Yes, we have a ticketing system in place to track customer requests."
click at [601, 342] on div at bounding box center [603, 223] width 6 height 293
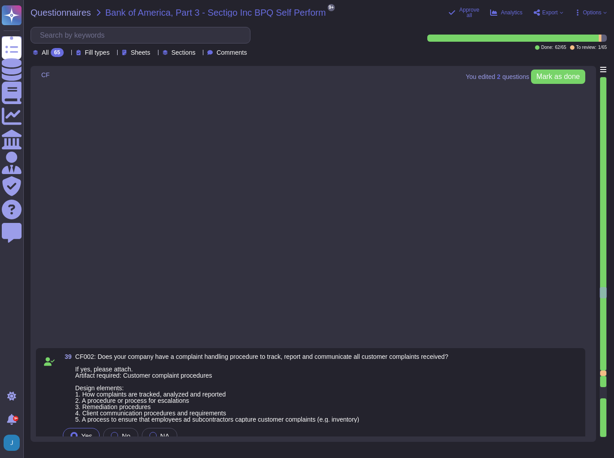
type textarea "Yes, calls may be monitored or recorded to check that instructions have been ca…"
type textarea "Sectigo does not use subcontractors or third-party products or services for sys…"
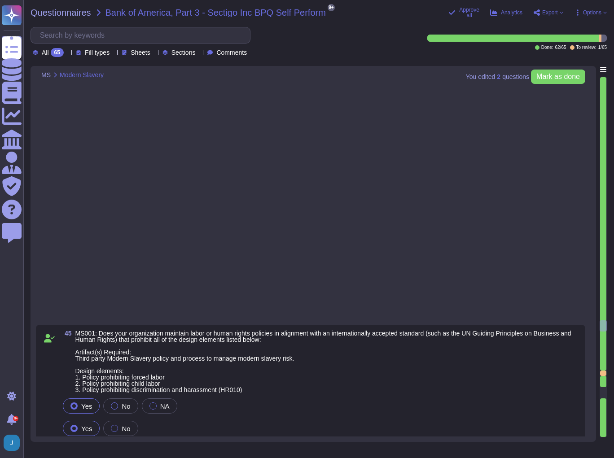
type textarea "Yes, our organization has established means for employees and contractors to re…"
type textarea "Sectigo maintains a process to ensure suppliers abide by our policies regarding…"
type textarea "Yes"
type textarea "No, we do not use subcontractors for this service."
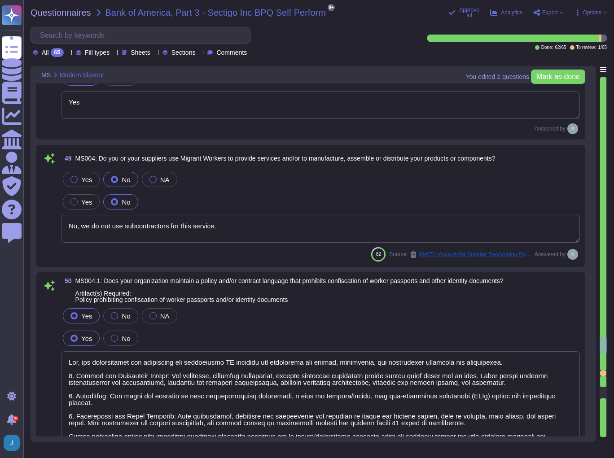
type textarea "Yes, our organization has documented and implemented HR policies and procedures…"
type textarea "Yes, Sectigo maintains insurance coverage certifications, including: 1. General…"
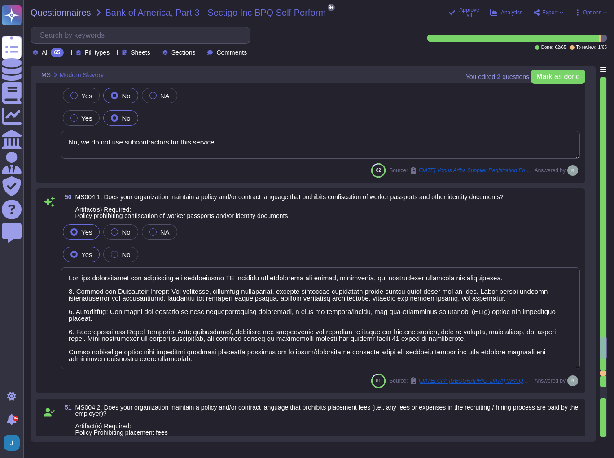
scroll to position [8706, 0]
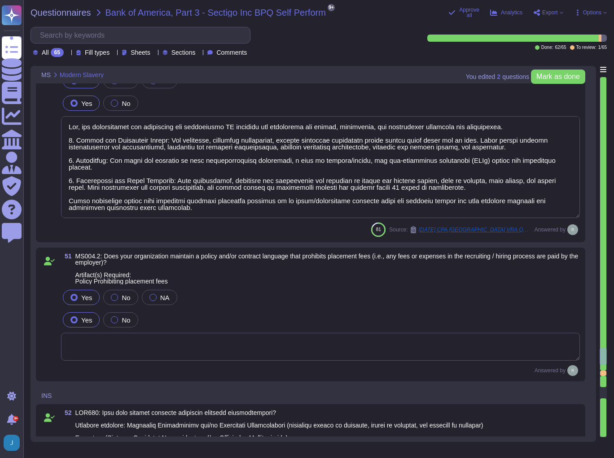
type textarea "Additional insured only upon request"
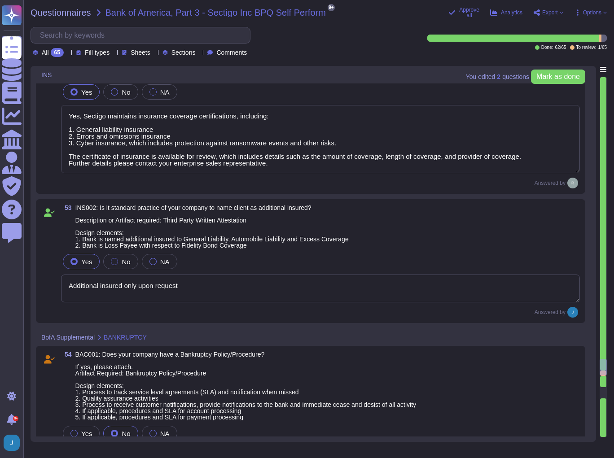
scroll to position [9137, 0]
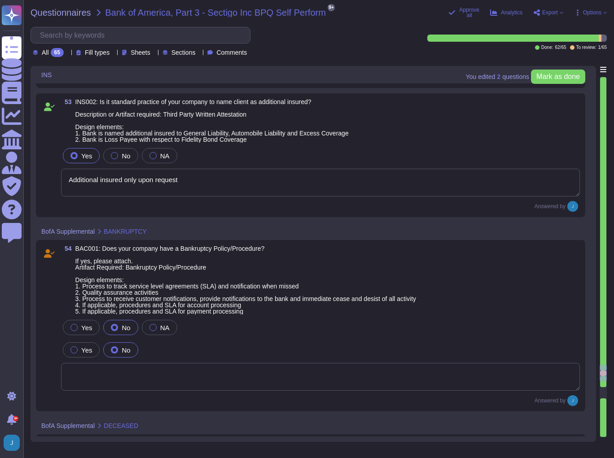
type textarea "Yes, we have a compliance program and a set of documented policies and procedur…"
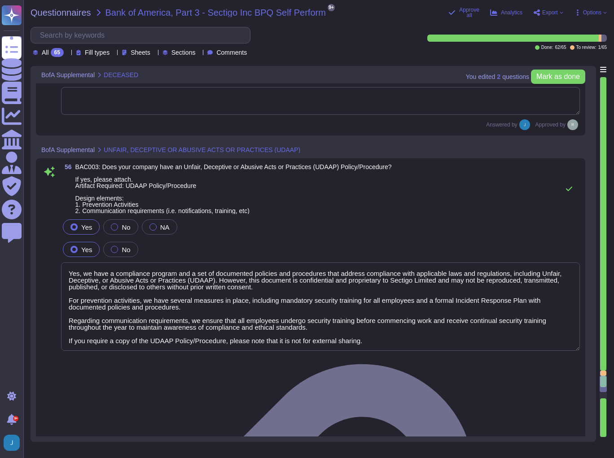
scroll to position [0, 0]
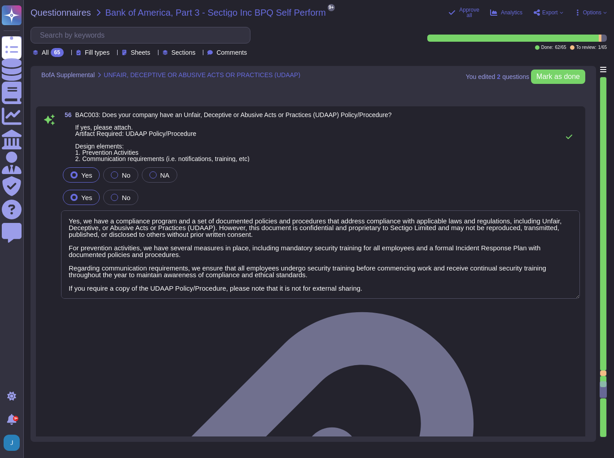
type textarea "Yes, we do have but it is not for external sharing."
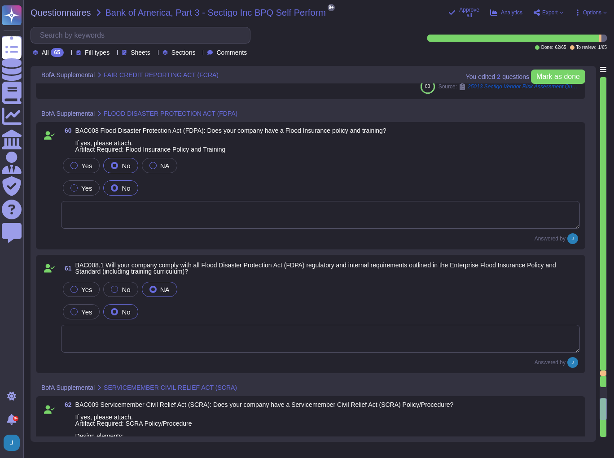
scroll to position [10500, 0]
type textarea "We do have signing matrices but they are not applicable here."
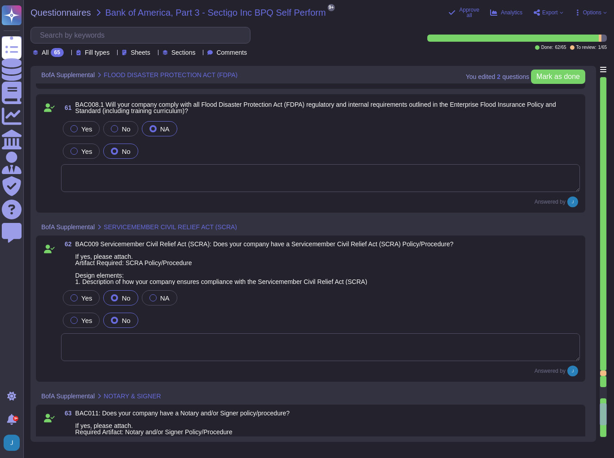
type textarea "Yes, Sectigo supports ease of accessibility features of our product, including …"
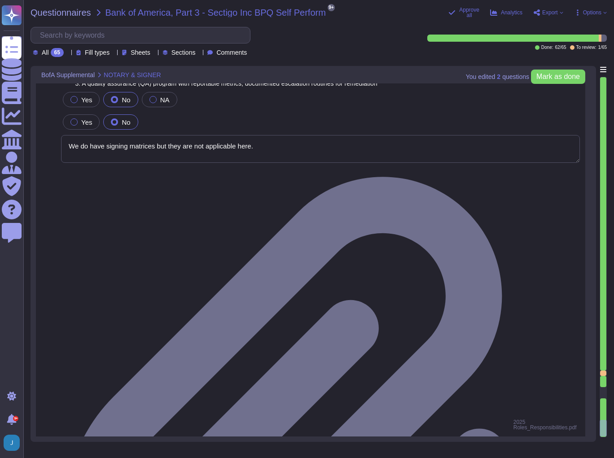
scroll to position [10995, 0]
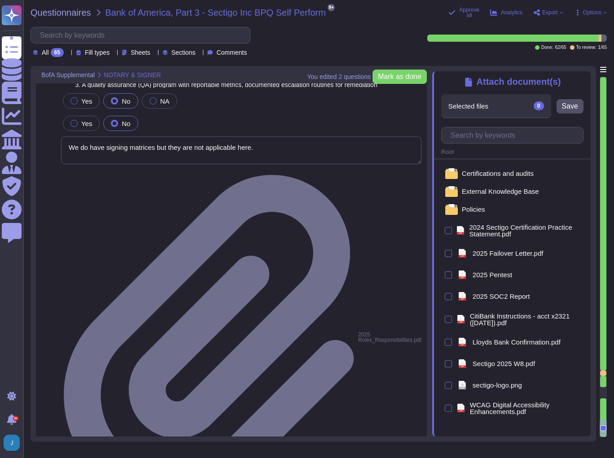
click at [487, 103] on span "Selected files" at bounding box center [468, 106] width 40 height 7
click at [468, 135] on input "text" at bounding box center [514, 135] width 137 height 16
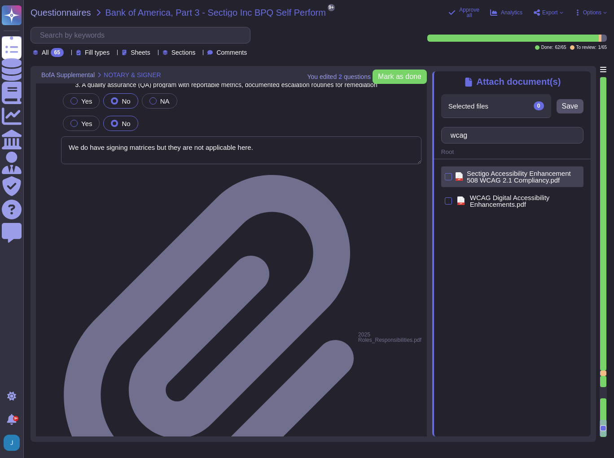
type input "wcag"
click at [490, 179] on span "Sectigo Accessibility Enhancement 508 WCAG 2.1 Compliancy.pdf" at bounding box center [522, 176] width 113 height 13
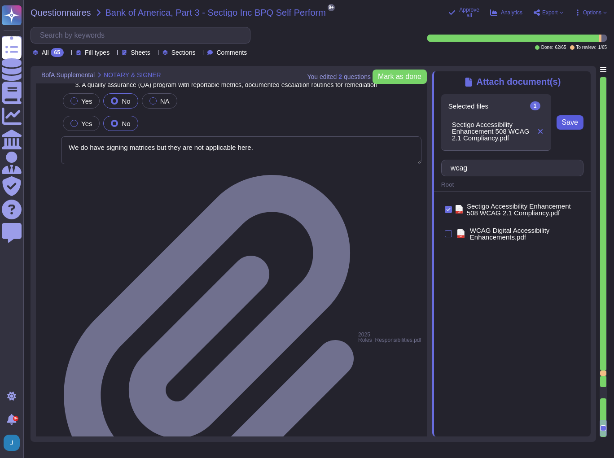
click at [576, 126] on span "Save" at bounding box center [570, 122] width 16 height 7
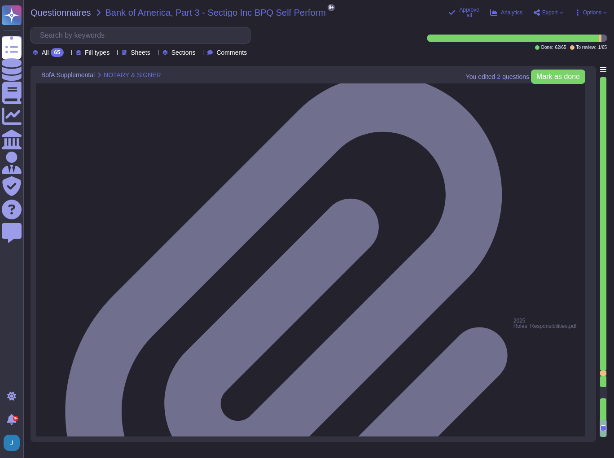
scroll to position [11113, 0]
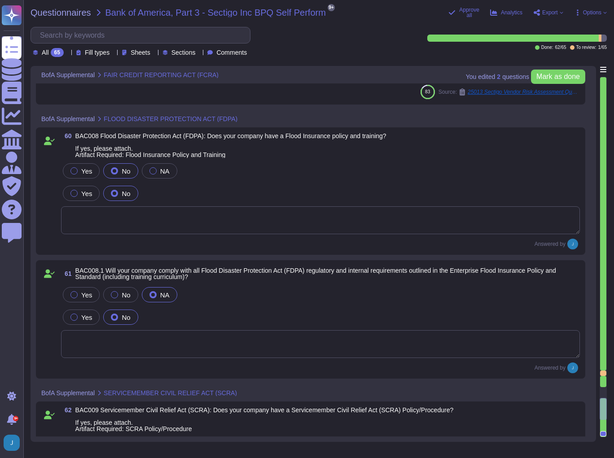
scroll to position [10470, 0]
type textarea "Yes, we do have but it is not for external sharing."
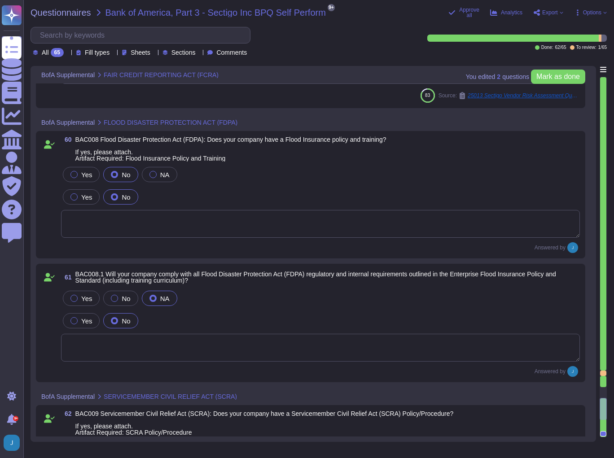
click at [427, 343] on textarea at bounding box center [320, 348] width 518 height 28
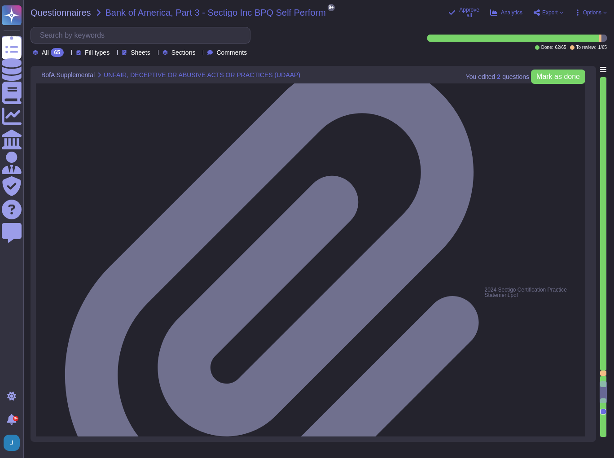
type textarea "Yes, we have a compliance program and a set of documented policies and procedur…"
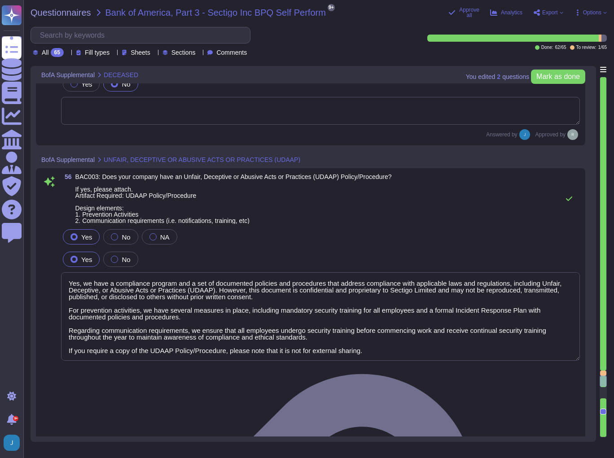
scroll to position [9573, 0]
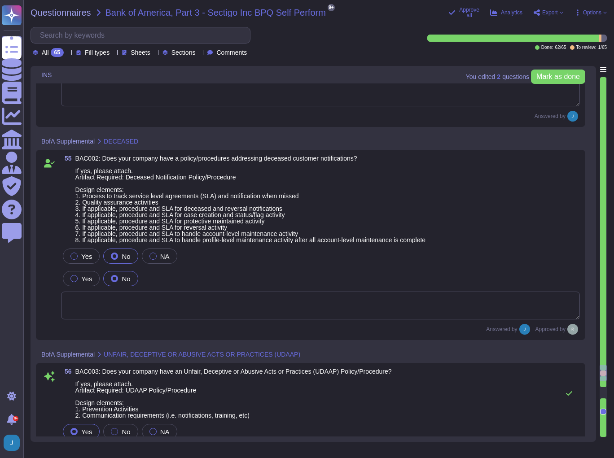
type textarea "Yes, Sectigo maintains insurance coverage certifications, including: 1. General…"
type textarea "Additional insured only upon request"
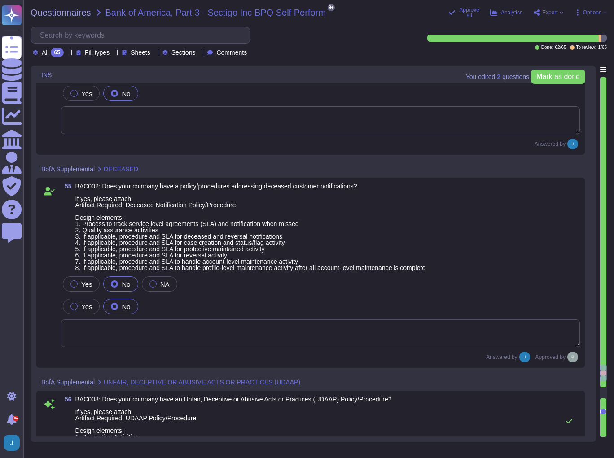
scroll to position [9537, 0]
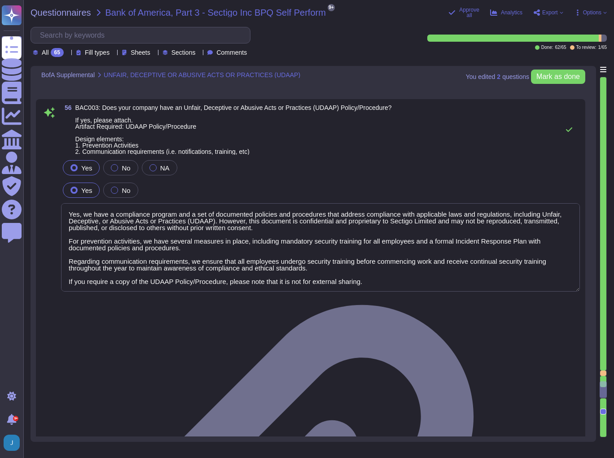
type textarea "Yes, we do have but it is not for external sharing."
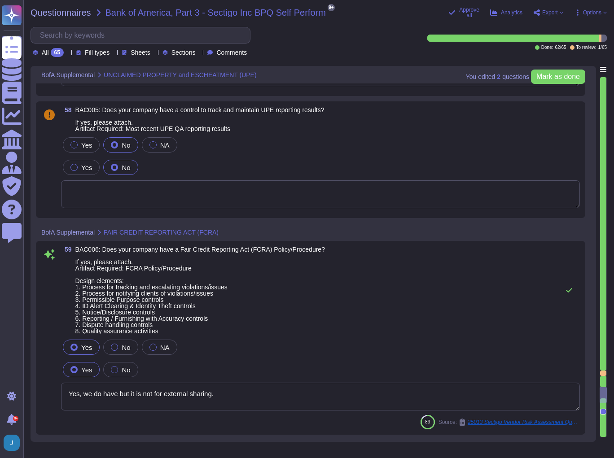
scroll to position [10219, 0]
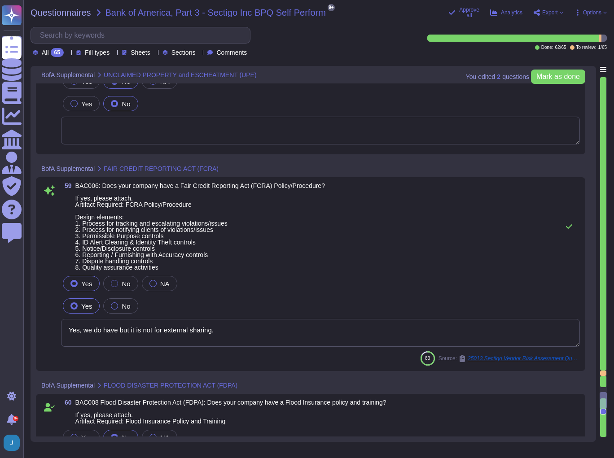
click at [447, 279] on div "Yes No NA" at bounding box center [320, 283] width 518 height 19
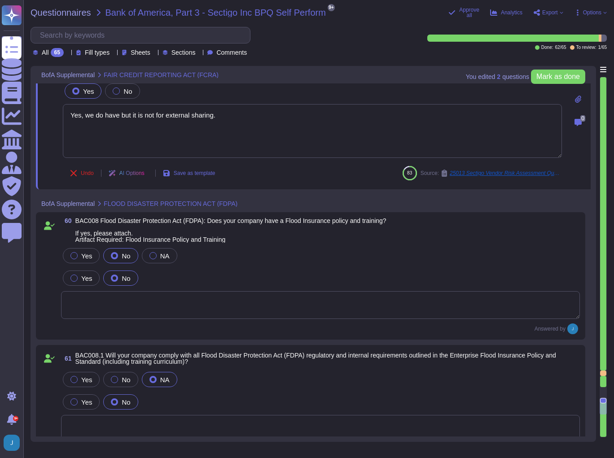
scroll to position [10434, 0]
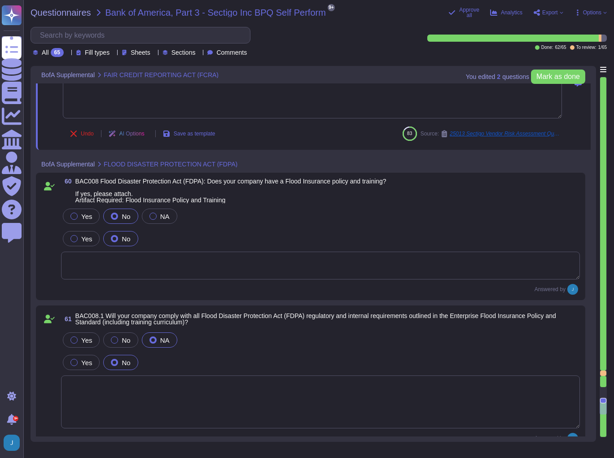
type textarea "We do have signing matrices but they are not applicable here."
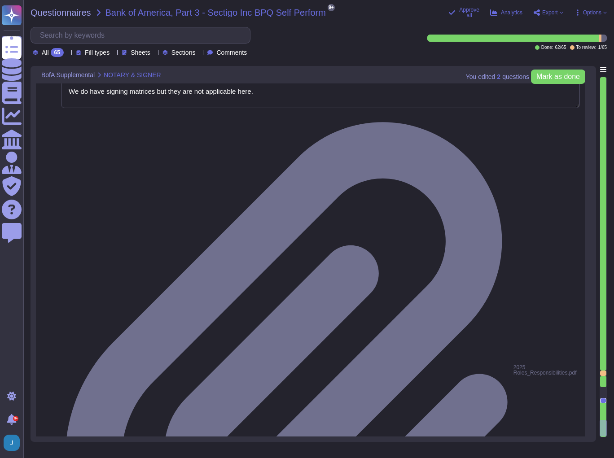
scroll to position [11116, 0]
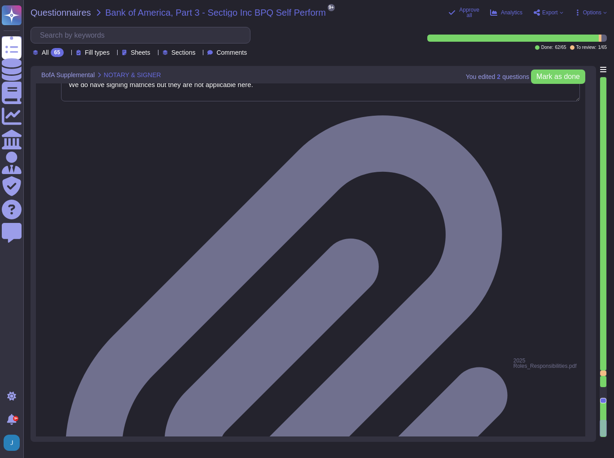
drag, startPoint x: 513, startPoint y: 264, endPoint x: 513, endPoint y: 273, distance: 8.5
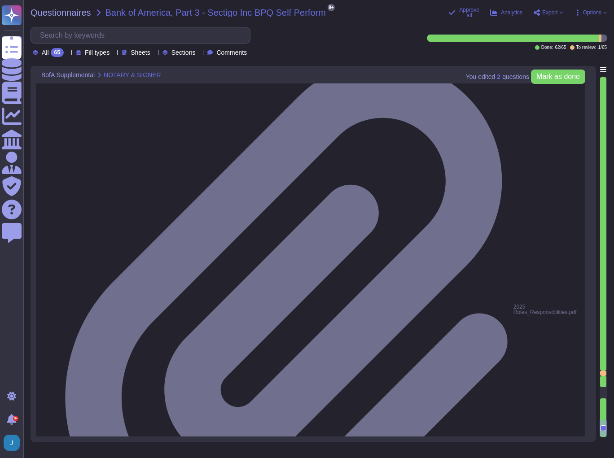
scroll to position [11170, 0]
type textarea "Yes, Sectigo supports ease of accessibility features of our product, including …"
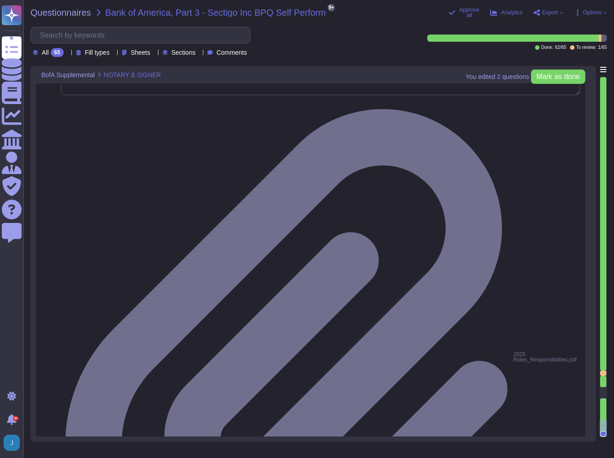
type textarea "We do have signing matrices but they are not applicable here."
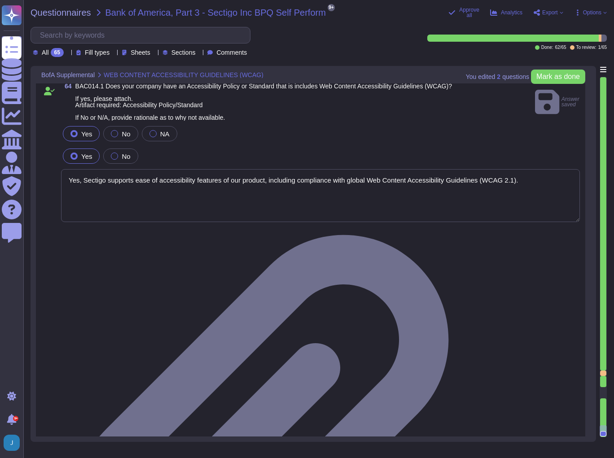
scroll to position [11190, 0]
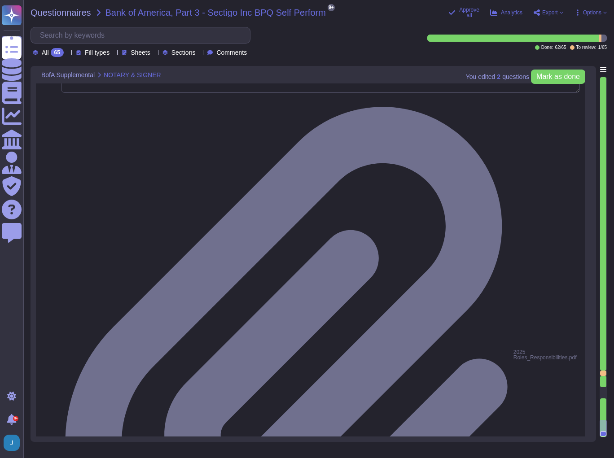
type textarea "We do have signing matrices but they are not applicable here."
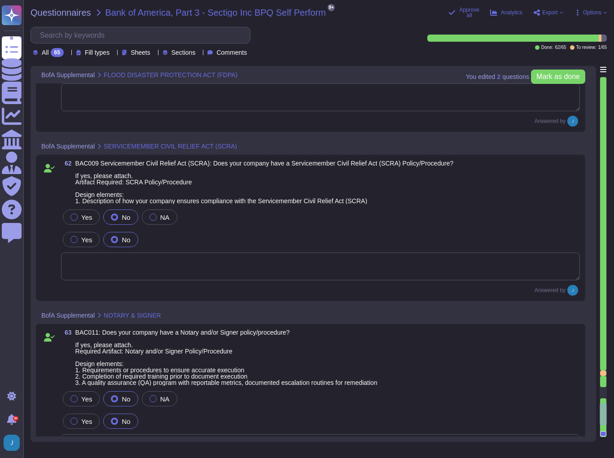
scroll to position [10663, 0]
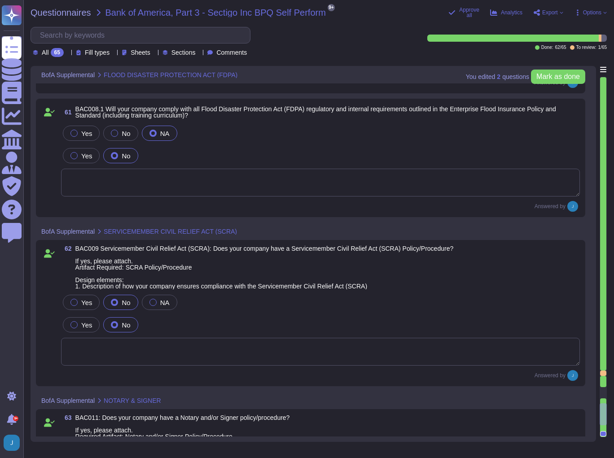
click at [248, 159] on div "Yes No" at bounding box center [320, 155] width 518 height 19
